Goal: Book appointment/travel/reservation

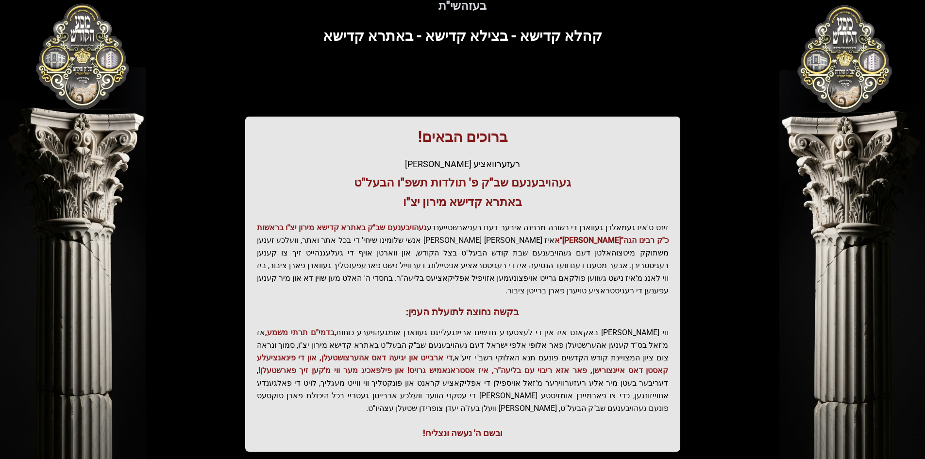
scroll to position [97, 0]
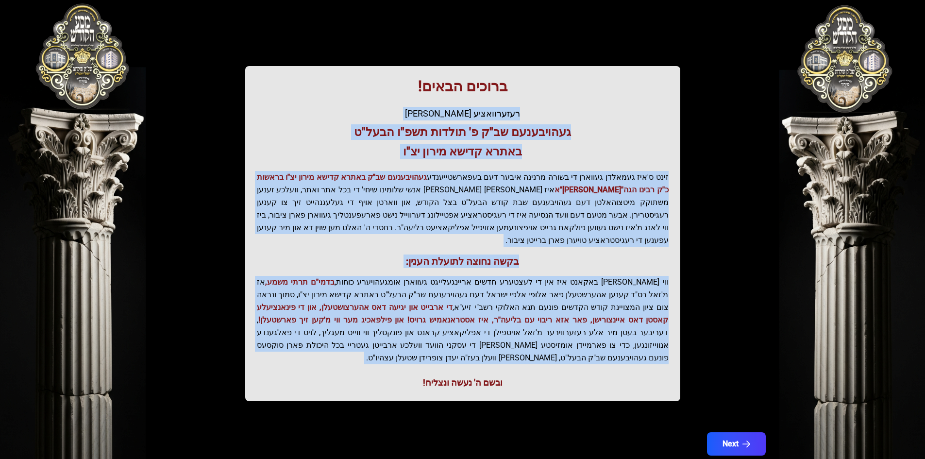
drag, startPoint x: 538, startPoint y: 350, endPoint x: 367, endPoint y: 90, distance: 311.0
click at [367, 90] on div "ברוכים הבאים! רעזערוואציע אפטיילונג פונעם געהויבענעם שב"ק פ' תולדות תשפ"ו הבעל"…" at bounding box center [462, 233] width 435 height 335
click at [367, 90] on h1 "ברוכים הבאים!" at bounding box center [463, 86] width 412 height 17
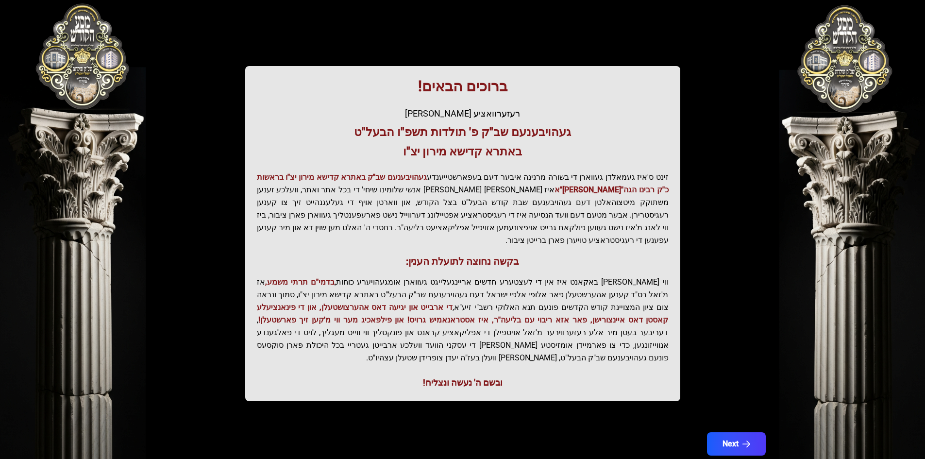
click at [367, 89] on h1 "ברוכים הבאים!" at bounding box center [463, 86] width 412 height 17
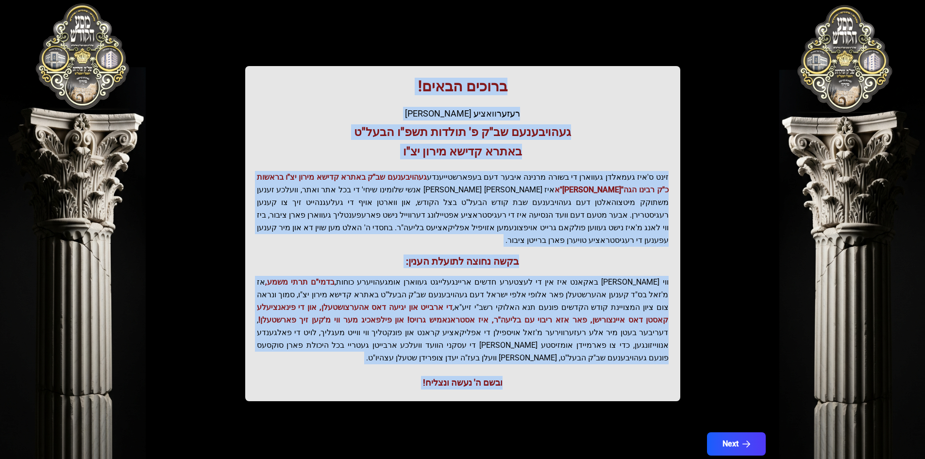
drag, startPoint x: 367, startPoint y: 89, endPoint x: 595, endPoint y: 372, distance: 362.6
click at [595, 372] on div "ברוכים הבאים! רעזערוואציע אפטיילונג פונעם געהויבענעם שב"ק פ' תולדות תשפ"ו הבעל"…" at bounding box center [462, 233] width 435 height 335
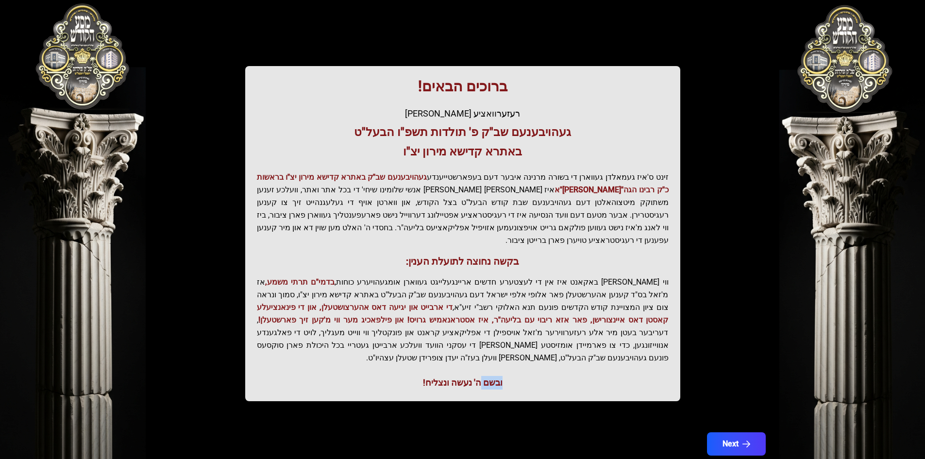
click at [595, 372] on div "ברוכים הבאים! רעזערוואציע אפטיילונג פונעם געהויבענעם שב"ק פ' תולדות תשפ"ו הבעל"…" at bounding box center [462, 233] width 435 height 335
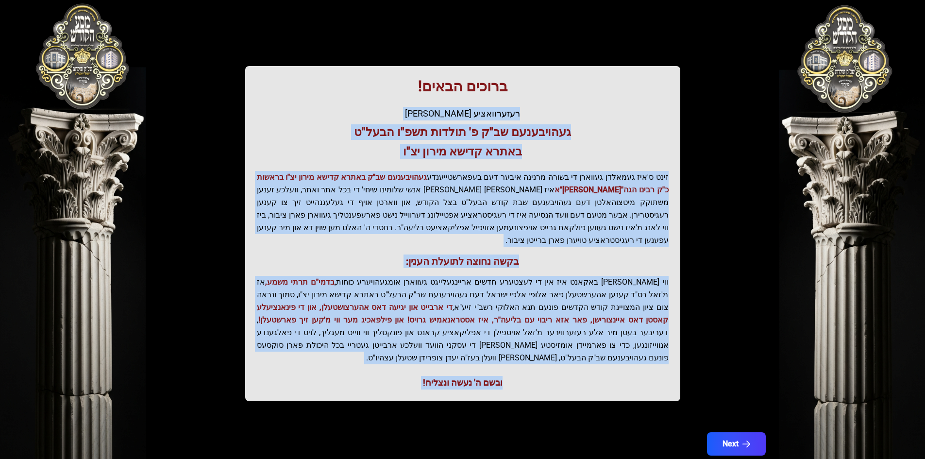
drag, startPoint x: 595, startPoint y: 372, endPoint x: 454, endPoint y: 100, distance: 305.8
click at [454, 100] on div "ברוכים הבאים! רעזערוואציע אפטיילונג פונעם געהויבענעם שב"ק פ' תולדות תשפ"ו הבעל"…" at bounding box center [462, 233] width 435 height 335
click at [748, 440] on icon "button" at bounding box center [747, 444] width 8 height 8
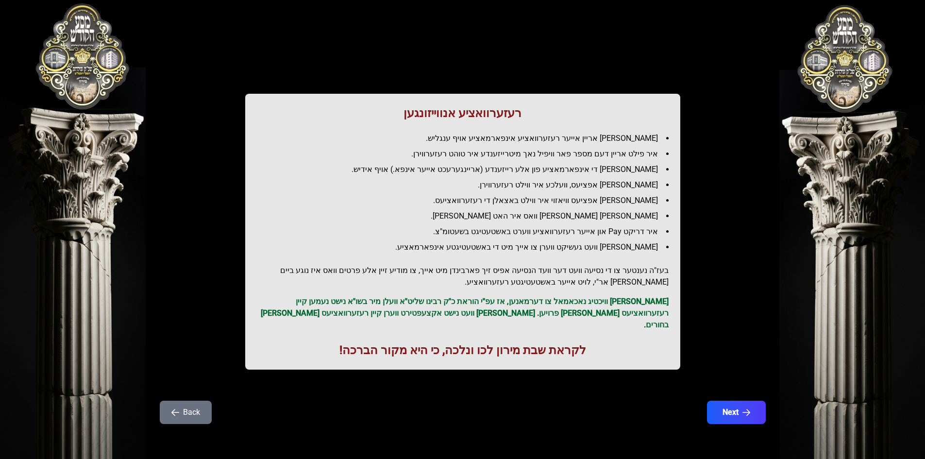
scroll to position [0, 0]
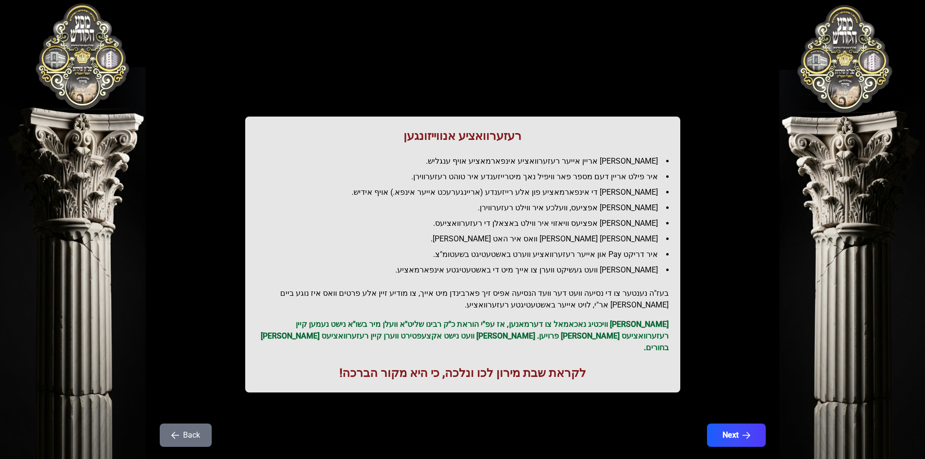
drag, startPoint x: 463, startPoint y: 206, endPoint x: 660, endPoint y: 210, distance: 196.7
click at [660, 210] on li "[PERSON_NAME] אפציעס, וועלכע איר ווילט רעזערווירן." at bounding box center [467, 208] width 404 height 12
drag, startPoint x: 660, startPoint y: 210, endPoint x: 621, endPoint y: 210, distance: 38.9
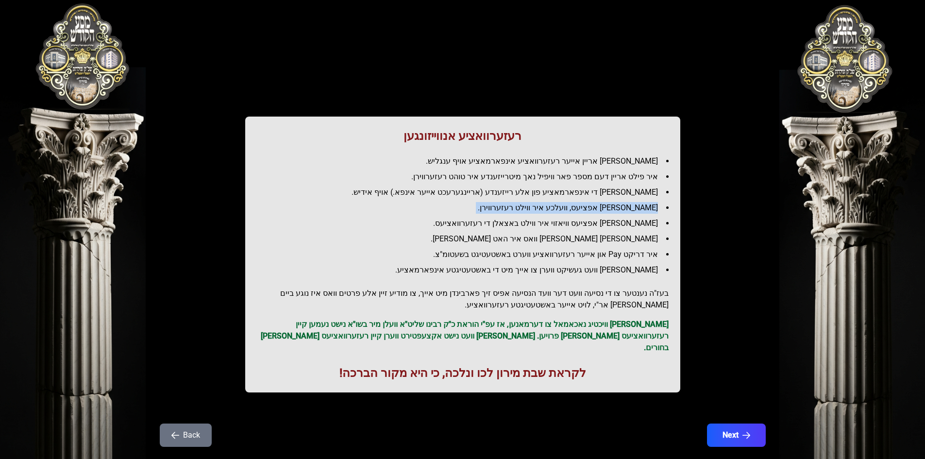
click at [621, 210] on li "[PERSON_NAME] אפציעס, וועלכע איר ווילט רעזערווירן." at bounding box center [467, 208] width 404 height 12
click at [651, 223] on li "[PERSON_NAME] אפציעס וויאזוי איר ווילט באצאלן די רעזערוואציעס." at bounding box center [467, 224] width 404 height 12
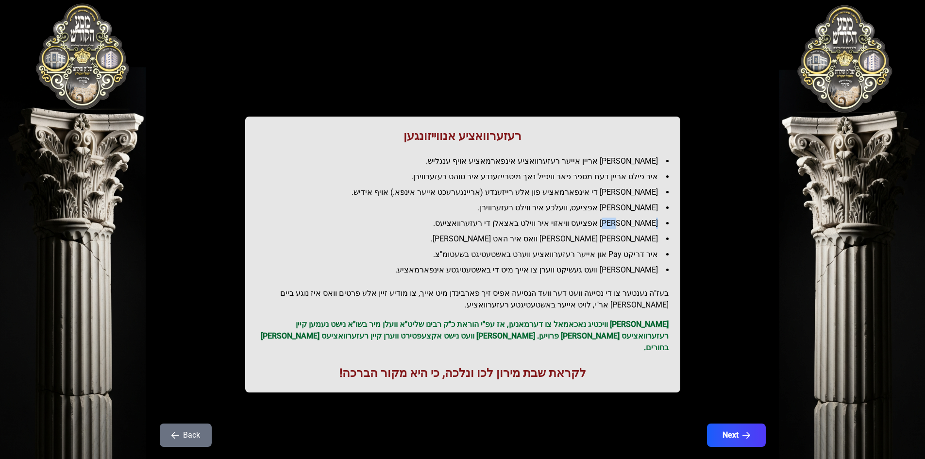
click at [651, 223] on li "[PERSON_NAME] אפציעס וויאזוי איר ווילט באצאלן די רעזערוואציעס." at bounding box center [467, 224] width 404 height 12
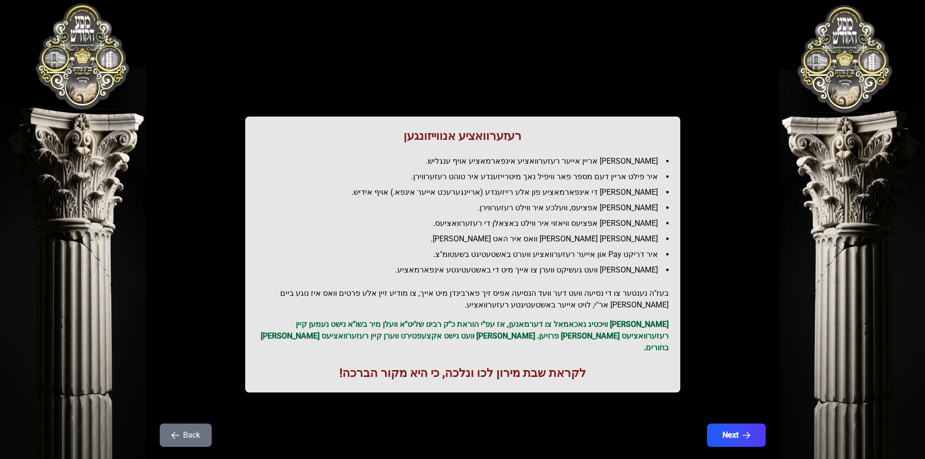
click at [650, 236] on li "[PERSON_NAME] [PERSON_NAME] וואס איר האט [PERSON_NAME]." at bounding box center [467, 239] width 404 height 12
click at [659, 297] on h2 "בעז"ה נענטער צו די נסיעה וועט דער וועד הנסיעה אפיס זיך פארבינדן מיט אייך, צו מו…" at bounding box center [463, 299] width 412 height 23
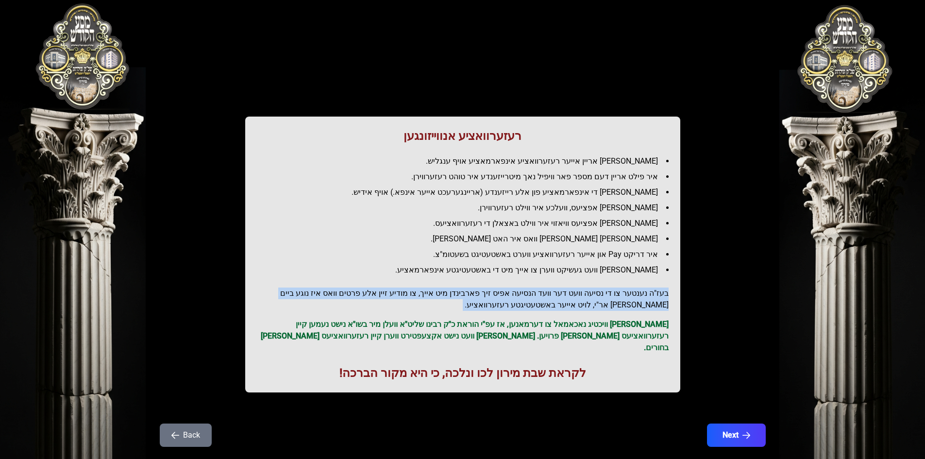
click at [659, 297] on h2 "בעז"ה נענטער צו די נסיעה וועט דער וועד הנסיעה אפיס זיך פארבינדן מיט אייך, צו מו…" at bounding box center [463, 299] width 412 height 23
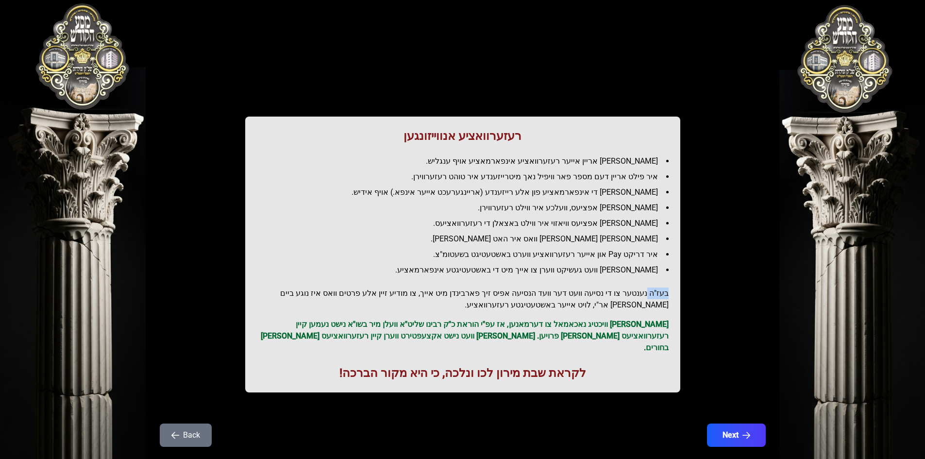
click at [659, 297] on h2 "בעז"ה נענטער צו די נסיעה וועט דער וועד הנסיעה אפיס זיך פארבינדן מיט אייך, צו מו…" at bounding box center [463, 299] width 412 height 23
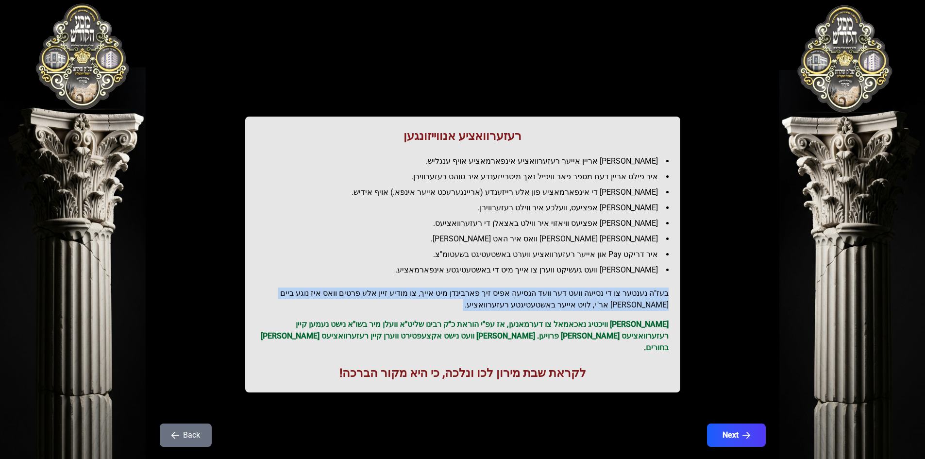
click at [659, 297] on h2 "בעז"ה נענטער צו די נסיעה וועט דער וועד הנסיעה אפיס זיך פארבינדן מיט אייך, צו מו…" at bounding box center [463, 299] width 412 height 23
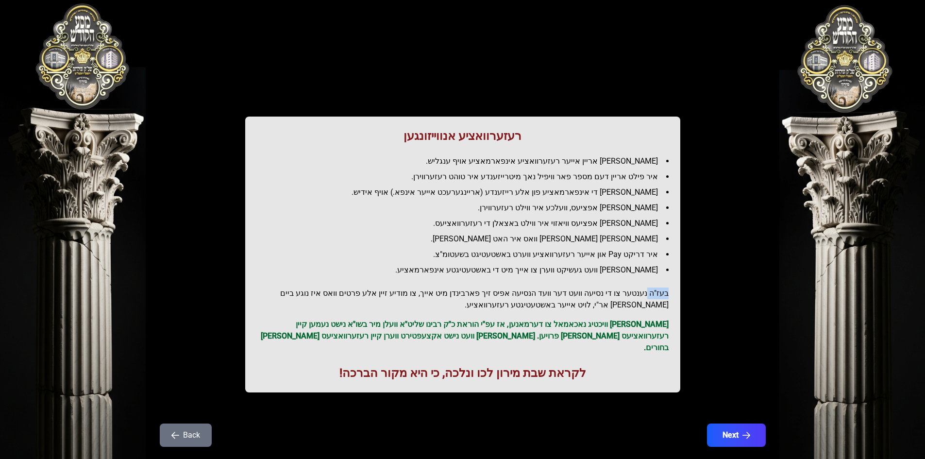
click at [659, 297] on h2 "בעז"ה נענטער צו די נסיעה וועט דער וועד הנסיעה אפיס זיך פארבינדן מיט אייך, צו מו…" at bounding box center [463, 299] width 412 height 23
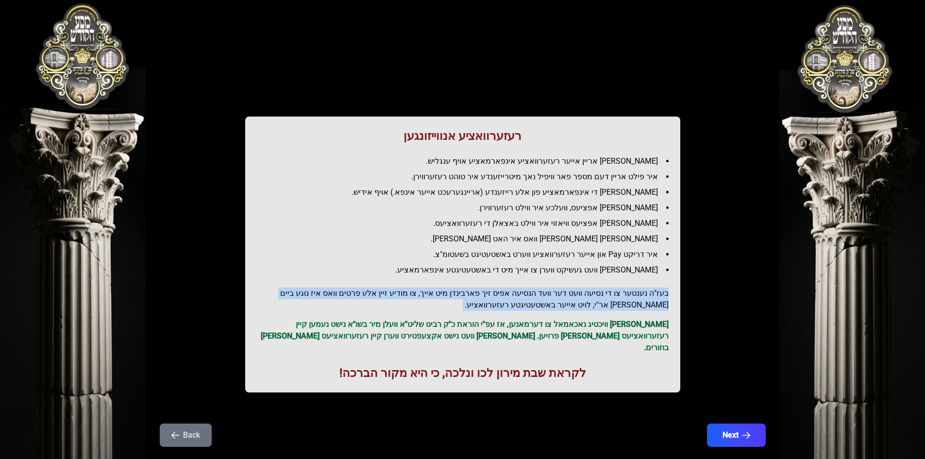
click at [659, 297] on h2 "בעז"ה נענטער צו די נסיעה וועט דער וועד הנסיעה אפיס זיך פארבינדן מיט אייך, צו מו…" at bounding box center [463, 299] width 412 height 23
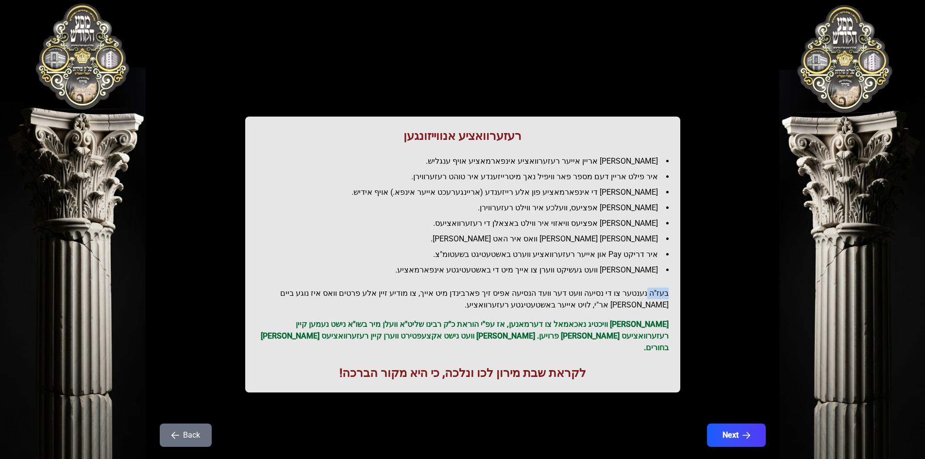
click at [659, 297] on h2 "בעז"ה נענטער צו די נסיעה וועט דער וועד הנסיעה אפיס זיך פארבינדן מיט אייך, צו מו…" at bounding box center [463, 299] width 412 height 23
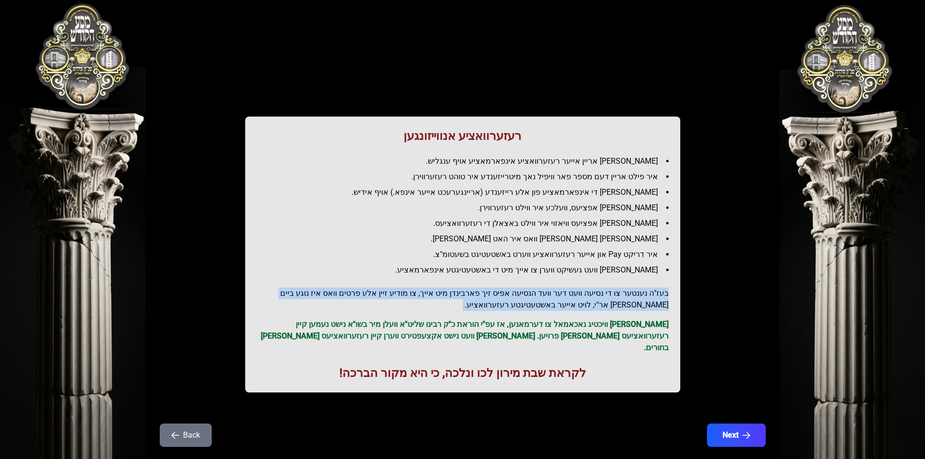
click at [659, 297] on h2 "בעז"ה נענטער צו די נסיעה וועט דער וועד הנסיעה אפיס זיך פארבינדן מיט אייך, צו מו…" at bounding box center [463, 299] width 412 height 23
click at [654, 298] on h2 "בעז"ה נענטער צו די נסיעה וועט דער וועד הנסיעה אפיס זיך פארבינדן מיט אייך, צו מו…" at bounding box center [463, 299] width 412 height 23
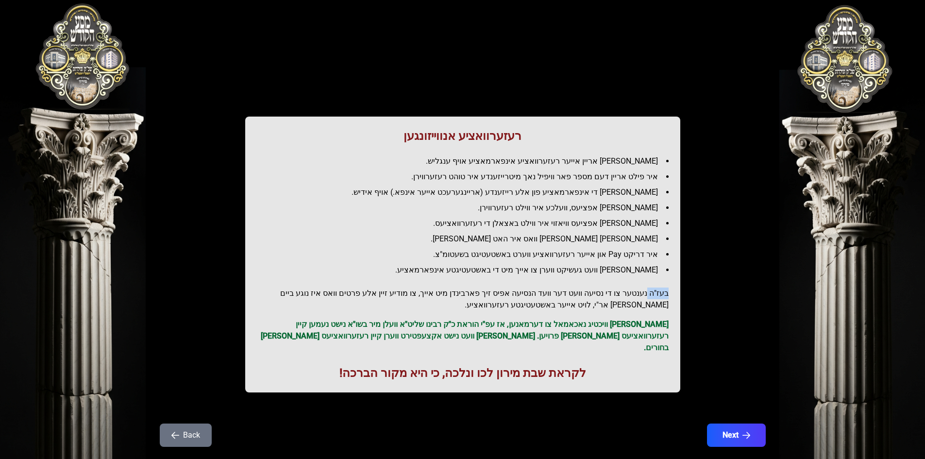
click at [654, 298] on h2 "בעז"ה נענטער צו די נסיעה וועט דער וועד הנסיעה אפיס זיך פארבינדן מיט אייך, צו מו…" at bounding box center [463, 299] width 412 height 23
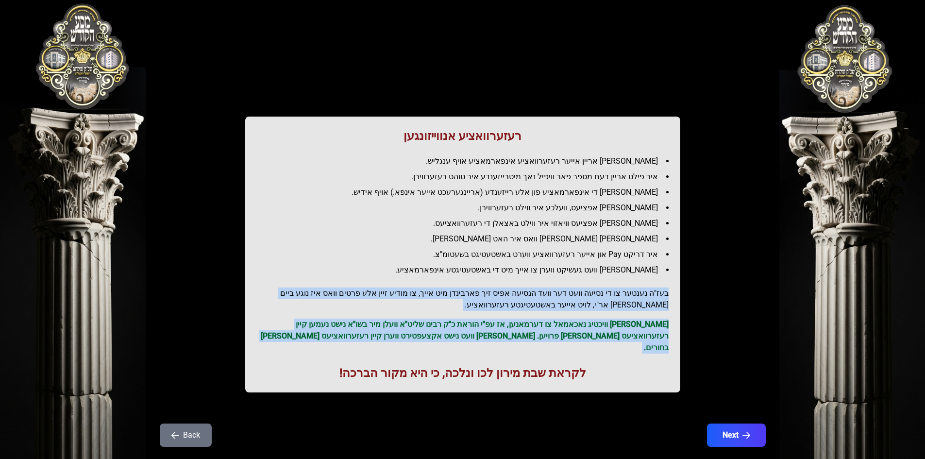
drag, startPoint x: 654, startPoint y: 298, endPoint x: 644, endPoint y: 312, distance: 17.5
click at [644, 312] on div "רעזערוואציע אנווייזונגען איר לייגט אריין אייער רעזערוואציע אינפארמאציע אויף ענג…" at bounding box center [462, 255] width 435 height 276
click at [659, 338] on p "[PERSON_NAME] וויכטיג נאכאמאל צו דערמאנען, אז עפ"י הוראת כ"ק רבינו שליט"א וועלן…" at bounding box center [463, 336] width 412 height 35
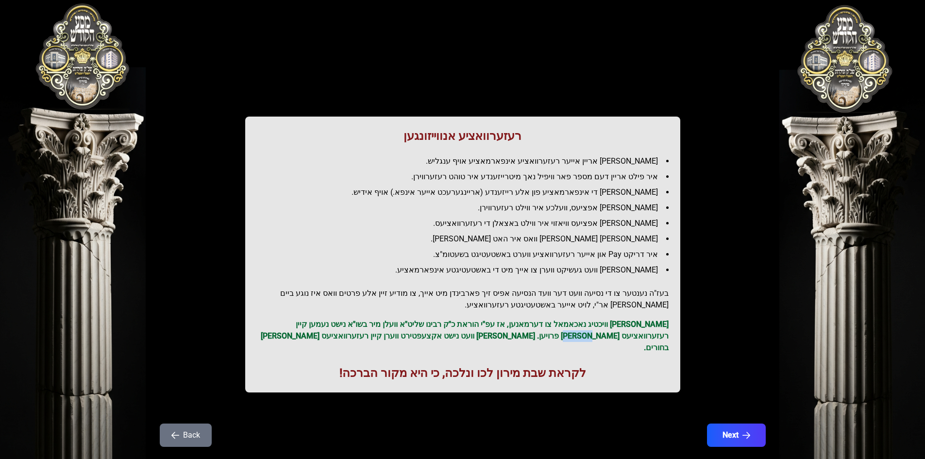
click at [659, 338] on p "[PERSON_NAME] וויכטיג נאכאמאל צו דערמאנען, אז עפ"י הוראת כ"ק רבינו שליט"א וועלן…" at bounding box center [463, 336] width 412 height 35
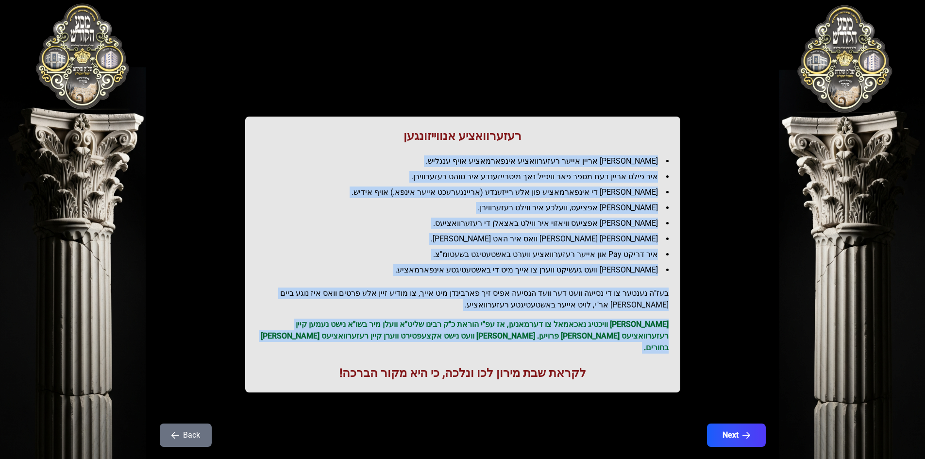
drag, startPoint x: 659, startPoint y: 338, endPoint x: 623, endPoint y: 159, distance: 182.9
click at [623, 159] on div "רעזערוואציע אנווייזונגען איר לייגט אריין אייער רעזערוואציע אינפארמאציע אויף ענג…" at bounding box center [462, 255] width 435 height 276
click at [623, 159] on li "[PERSON_NAME] אריין אייער רעזערוואציע אינפארמאציע אויף ענגליש." at bounding box center [467, 161] width 404 height 12
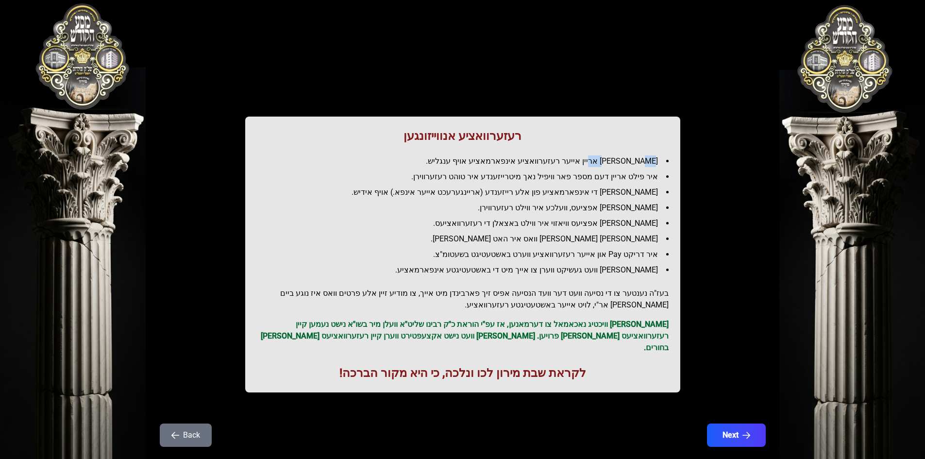
click at [623, 159] on li "[PERSON_NAME] אריין אייער רעזערוואציע אינפארמאציע אויף ענגליש." at bounding box center [467, 161] width 404 height 12
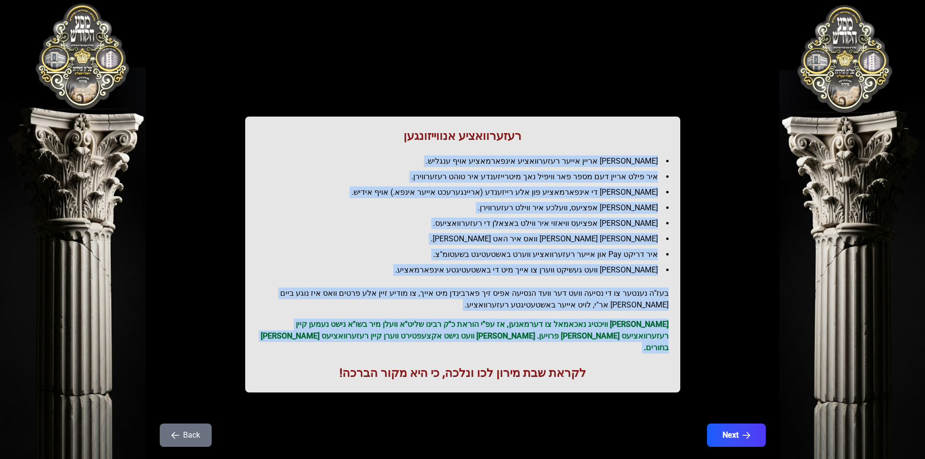
drag, startPoint x: 623, startPoint y: 159, endPoint x: 551, endPoint y: 338, distance: 193.1
click at [551, 338] on div "רעזערוואציע אנווייזונגען איר לייגט אריין אייער רעזערוואציע אינפארמאציע אויף ענג…" at bounding box center [462, 255] width 435 height 276
click at [551, 338] on p "[PERSON_NAME] וויכטיג נאכאמאל צו דערמאנען, אז עפ"י הוראת כ"ק רבינו שליט"א וועלן…" at bounding box center [463, 336] width 412 height 35
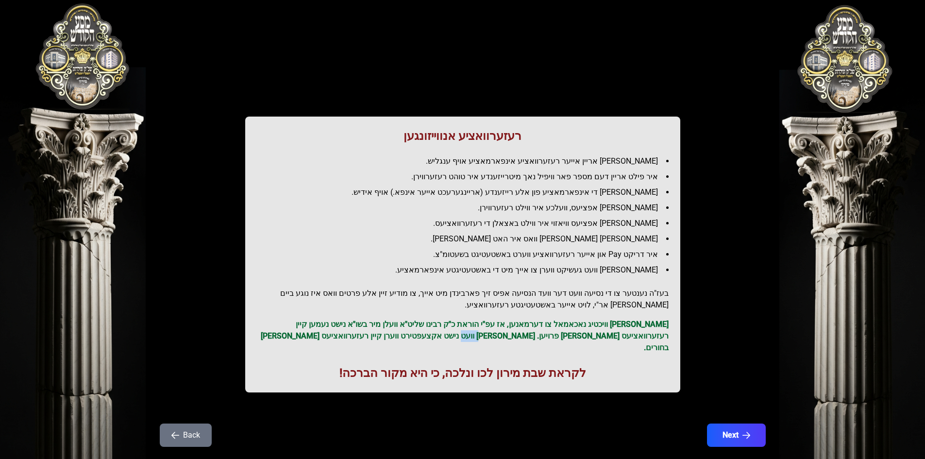
click at [551, 338] on p "[PERSON_NAME] וויכטיג נאכאמאל צו דערמאנען, אז עפ"י הוראת כ"ק רבינו שליט"א וועלן…" at bounding box center [463, 336] width 412 height 35
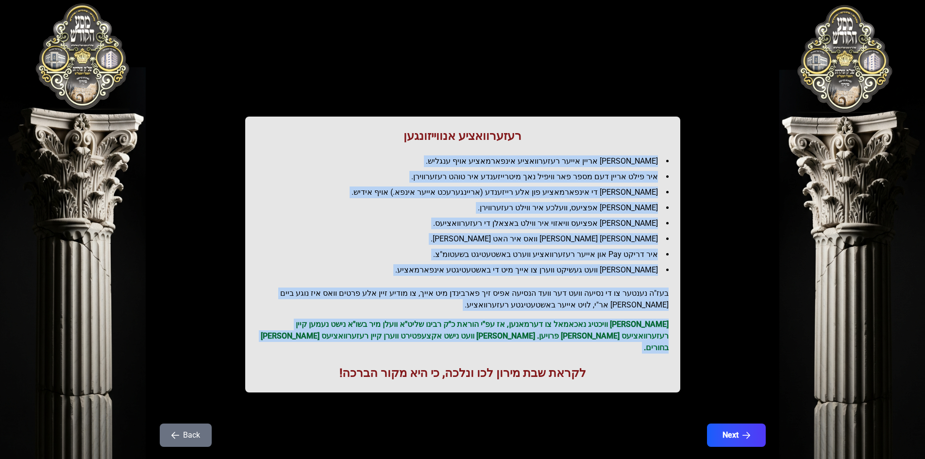
drag, startPoint x: 551, startPoint y: 338, endPoint x: 597, endPoint y: 167, distance: 177.7
click at [597, 167] on div "רעזערוואציע אנווייזונגען איר לייגט אריין אייער רעזערוואציע אינפארמאציע אויף ענג…" at bounding box center [462, 255] width 435 height 276
click at [597, 167] on li "[PERSON_NAME] אריין אייער רעזערוואציע אינפארמאציע אויף ענגליש." at bounding box center [467, 161] width 404 height 12
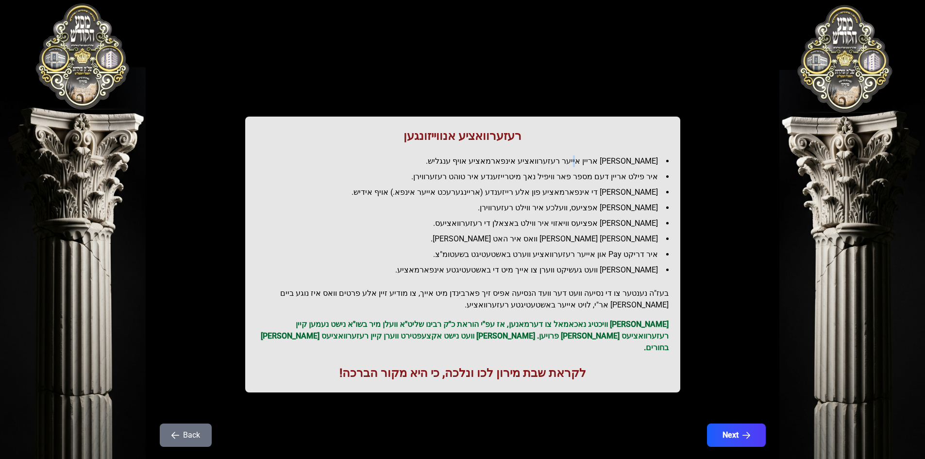
click at [597, 167] on li "[PERSON_NAME] אריין אייער רעזערוואציע אינפארמאציע אויף ענגליש." at bounding box center [467, 161] width 404 height 12
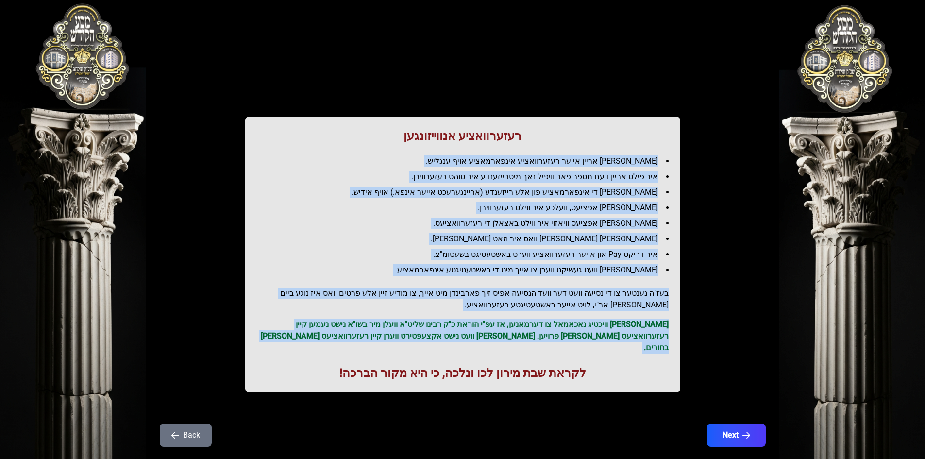
drag, startPoint x: 597, startPoint y: 167, endPoint x: 597, endPoint y: 337, distance: 170.5
click at [597, 337] on div "רעזערוואציע אנווייזונגען איר לייגט אריין אייער רעזערוואציע אינפארמאציע אויף ענג…" at bounding box center [462, 255] width 435 height 276
click at [597, 337] on p "[PERSON_NAME] וויכטיג נאכאמאל צו דערמאנען, אז עפ"י הוראת כ"ק רבינו שליט"א וועלן…" at bounding box center [463, 336] width 412 height 35
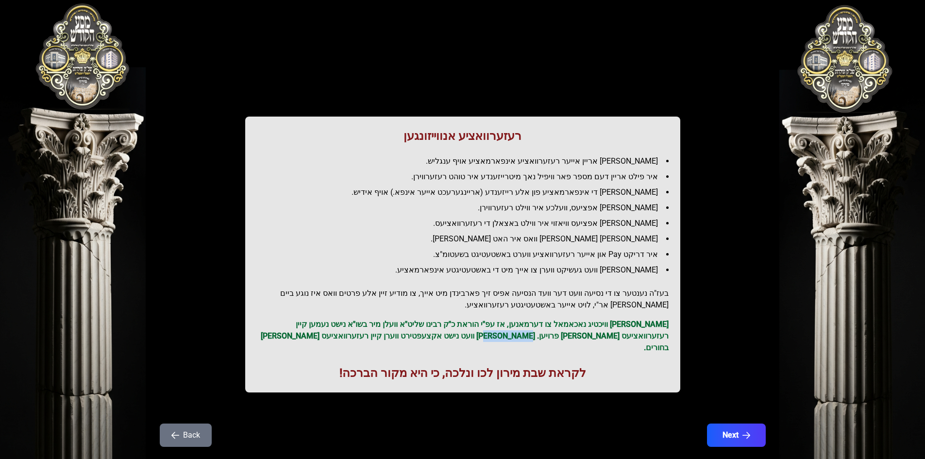
click at [598, 337] on p "[PERSON_NAME] וויכטיג נאכאמאל צו דערמאנען, אז עפ"י הוראת כ"ק רבינו שליט"א וועלן…" at bounding box center [463, 336] width 412 height 35
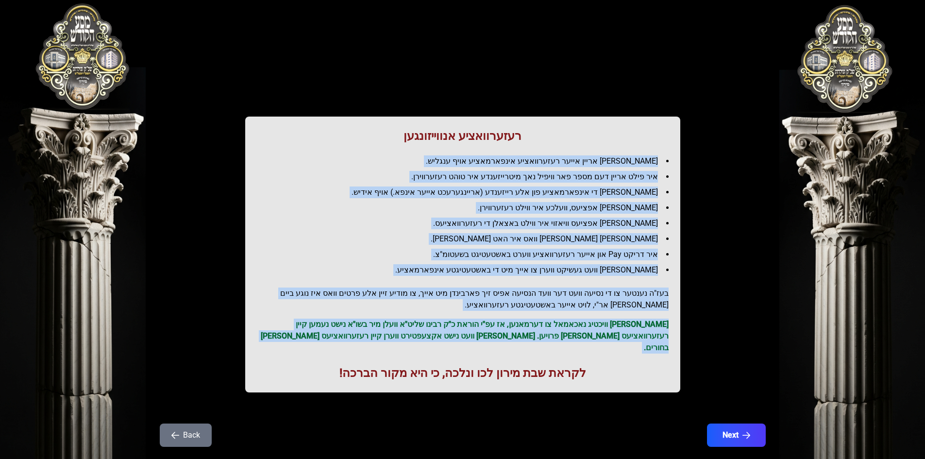
drag, startPoint x: 598, startPoint y: 337, endPoint x: 631, endPoint y: 149, distance: 190.8
click at [631, 149] on div "רעזערוואציע אנווייזונגען איר לייגט אריין אייער רעזערוואציע אינפארמאציע אויף ענג…" at bounding box center [462, 255] width 435 height 276
click at [627, 161] on li "[PERSON_NAME] אריין אייער רעזערוואציע אינפארמאציע אויף ענגליש." at bounding box center [467, 161] width 404 height 12
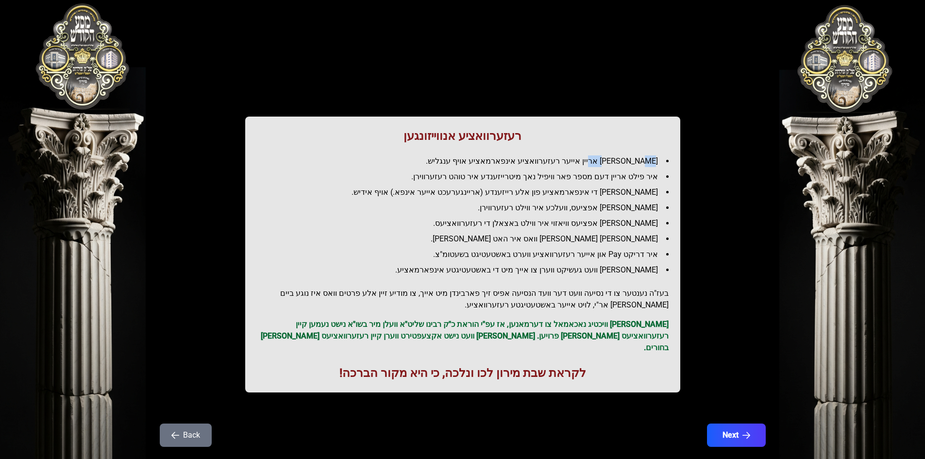
click at [627, 161] on li "[PERSON_NAME] אריין אייער רעזערוואציע אינפארמאציע אויף ענגליש." at bounding box center [467, 161] width 404 height 12
click at [627, 160] on li "[PERSON_NAME] אריין אייער רעזערוואציע אינפארמאציע אויף ענגליש." at bounding box center [467, 161] width 404 height 12
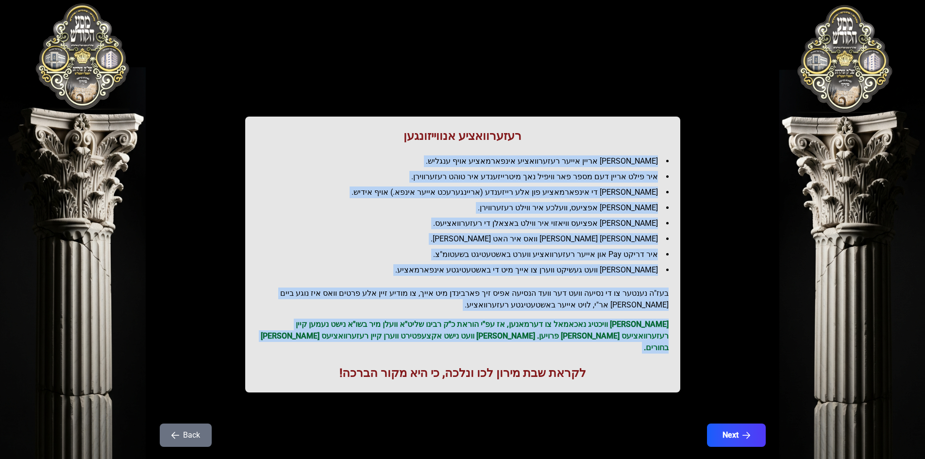
drag, startPoint x: 627, startPoint y: 160, endPoint x: 617, endPoint y: 329, distance: 169.3
click at [617, 329] on div "רעזערוואציע אנווייזונגען איר לייגט אריין אייער רעזערוואציע אינפארמאציע אויף ענג…" at bounding box center [462, 255] width 435 height 276
click at [617, 329] on p "[PERSON_NAME] וויכטיג נאכאמאל צו דערמאנען, אז עפ"י הוראת כ"ק רבינו שליט"א וועלן…" at bounding box center [463, 336] width 412 height 35
drag, startPoint x: 617, startPoint y: 329, endPoint x: 628, endPoint y: 151, distance: 178.1
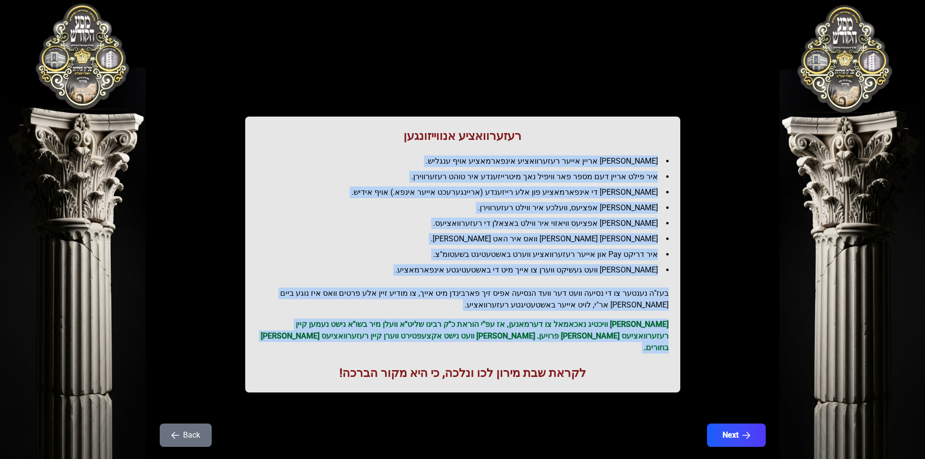
click at [628, 151] on div "רעזערוואציע אנווייזונגען איר לייגט אריין אייער רעזערוואציע אינפארמאציע אויף ענג…" at bounding box center [462, 255] width 435 height 276
click at [627, 156] on li "[PERSON_NAME] אריין אייער רעזערוואציע אינפארמאציע אויף ענגליש." at bounding box center [467, 161] width 404 height 12
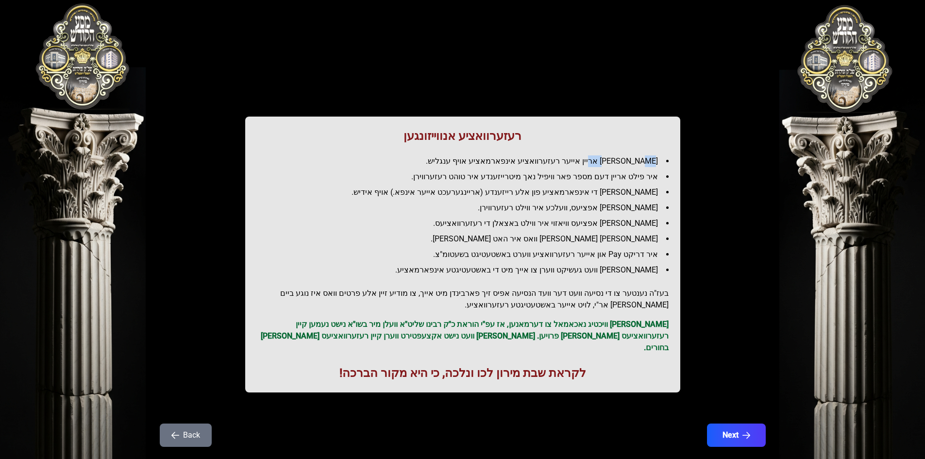
click at [627, 156] on li "[PERSON_NAME] אריין אייער רעזערוואציע אינפארמאציע אויף ענגליש." at bounding box center [467, 161] width 404 height 12
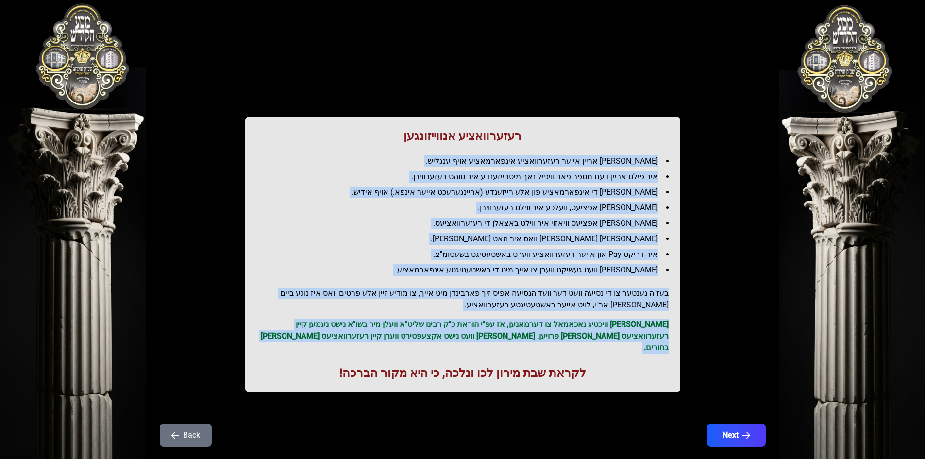
drag, startPoint x: 627, startPoint y: 156, endPoint x: 666, endPoint y: 339, distance: 187.2
click at [666, 339] on div "רעזערוואציע אנווייזונגען איר לייגט אריין אייער רעזערוואציע אינפארמאציע אויף ענג…" at bounding box center [462, 255] width 435 height 276
click at [666, 339] on p "[PERSON_NAME] וויכטיג נאכאמאל צו דערמאנען, אז עפ"י הוראת כ"ק רבינו שליט"א וועלן…" at bounding box center [463, 336] width 412 height 35
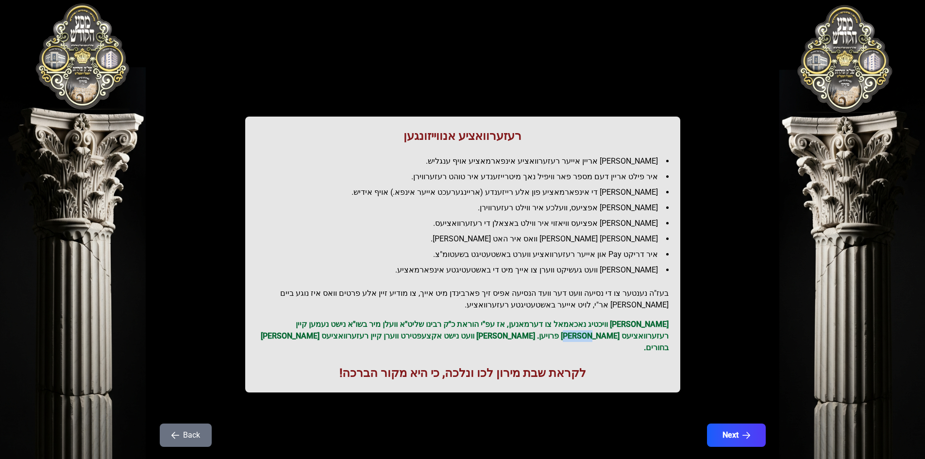
click at [666, 339] on p "[PERSON_NAME] וויכטיג נאכאמאל צו דערמאנען, אז עפ"י הוראת כ"ק רבינו שליט"א וועלן…" at bounding box center [463, 336] width 412 height 35
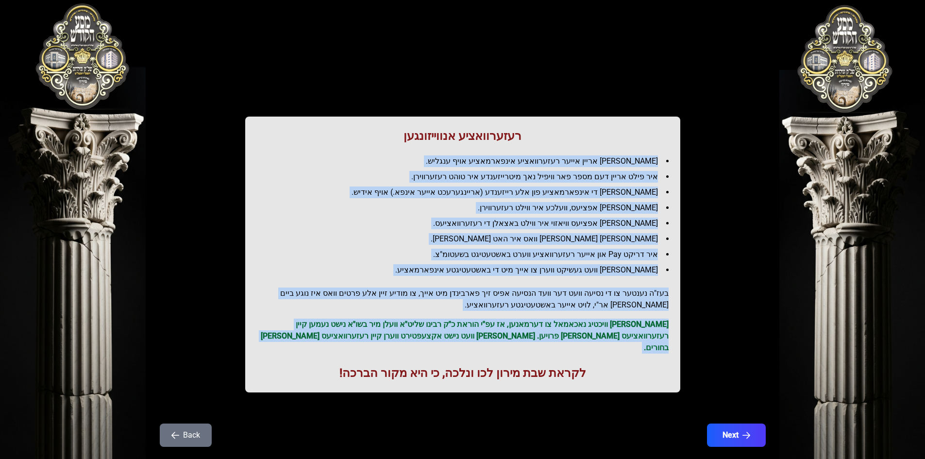
drag, startPoint x: 666, startPoint y: 339, endPoint x: 579, endPoint y: 153, distance: 205.3
click at [579, 153] on div "רעזערוואציע אנווייזונגען איר לייגט אריין אייער רעזערוואציע אינפארמאציע אויף ענג…" at bounding box center [462, 255] width 435 height 276
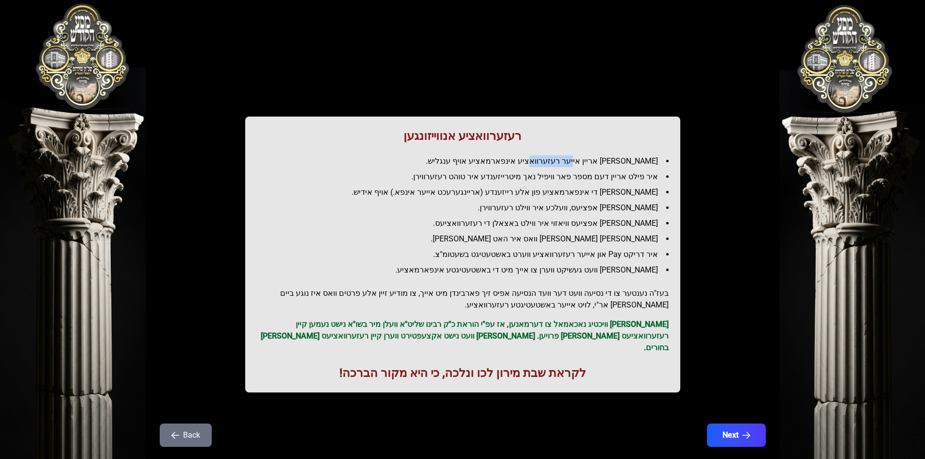
click at [579, 153] on div "רעזערוואציע אנווייזונגען איר לייגט אריין אייער רעזערוואציע אינפארמאציע אויף ענג…" at bounding box center [462, 255] width 435 height 276
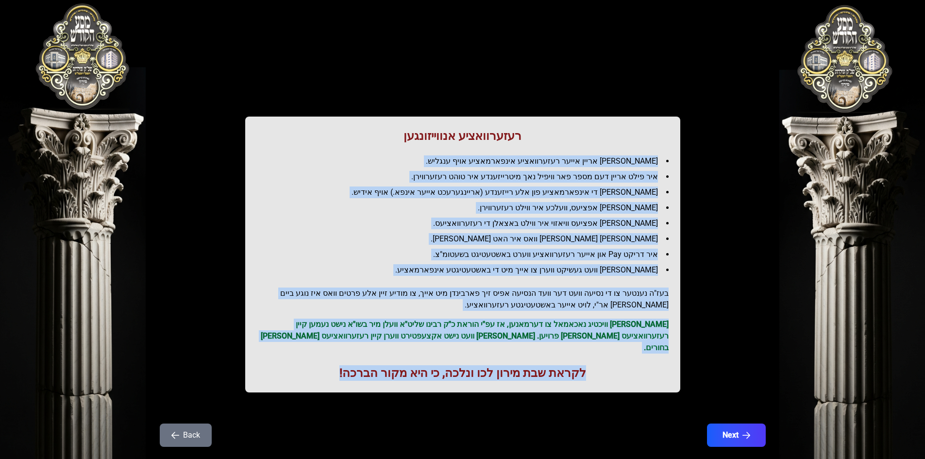
drag, startPoint x: 579, startPoint y: 153, endPoint x: 558, endPoint y: 341, distance: 189.1
click at [558, 342] on div "רעזערוואציע אנווייזונגען איר לייגט אריין אייער רעזערוואציע אינפארמאציע אויף ענג…" at bounding box center [462, 255] width 435 height 276
click at [559, 337] on p "[PERSON_NAME] וויכטיג נאכאמאל צו דערמאנען, אז עפ"י הוראת כ"ק רבינו שליט"א וועלן…" at bounding box center [463, 336] width 412 height 35
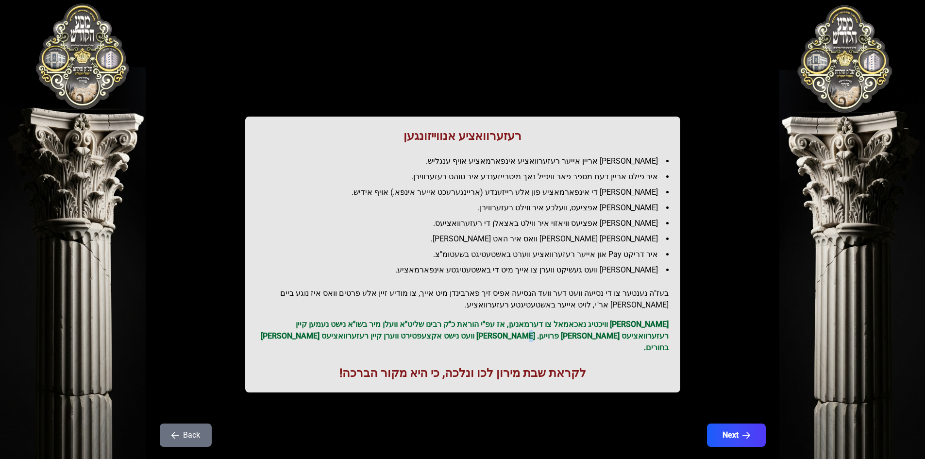
click at [559, 337] on p "[PERSON_NAME] וויכטיג נאכאמאל צו דערמאנען, אז עפ"י הוראת כ"ק רבינו שליט"א וועלן…" at bounding box center [463, 336] width 412 height 35
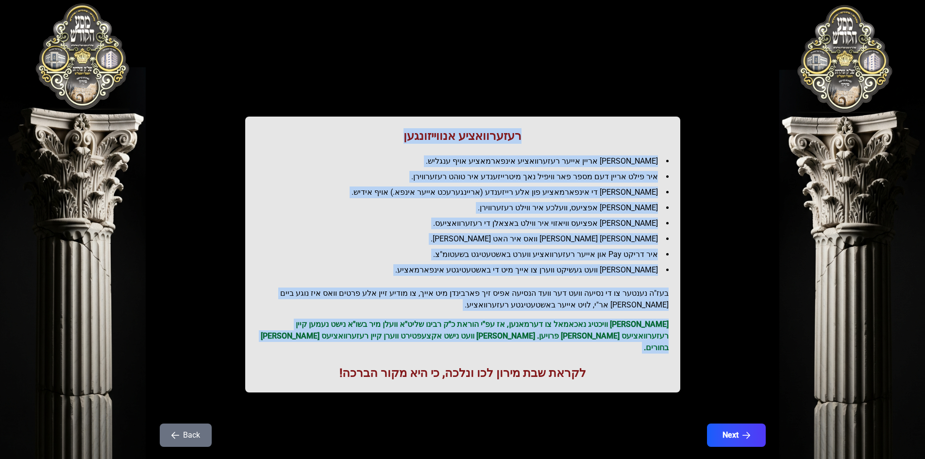
drag, startPoint x: 559, startPoint y: 337, endPoint x: 399, endPoint y: 118, distance: 271.4
click at [399, 118] on div "רעזערוואציע אנווייזונגען איר לייגט אריין אייער רעזערוואציע אינפארמאציע אויף ענג…" at bounding box center [462, 255] width 435 height 276
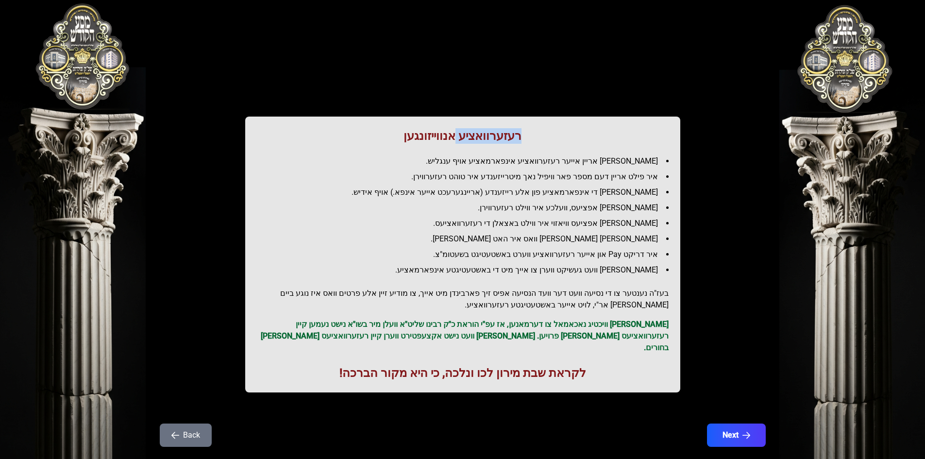
click at [399, 118] on div "רעזערוואציע אנווייזונגען איר לייגט אריין אייער רעזערוואציע אינפארמאציע אויף ענג…" at bounding box center [462, 255] width 435 height 276
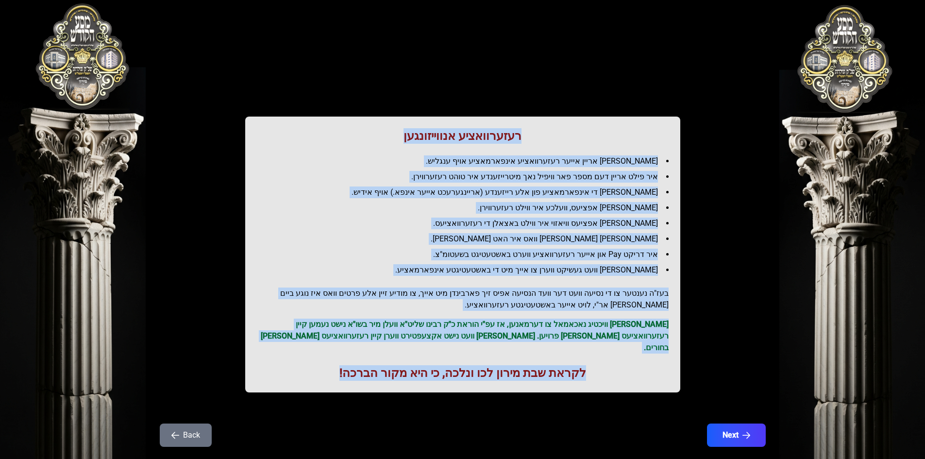
drag, startPoint x: 399, startPoint y: 118, endPoint x: 685, endPoint y: 351, distance: 369.0
click at [685, 351] on div "רעזערוואציע אנווייזונגען איר לייגט אריין אייער רעזערוואציע אינפארמאציע אויף ענג…" at bounding box center [463, 215] width 622 height 385
click at [638, 365] on h1 "לקראת שבת מירון לכו ונלכה, כי היא מקור הברכה!" at bounding box center [463, 373] width 412 height 16
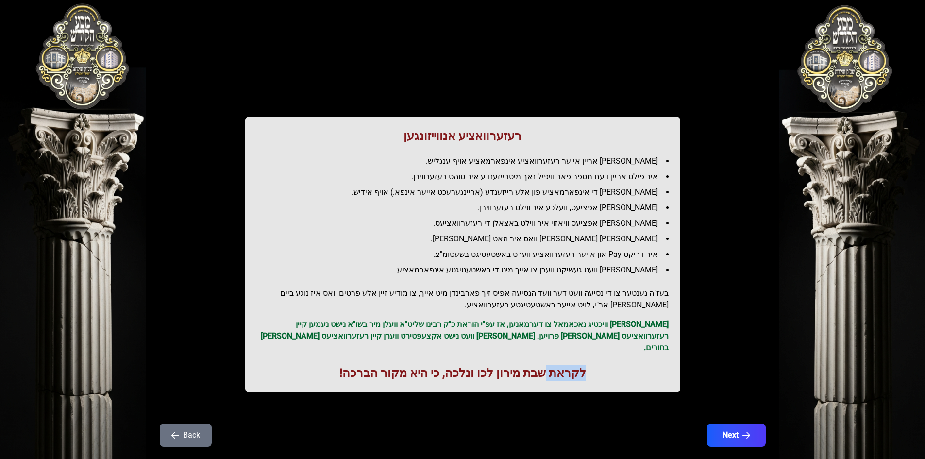
click at [638, 365] on h1 "לקראת שבת מירון לכו ונלכה, כי היא מקור הברכה!" at bounding box center [463, 373] width 412 height 16
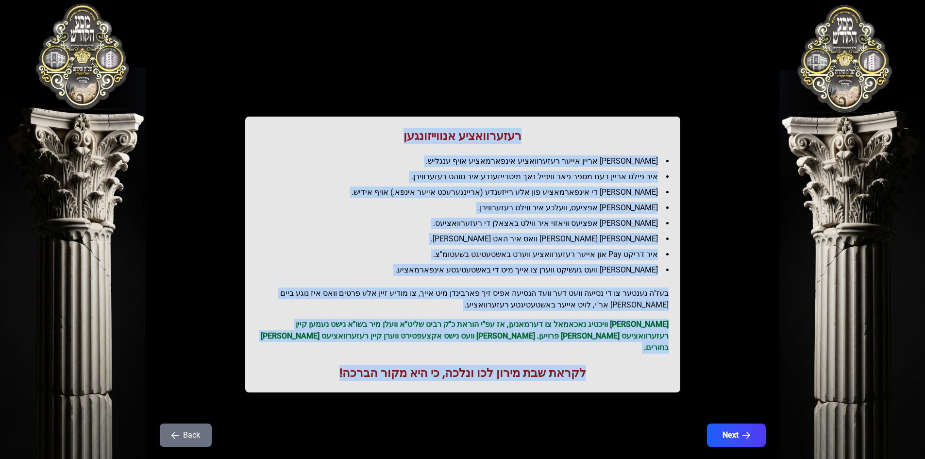
drag, startPoint x: 638, startPoint y: 361, endPoint x: 409, endPoint y: 139, distance: 319.1
click at [409, 139] on div "רעזערוואציע אנווייזונגען איר לייגט אריין אייער רעזערוואציע אינפארמאציע אויף ענג…" at bounding box center [462, 255] width 435 height 276
click at [409, 139] on h1 "רעזערוואציע אנווייזונגען" at bounding box center [463, 136] width 412 height 16
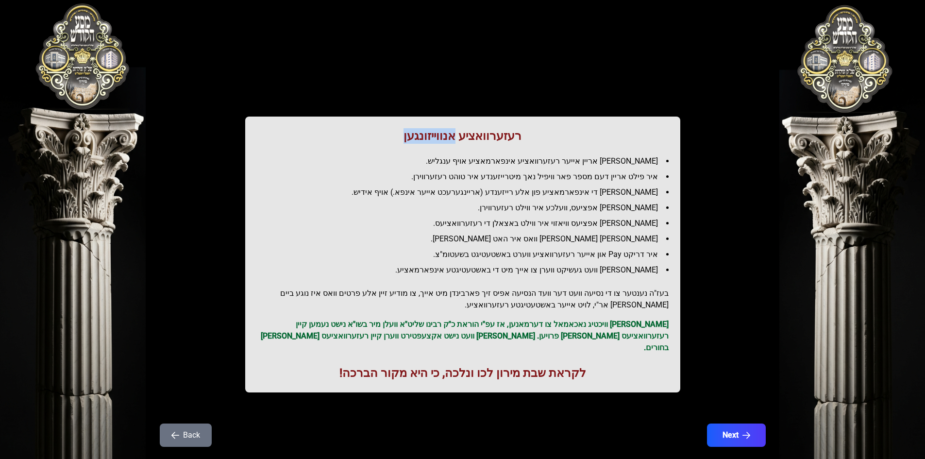
click at [409, 139] on h1 "רעזערוואציע אנווייזונגען" at bounding box center [463, 136] width 412 height 16
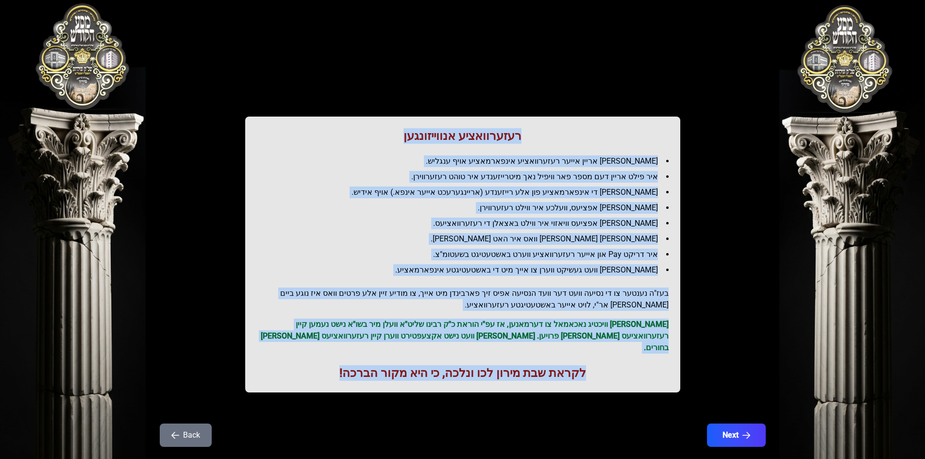
drag, startPoint x: 409, startPoint y: 139, endPoint x: 612, endPoint y: 356, distance: 297.2
click at [612, 356] on div "רעזערוואציע אנווייזונגען איר לייגט אריין אייער רעזערוואציע אינפארמאציע אויף ענג…" at bounding box center [462, 255] width 435 height 276
click at [612, 365] on h1 "לקראת שבת מירון לכו ונלכה, כי היא מקור הברכה!" at bounding box center [463, 373] width 412 height 16
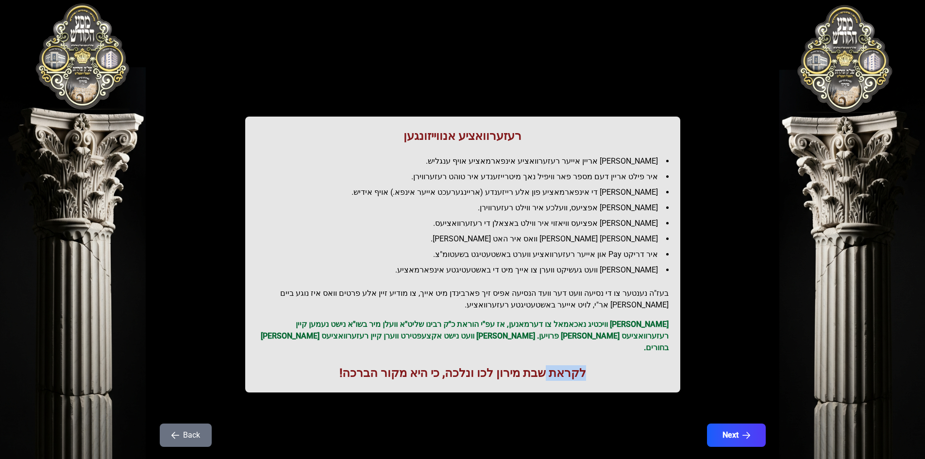
click at [612, 365] on h1 "לקראת שבת מירון לכו ונלכה, כי היא מקור הברכה!" at bounding box center [463, 373] width 412 height 16
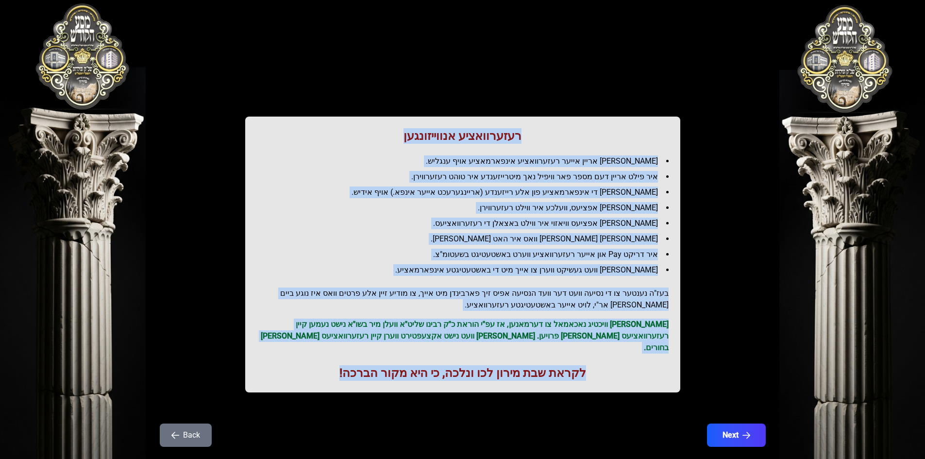
drag, startPoint x: 612, startPoint y: 356, endPoint x: 413, endPoint y: 138, distance: 295.3
click at [413, 138] on div "רעזערוואציע אנווייזונגען איר לייגט אריין אייער רעזערוואציע אינפארמאציע אויף ענג…" at bounding box center [462, 255] width 435 height 276
click at [413, 137] on h1 "רעזערוואציע אנווייזונגען" at bounding box center [463, 136] width 412 height 16
drag, startPoint x: 413, startPoint y: 137, endPoint x: 595, endPoint y: 363, distance: 289.4
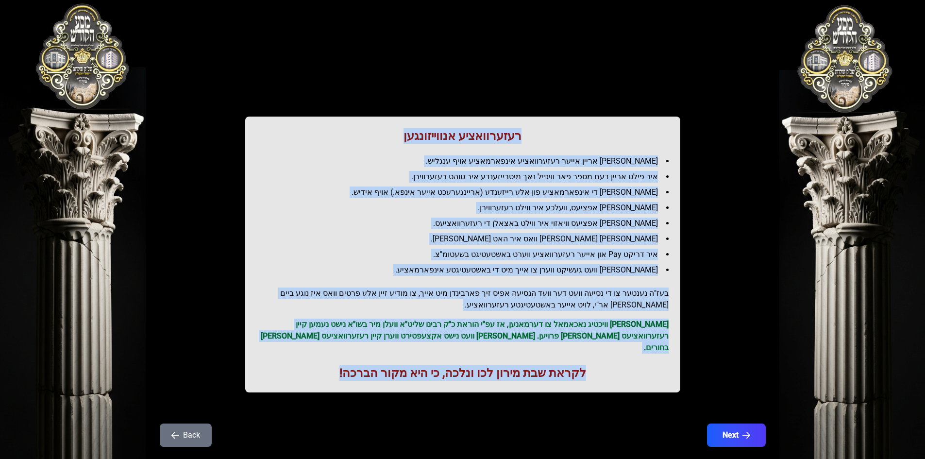
click at [595, 363] on div "רעזערוואציע אנווייזונגען איר לייגט אריין אייער רעזערוואציע אינפארמאציע אויף ענג…" at bounding box center [462, 255] width 435 height 276
click at [595, 365] on h1 "לקראת שבת מירון לכו ונלכה, כי היא מקור הברכה!" at bounding box center [463, 373] width 412 height 16
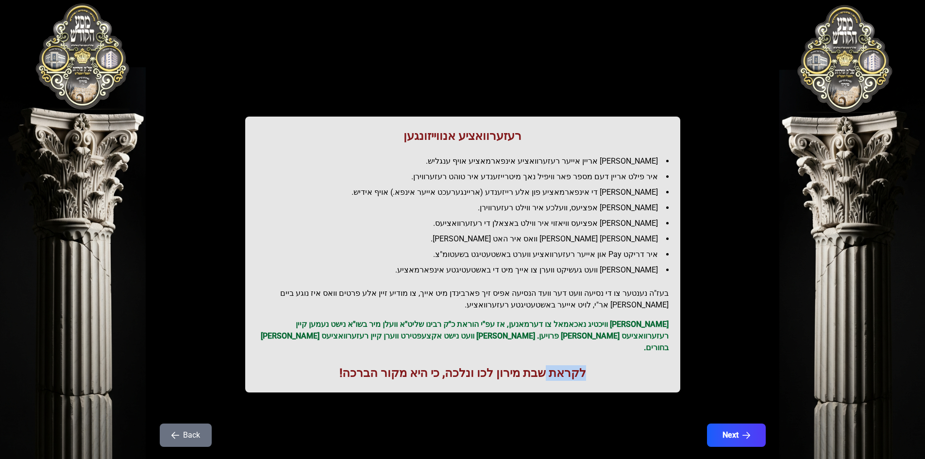
click at [595, 365] on h1 "לקראת שבת מירון לכו ונלכה, כי היא מקור הברכה!" at bounding box center [463, 373] width 412 height 16
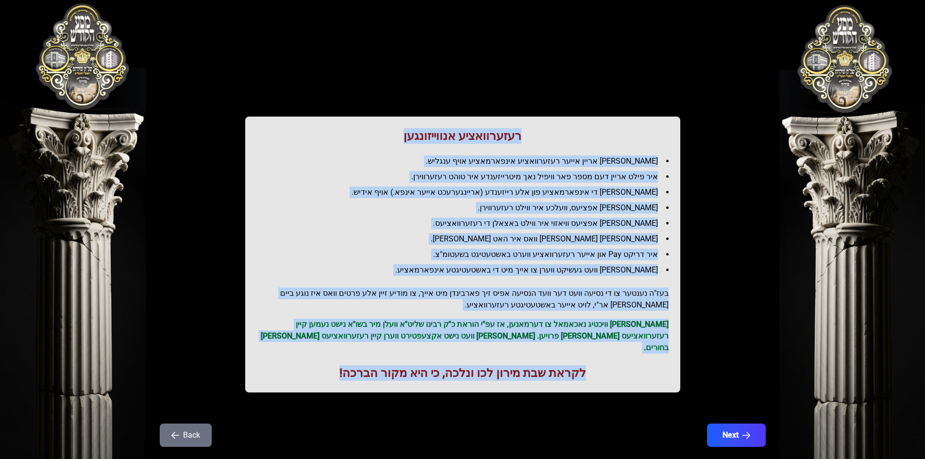
drag, startPoint x: 595, startPoint y: 363, endPoint x: 402, endPoint y: 141, distance: 294.0
click at [402, 141] on div "רעזערוואציע אנווייזונגען איר לייגט אריין אייער רעזערוואציע אינפארמאציע אויף ענג…" at bounding box center [462, 255] width 435 height 276
click at [402, 141] on h1 "רעזערוואציע אנווייזונגען" at bounding box center [463, 136] width 412 height 16
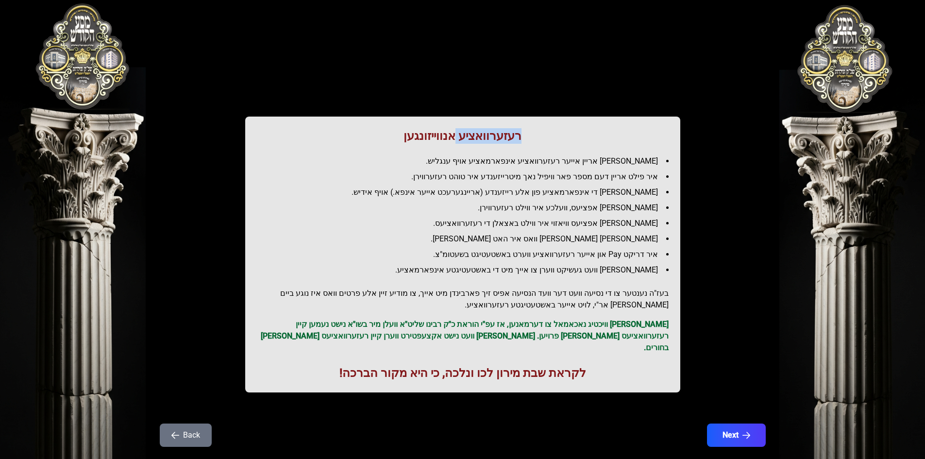
click at [402, 141] on h1 "רעזערוואציע אנווייזונגען" at bounding box center [463, 136] width 412 height 16
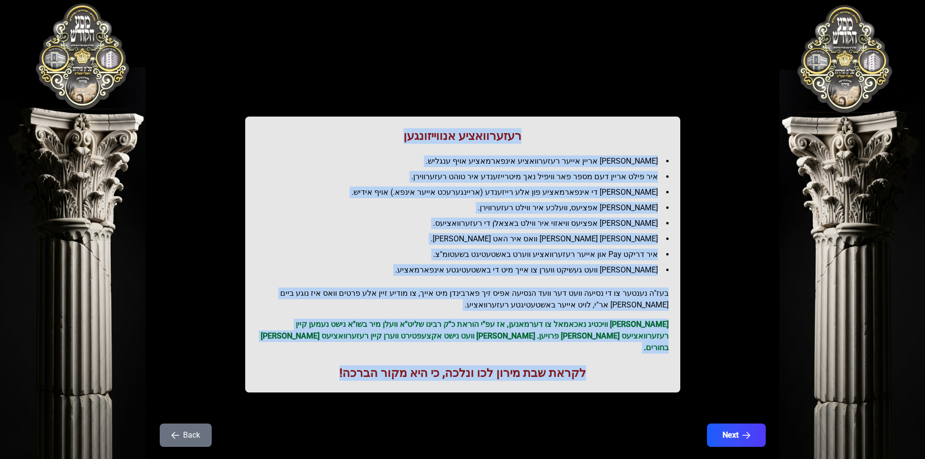
drag, startPoint x: 402, startPoint y: 141, endPoint x: 663, endPoint y: 381, distance: 354.4
click at [663, 381] on div "רעזערוואציע אנווייזונגען איר לייגט אריין אייער רעזערוואציע אינפארמאציע אויף ענג…" at bounding box center [463, 215] width 622 height 385
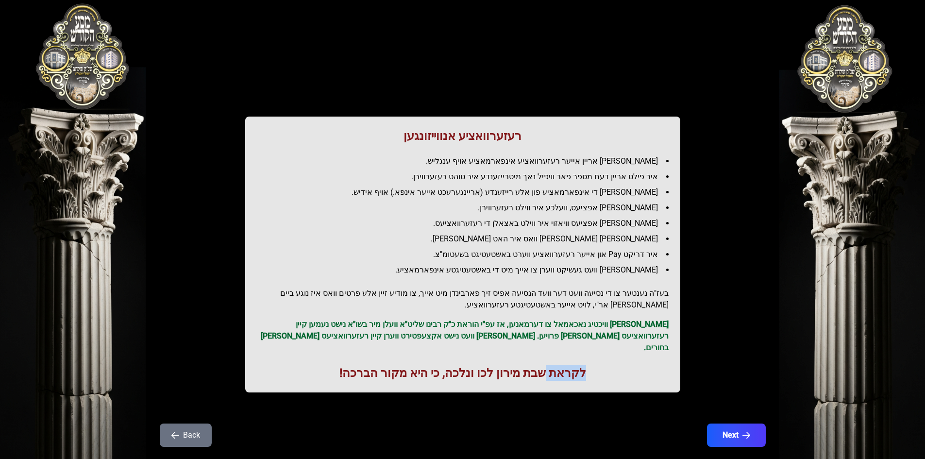
click at [663, 381] on div "רעזערוואציע אנווייזונגען איר לייגט אריין אייער רעזערוואציע אינפארמאציע אויף ענג…" at bounding box center [463, 215] width 622 height 385
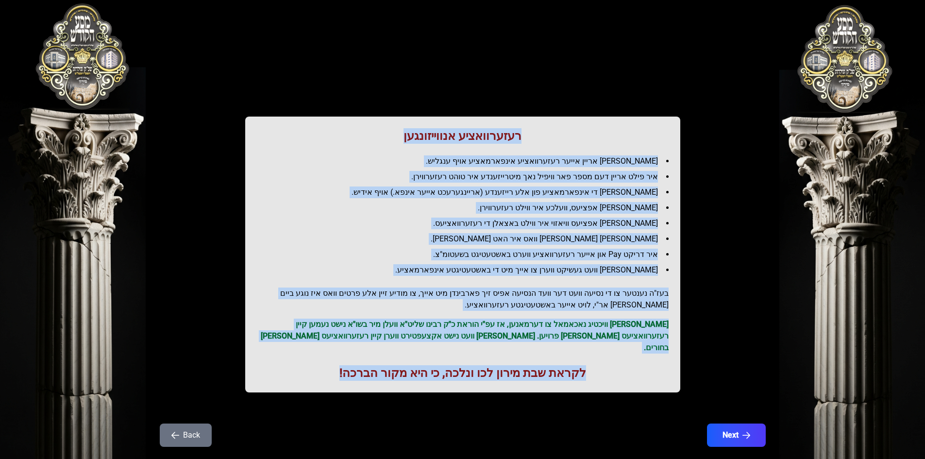
drag, startPoint x: 663, startPoint y: 381, endPoint x: 370, endPoint y: 129, distance: 386.4
click at [370, 129] on div "רעזערוואציע אנווייזונגען איר לייגט אריין אייער רעזערוואציע אינפארמאציע אויף ענג…" at bounding box center [463, 215] width 622 height 385
click at [370, 129] on h1 "רעזערוואציע אנווייזונגען" at bounding box center [463, 136] width 412 height 16
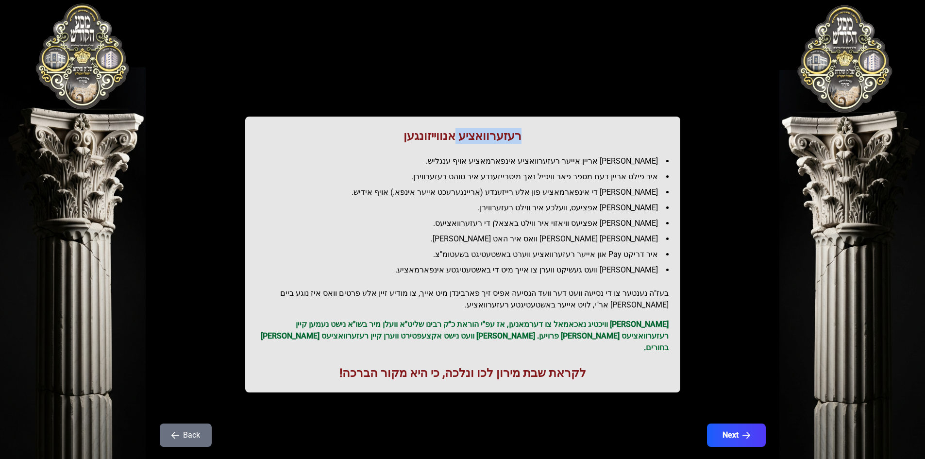
click at [370, 129] on h1 "רעזערוואציע אנווייזונגען" at bounding box center [463, 136] width 412 height 16
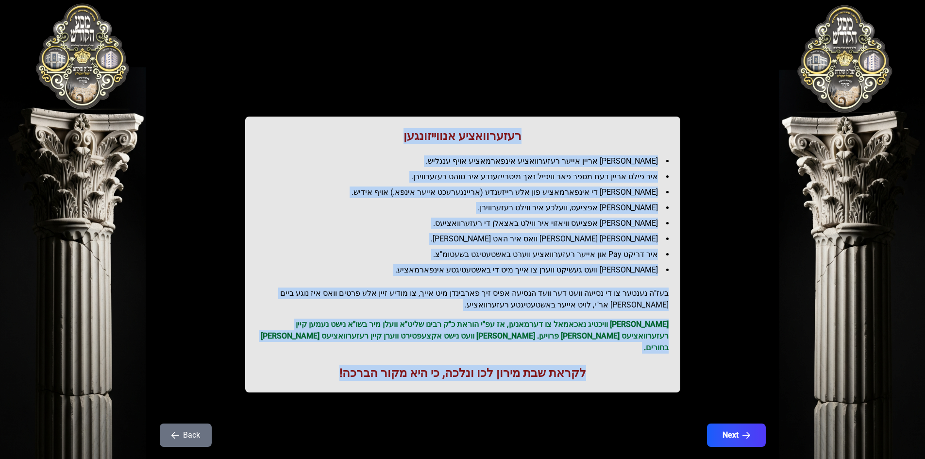
drag, startPoint x: 370, startPoint y: 129, endPoint x: 606, endPoint y: 370, distance: 337.2
click at [606, 370] on div "רעזערוואציע אנווייזונגען איר לייגט אריין אייער רעזערוואציע אינפארמאציע אויף ענג…" at bounding box center [462, 255] width 435 height 276
drag, startPoint x: 606, startPoint y: 370, endPoint x: 380, endPoint y: 133, distance: 327.0
click at [380, 133] on div "רעזערוואציע אנווייזונגען איר לייגט אריין אייער רעזערוואציע אינפארמאציע אויף ענג…" at bounding box center [462, 255] width 435 height 276
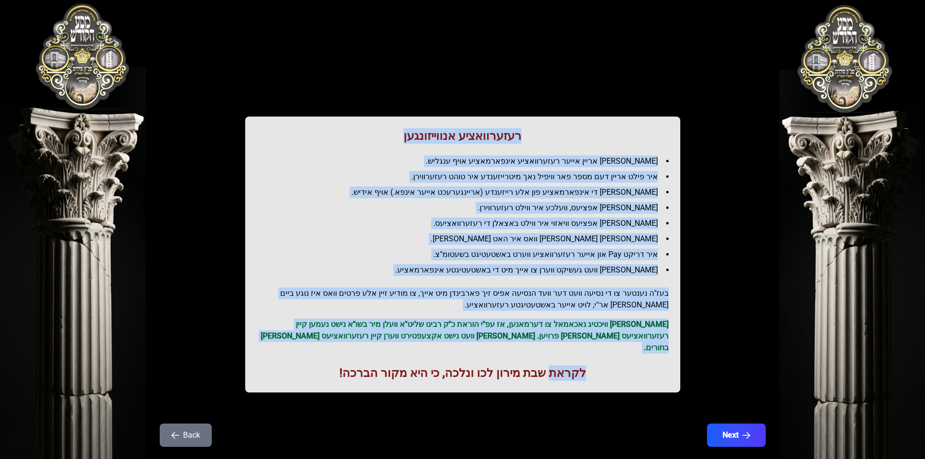
click at [380, 133] on h1 "רעזערוואציע אנווייזונגען" at bounding box center [463, 136] width 412 height 16
drag, startPoint x: 380, startPoint y: 133, endPoint x: 587, endPoint y: 369, distance: 313.9
click at [587, 369] on div "רעזערוואציע אנווייזונגען איר לייגט אריין אייער רעזערוואציע אינפארמאציע אויף ענג…" at bounding box center [462, 255] width 435 height 276
click at [587, 369] on h1 "לקראת שבת מירון לכו ונלכה, כי היא מקור הברכה!" at bounding box center [463, 373] width 412 height 16
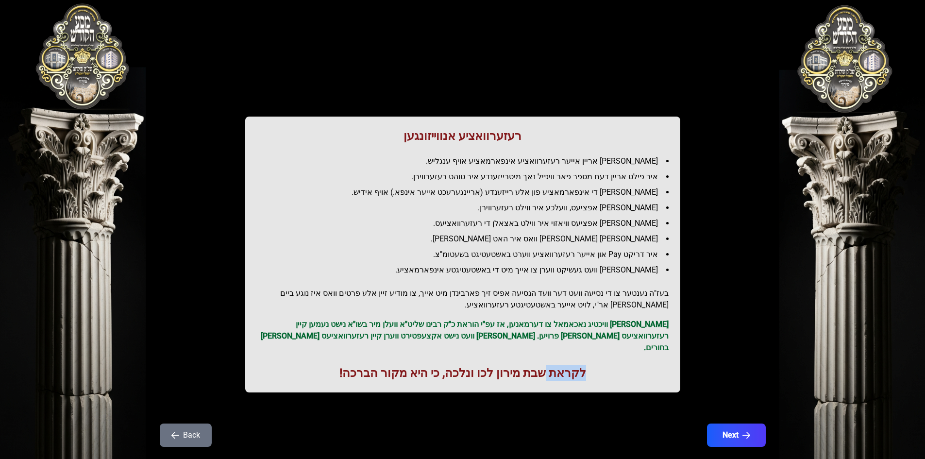
click at [587, 369] on h1 "לקראת שבת מירון לכו ונלכה, כי היא מקור הברכה!" at bounding box center [463, 373] width 412 height 16
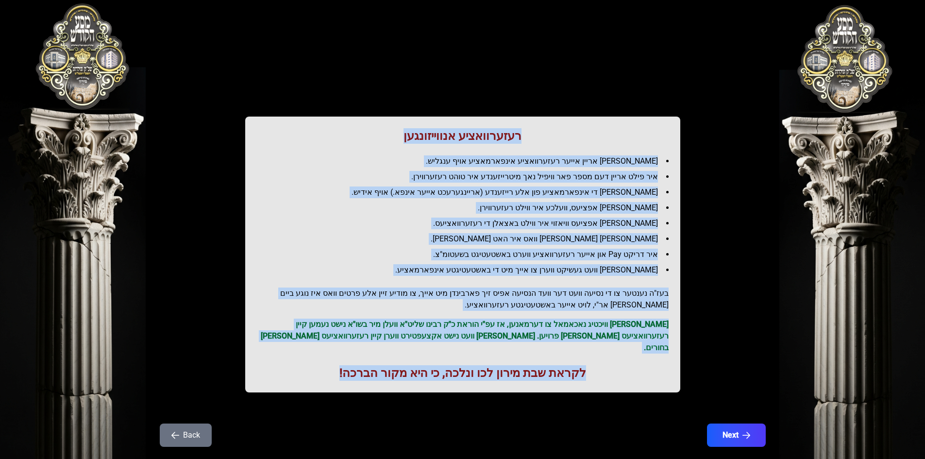
drag, startPoint x: 587, startPoint y: 369, endPoint x: 390, endPoint y: 132, distance: 308.3
click at [390, 132] on div "רעזערוואציע אנווייזונגען איר לייגט אריין אייער רעזערוואציע אינפארמאציע אויף ענג…" at bounding box center [462, 255] width 435 height 276
click at [390, 132] on h1 "רעזערוואציע אנווייזונגען" at bounding box center [463, 136] width 412 height 16
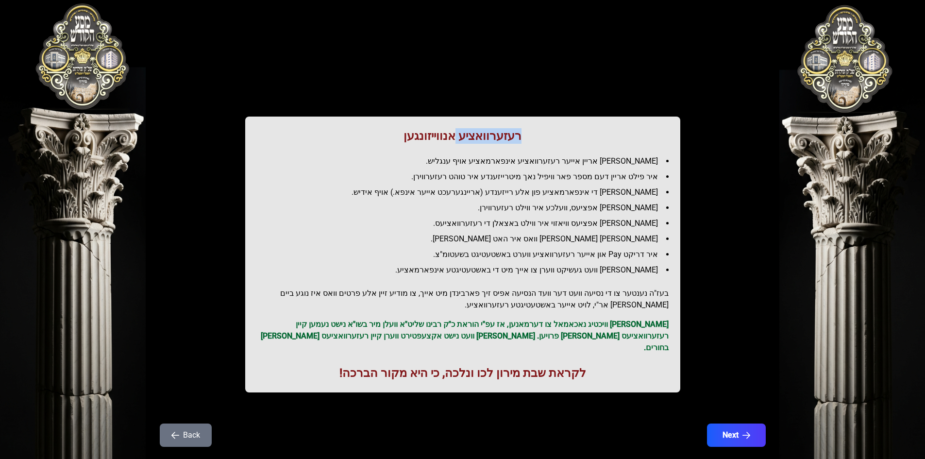
click at [390, 131] on h1 "רעזערוואציע אנווייזונגען" at bounding box center [463, 136] width 412 height 16
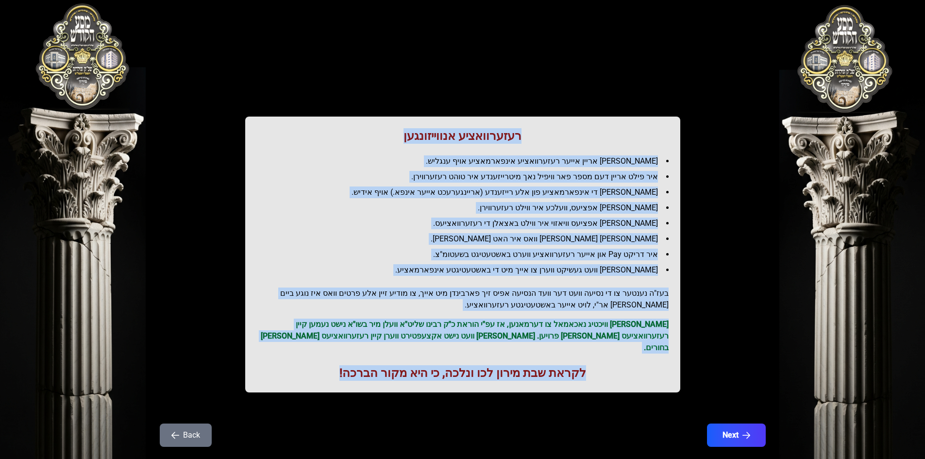
drag, startPoint x: 390, startPoint y: 131, endPoint x: 490, endPoint y: 359, distance: 249.0
click at [490, 359] on div "רעזערוואציע אנווייזונגען איר לייגט אריין אייער רעזערוואציע אינפארמאציע אויף ענג…" at bounding box center [462, 255] width 435 height 276
click at [490, 365] on h1 "לקראת שבת מירון לכו ונלכה, כי היא מקור הברכה!" at bounding box center [463, 373] width 412 height 16
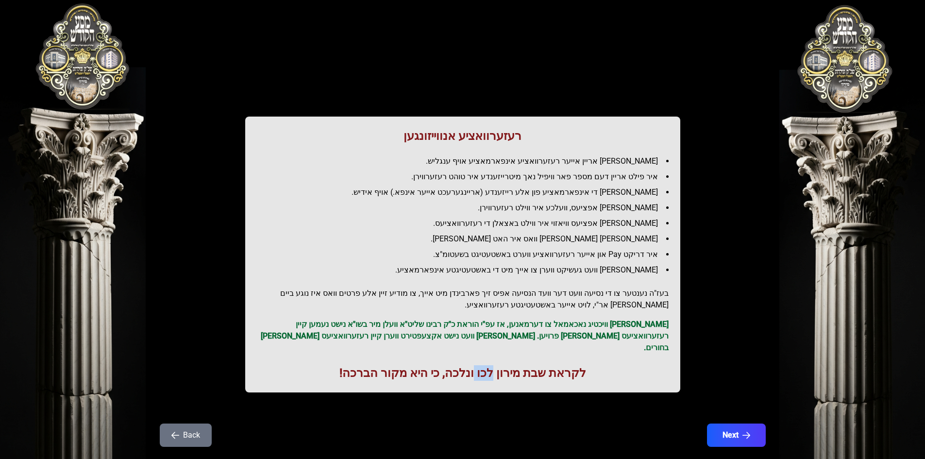
click at [490, 365] on h1 "לקראת שבת מירון לכו ונלכה, כי היא מקור הברכה!" at bounding box center [463, 373] width 412 height 16
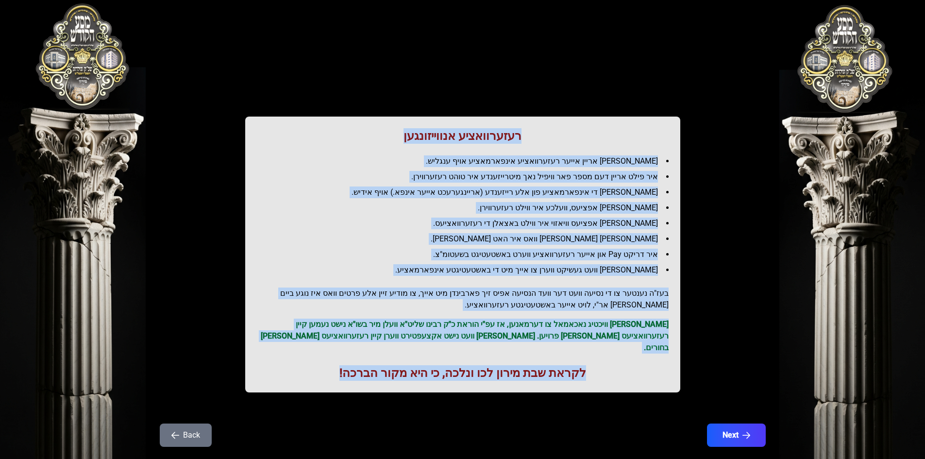
drag, startPoint x: 490, startPoint y: 359, endPoint x: 413, endPoint y: 143, distance: 228.9
click at [413, 143] on div "רעזערוואציע אנווייזונגען איר לייגט אריין אייער רעזערוואציע אינפארמאציע אויף ענג…" at bounding box center [462, 255] width 435 height 276
click at [413, 143] on h1 "רעזערוואציע אנווייזונגען" at bounding box center [463, 136] width 412 height 16
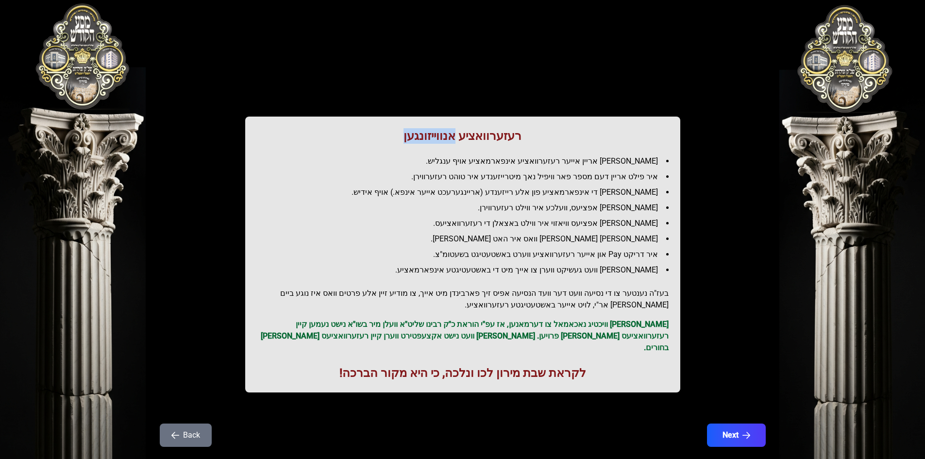
click at [413, 143] on h1 "רעזערוואציע אנווייזונגען" at bounding box center [463, 136] width 412 height 16
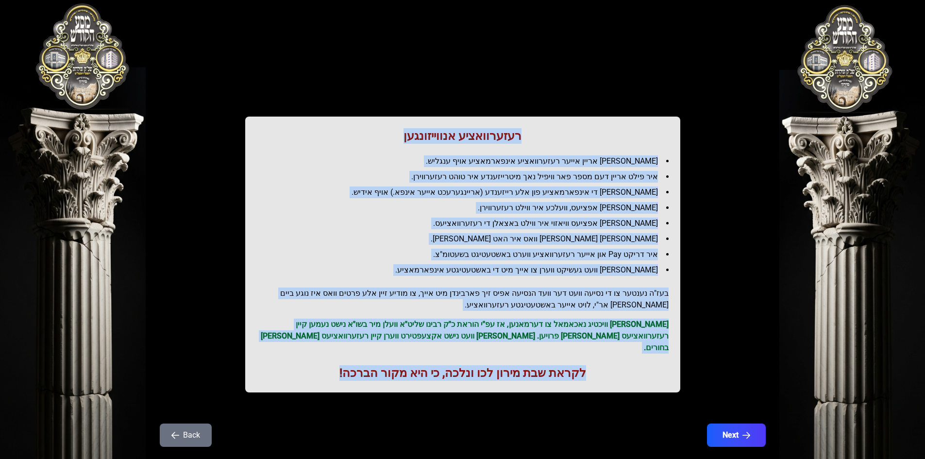
drag, startPoint x: 413, startPoint y: 143, endPoint x: 535, endPoint y: 377, distance: 263.7
click at [535, 377] on div "רעזערוואציע אנווייזונגען איר לייגט אריין אייער רעזערוואציע אינפארמאציע אויף ענג…" at bounding box center [462, 255] width 435 height 276
click at [536, 375] on div "רעזערוואציע אנווייזונגען איר לייגט אריין אייער רעזערוואציע אינפארמאציע אויף ענג…" at bounding box center [462, 255] width 435 height 276
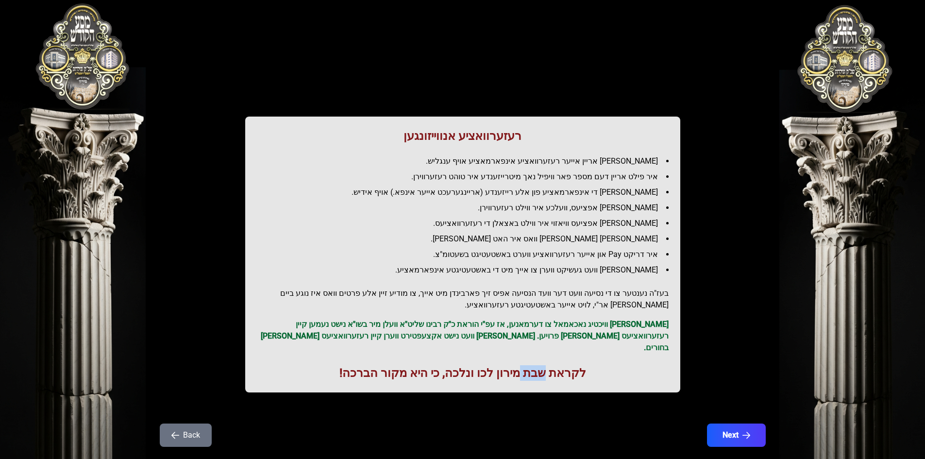
click at [536, 375] on div "רעזערוואציע אנווייזונגען איר לייגט אריין אייער רעזערוואציע אינפארמאציע אויף ענג…" at bounding box center [462, 255] width 435 height 276
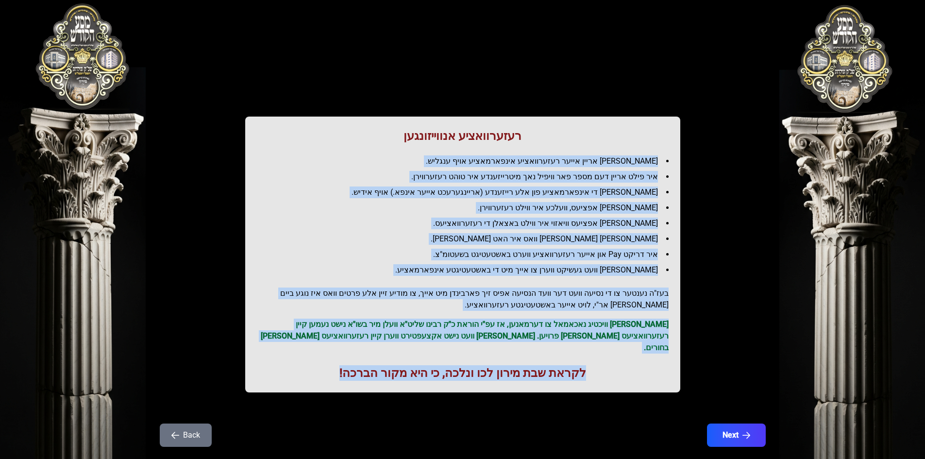
drag, startPoint x: 536, startPoint y: 375, endPoint x: 450, endPoint y: 149, distance: 241.5
click at [450, 149] on div "רעזערוואציע אנווייזונגען איר לייגט אריין אייער רעזערוואציע אינפארמאציע אויף ענג…" at bounding box center [462, 255] width 435 height 276
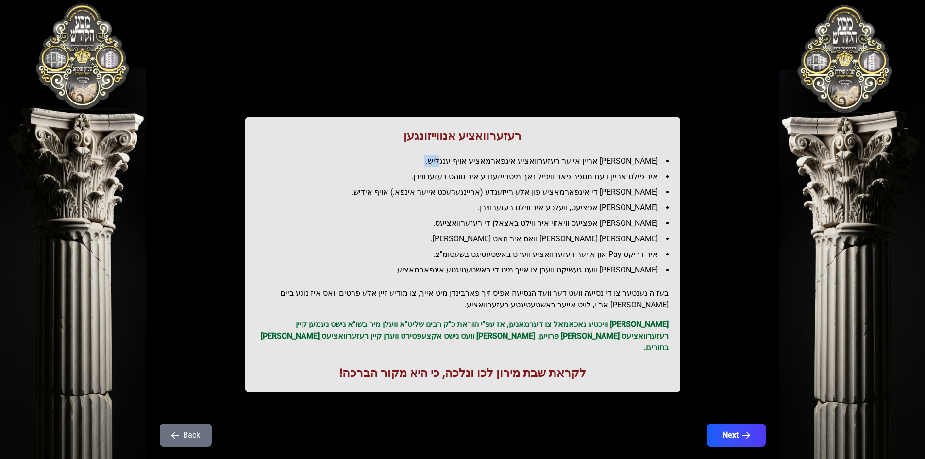
click at [450, 149] on div "רעזערוואציע אנווייזונגען איר לייגט אריין אייער רעזערוואציע אינפארמאציע אויף ענג…" at bounding box center [462, 255] width 435 height 276
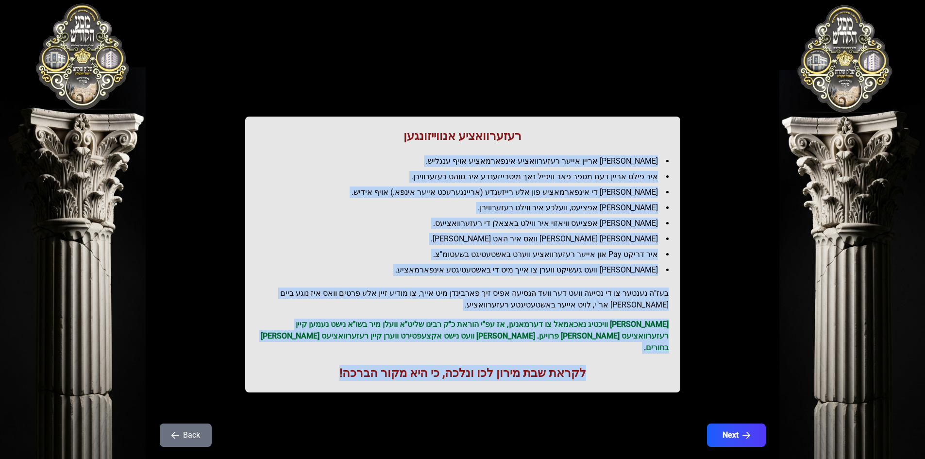
drag
click at [571, 374] on div "רעזערוואציע אנווייזונגען איר לייגט אריין אייער רעזערוואציע אינפארמאציע אויף ענג…" at bounding box center [462, 255] width 435 height 276
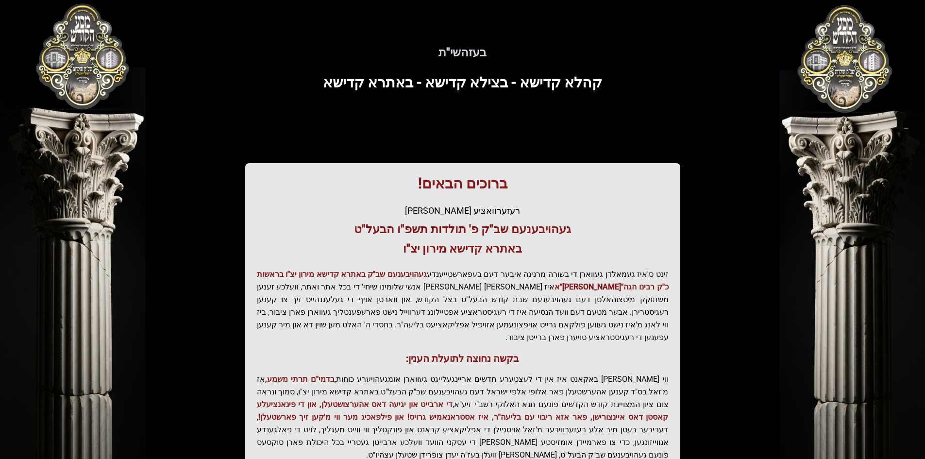
scroll to position [103, 0]
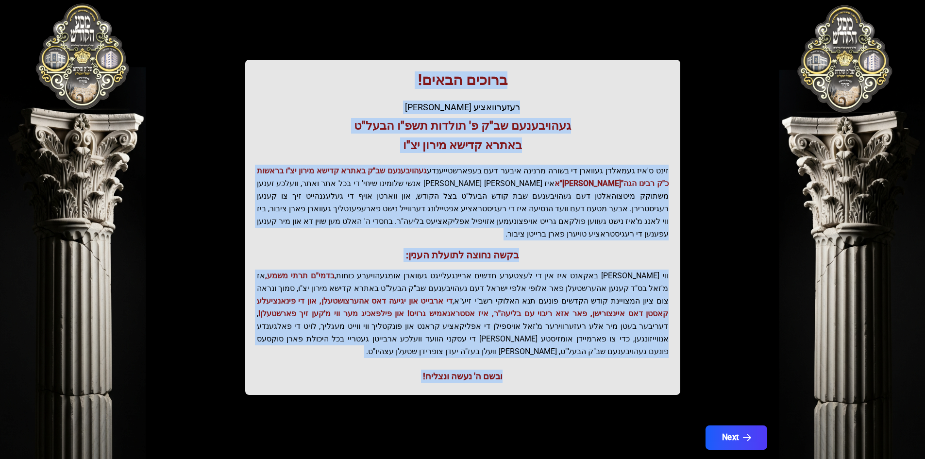
click at [738, 425] on button "Next" at bounding box center [736, 437] width 62 height 24
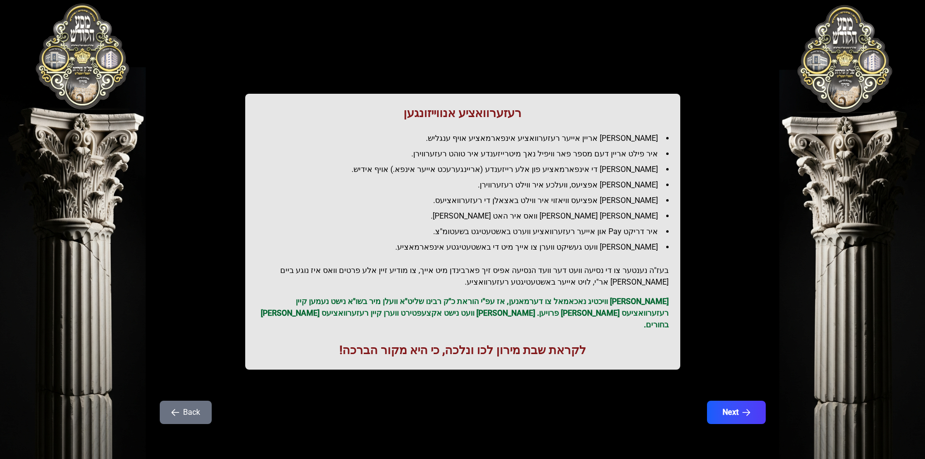
scroll to position [0, 0]
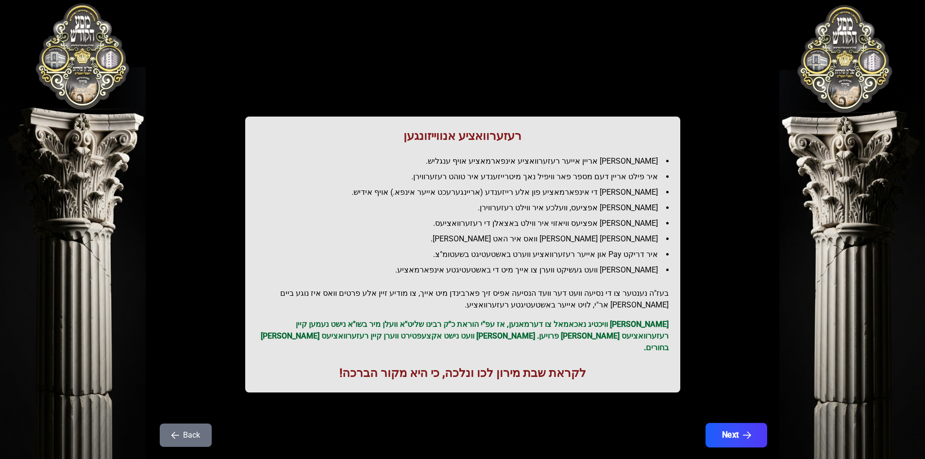
click at [752, 432] on button "Next" at bounding box center [736, 435] width 62 height 24
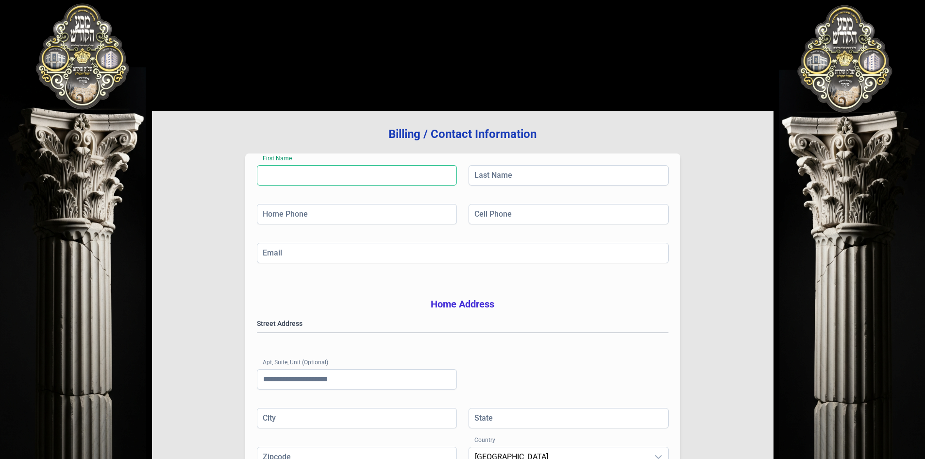
click at [309, 180] on input "First Name" at bounding box center [357, 175] width 200 height 20
type input "****"
click at [494, 182] on input "Last Name" at bounding box center [569, 175] width 200 height 20
type input "*****"
click at [394, 210] on input "Home Phone" at bounding box center [357, 214] width 200 height 20
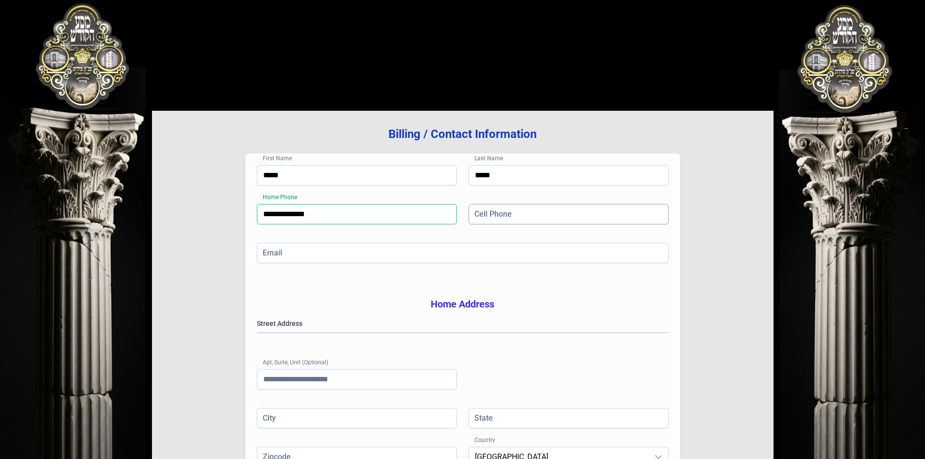
type input "**********"
click at [535, 220] on input "Cell Phone" at bounding box center [569, 214] width 200 height 20
type input "**********"
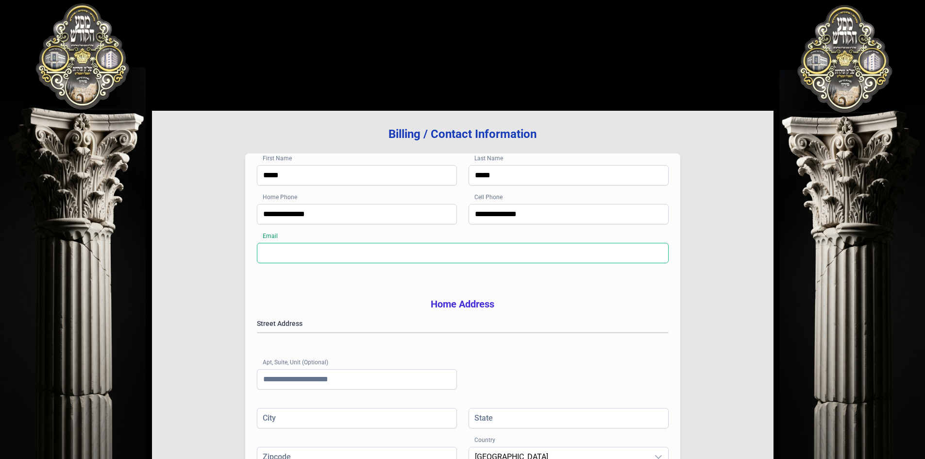
click at [411, 244] on input "Email" at bounding box center [463, 253] width 412 height 20
type input "**********"
click at [400, 356] on div "Street Address Apt, Suite, Unit (Optional)" at bounding box center [463, 363] width 412 height 89
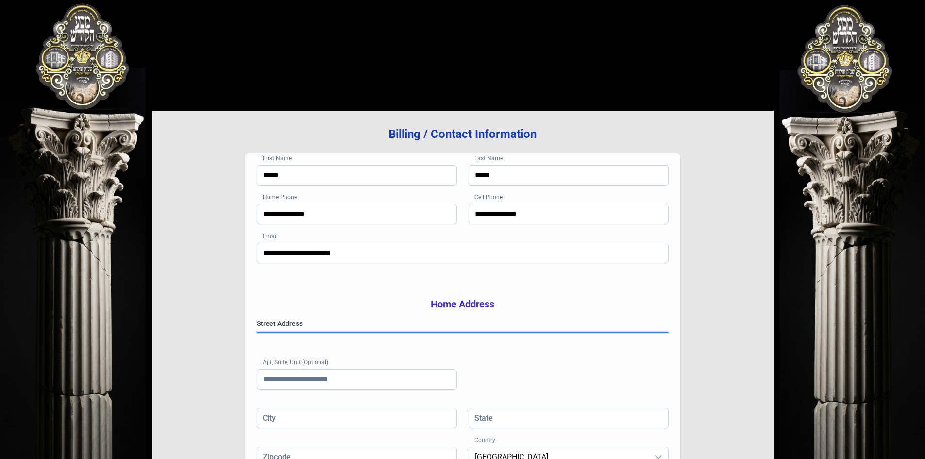
click at [257, 333] on gmp-place-autocomplete at bounding box center [257, 333] width 0 height 0
type input "******"
type input "**"
type input "*****"
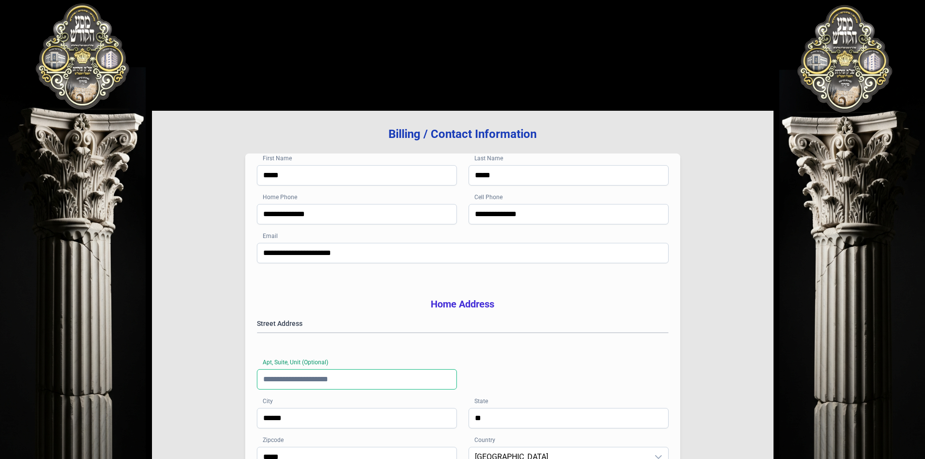
click at [328, 389] on input "Apt, Suite, Unit (Optional)" at bounding box center [357, 379] width 200 height 20
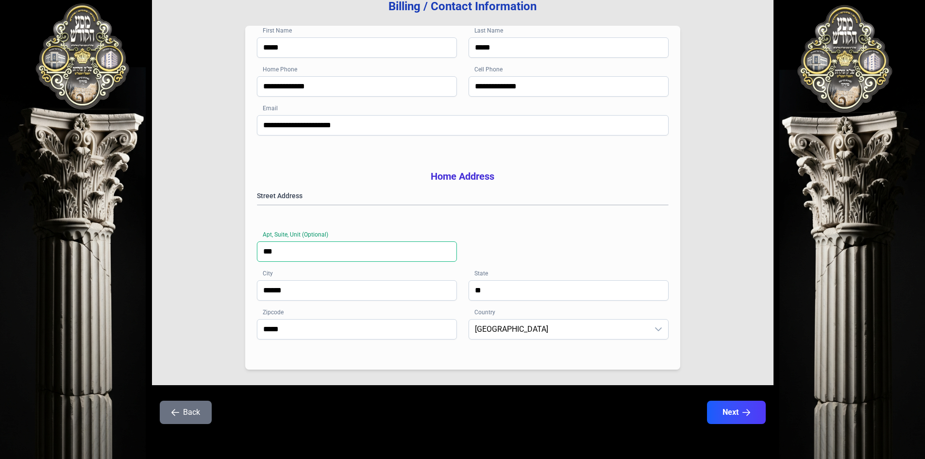
scroll to position [142, 0]
type input "***"
click at [738, 407] on button "Next" at bounding box center [736, 412] width 62 height 24
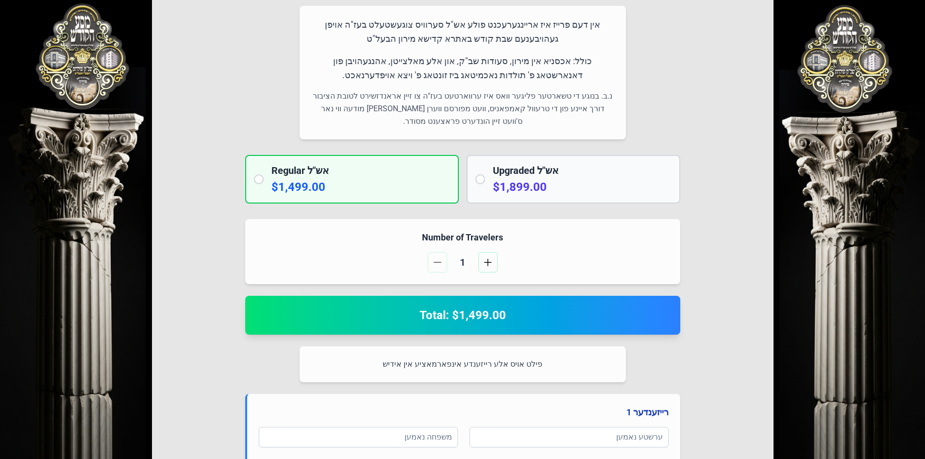
scroll to position [0, 0]
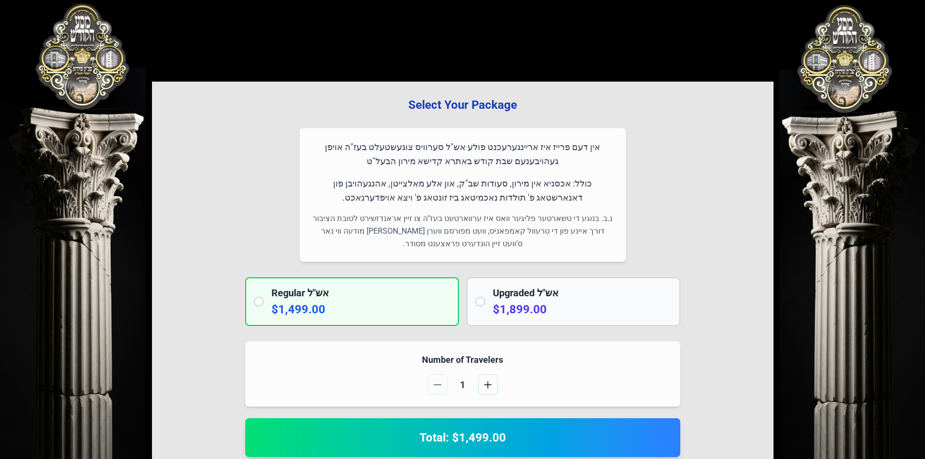
click at [513, 148] on p "אין דעם פרייז איז אריינגערעכנט פולע אש"ל סערוויס צוגעשטעלט בעז"ה אויפן געהויבענ…" at bounding box center [462, 154] width 303 height 29
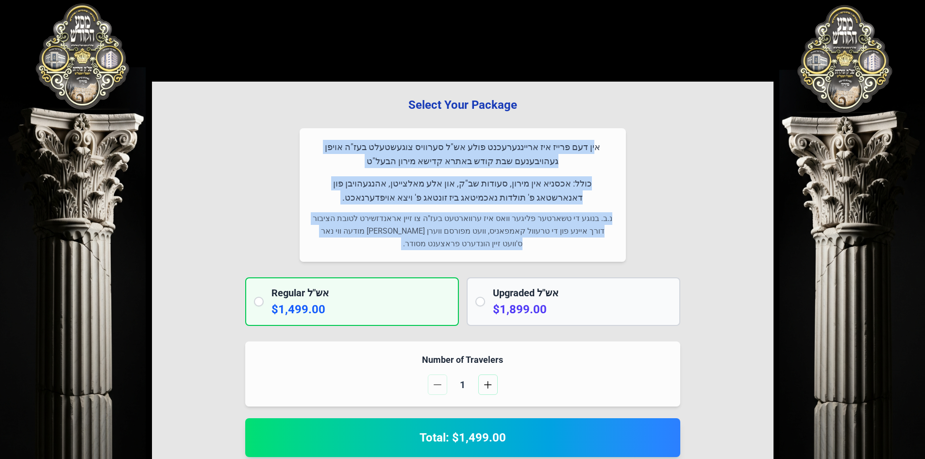
drag, startPoint x: 513, startPoint y: 148, endPoint x: 513, endPoint y: 246, distance: 97.6
click at [513, 246] on div "אין דעם פרייז איז אריינגערעכנט פולע אש"ל סערוויס צוגעשטעלט בעז"ה אויפן געהויבענ…" at bounding box center [463, 195] width 326 height 134
click at [513, 246] on p "נ.ב. בנוגע די טשארטער פליגער וואס איז ערווארטעט בעז"ה צו זיין אראנדזשירט לטובת …" at bounding box center [462, 231] width 303 height 38
drag, startPoint x: 513, startPoint y: 246, endPoint x: 416, endPoint y: 100, distance: 175.8
click at [416, 100] on div "Select Your Package אין דעם פרייז איז אריינגערעכנט פולע אש"ל סערוויס צוגעשטעלט …" at bounding box center [463, 465] width 622 height 766
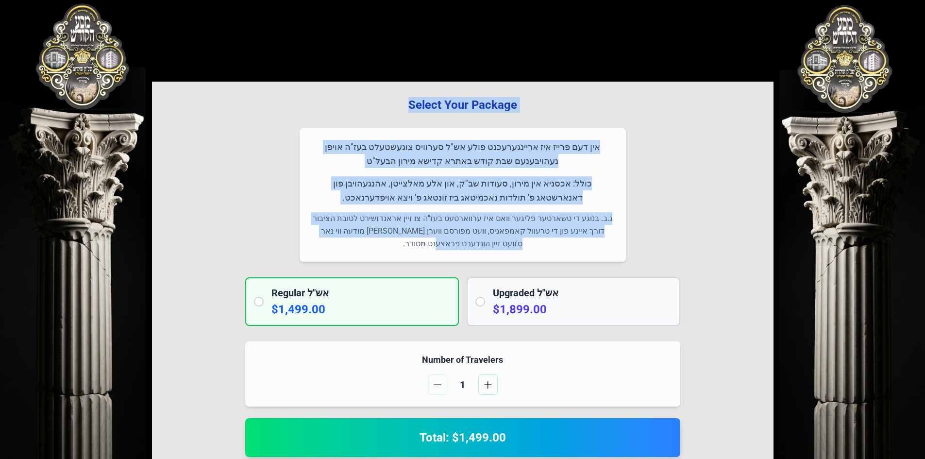
click at [403, 106] on h3 "Select Your Package" at bounding box center [463, 105] width 591 height 16
drag, startPoint x: 403, startPoint y: 106, endPoint x: 486, endPoint y: 234, distance: 152.4
click at [486, 234] on div "Select Your Package אין דעם פרייז איז אריינגערעכנט פולע אש"ל סערוויס צוגעשטעלט …" at bounding box center [463, 465] width 622 height 766
click at [486, 234] on p "נ.ב. בנוגע די טשארטער פליגער וואס איז ערווארטעט בעז"ה צו זיין אראנדזשירט לטובת …" at bounding box center [462, 231] width 303 height 38
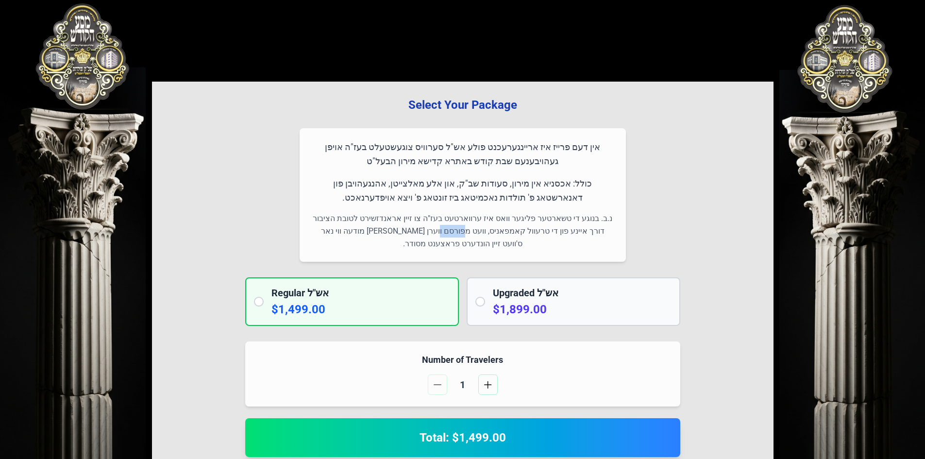
click at [486, 234] on p "נ.ב. בנוגע די טשארטער פליגער וואס איז ערווארטעט בעז"ה צו זיין אראנדזשירט לטובת …" at bounding box center [462, 231] width 303 height 38
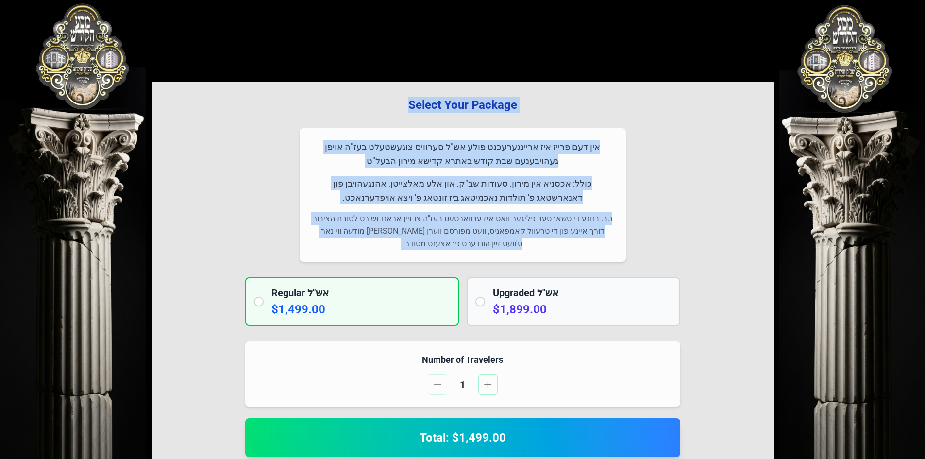
drag, startPoint x: 486, startPoint y: 234, endPoint x: 397, endPoint y: 97, distance: 162.6
click at [397, 97] on div "Select Your Package אין דעם פרייז איז אריינגערעכנט פולע אש"ל סערוויס צוגעשטעלט …" at bounding box center [463, 465] width 622 height 766
click at [393, 102] on h3 "Select Your Package" at bounding box center [463, 105] width 591 height 16
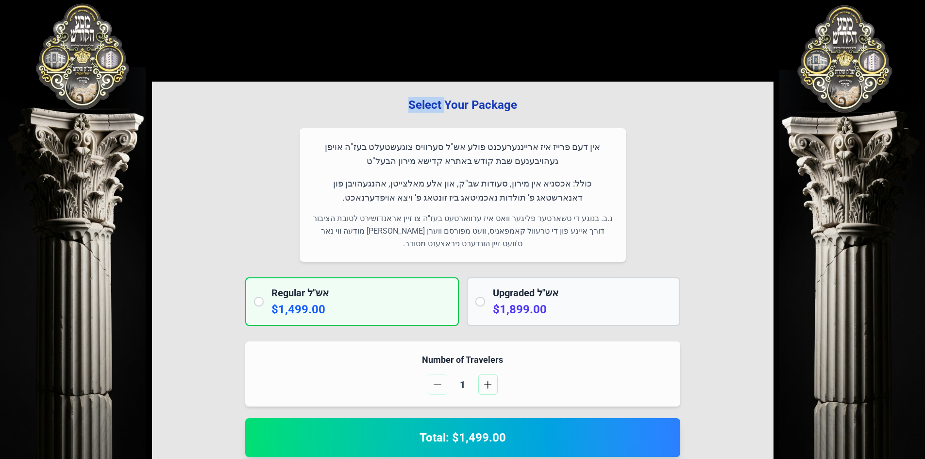
click at [393, 102] on h3 "Select Your Package" at bounding box center [463, 105] width 591 height 16
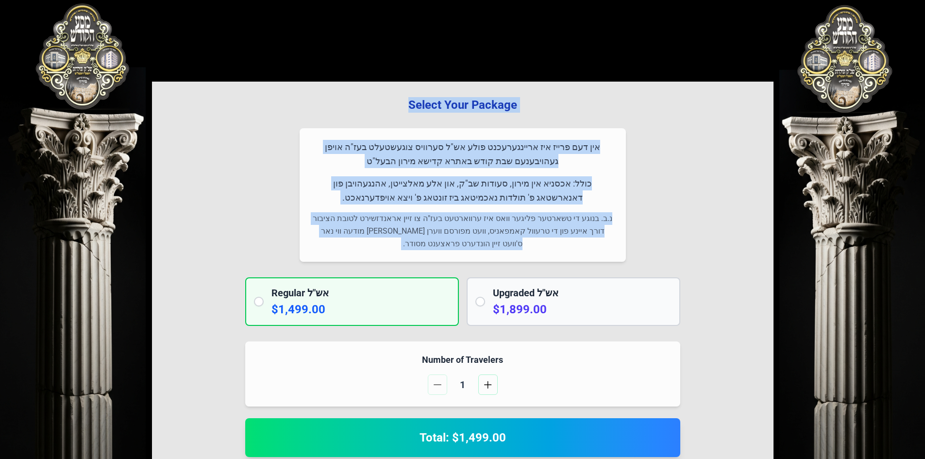
drag, startPoint x: 393, startPoint y: 102, endPoint x: 500, endPoint y: 242, distance: 176.4
click at [500, 242] on div "Select Your Package אין דעם פרייז איז אריינגערעכנט פולע אש"ל סערוויס צוגעשטעלט …" at bounding box center [463, 465] width 622 height 766
click at [517, 248] on p "נ.ב. בנוגע די טשארטער פליגער וואס איז ערווארטעט בעז"ה צו זיין אראנדזשירט לטובת …" at bounding box center [462, 231] width 303 height 38
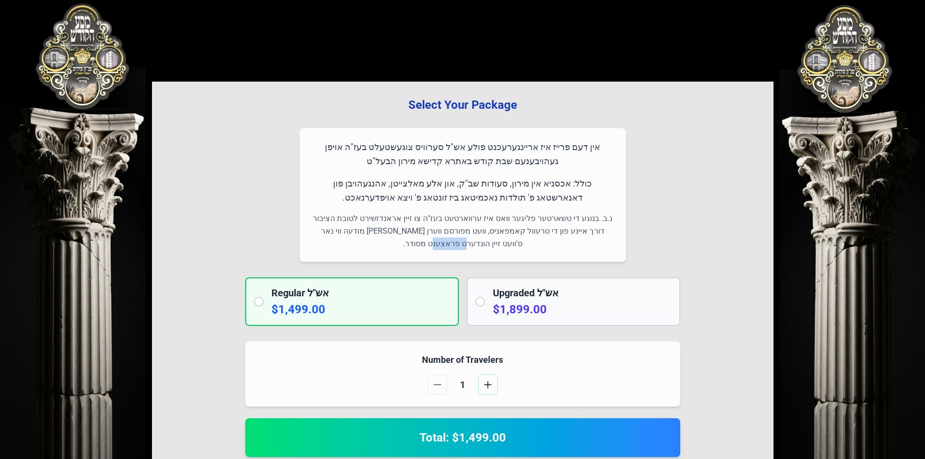
click at [517, 248] on p "נ.ב. בנוגע די טשארטער פליגער וואס איז ערווארטעט בעז"ה צו זיין אראנדזשירט לטובת …" at bounding box center [462, 231] width 303 height 38
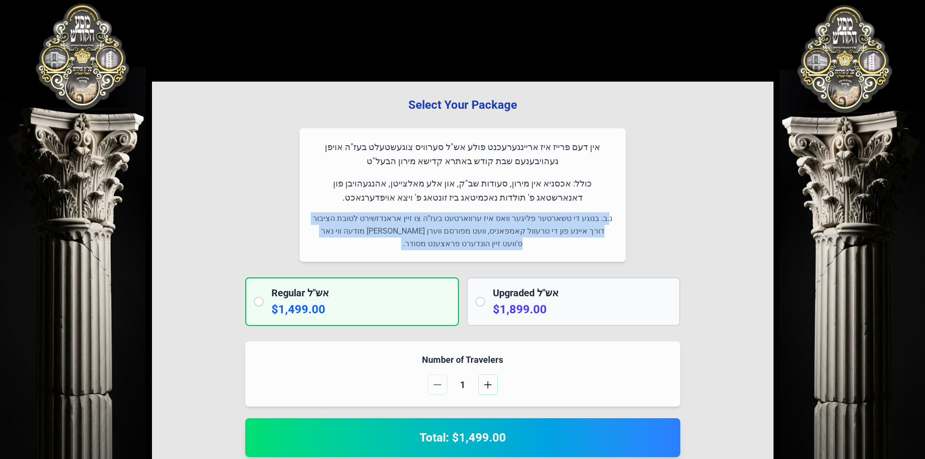
click at [517, 248] on p "נ.ב. בנוגע די טשארטער פליגער וואס איז ערווארטעט בעז"ה צו זיין אראנדזשירט לטובת …" at bounding box center [462, 231] width 303 height 38
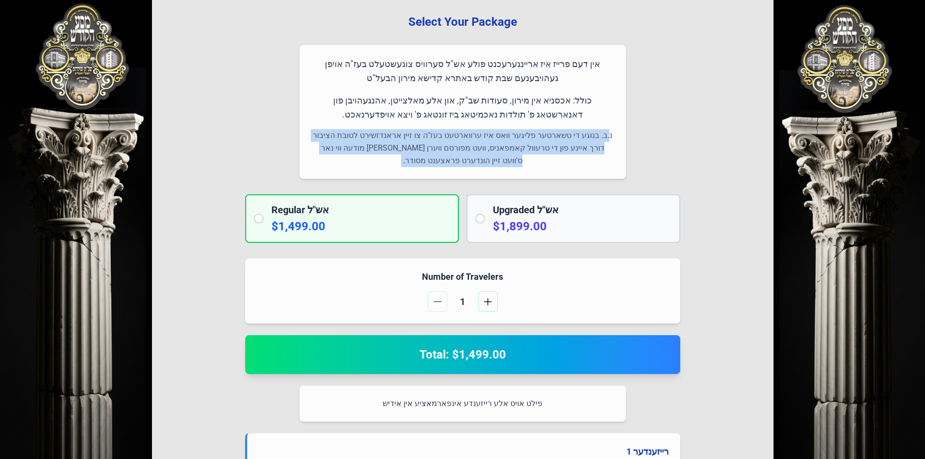
scroll to position [97, 0]
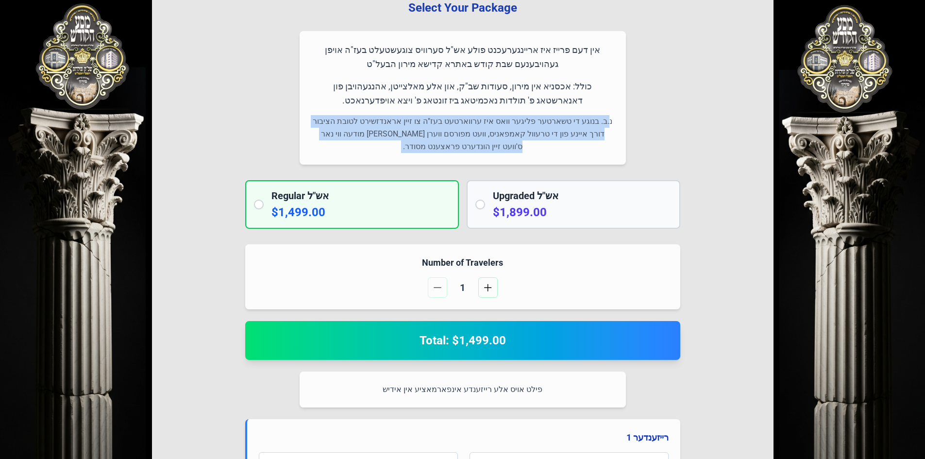
click at [710, 136] on div "Select Your Package אין דעם פרייז איז אריינגערעכנט פולע אש"ל סערוויס צוגעשטעלט …" at bounding box center [463, 367] width 622 height 766
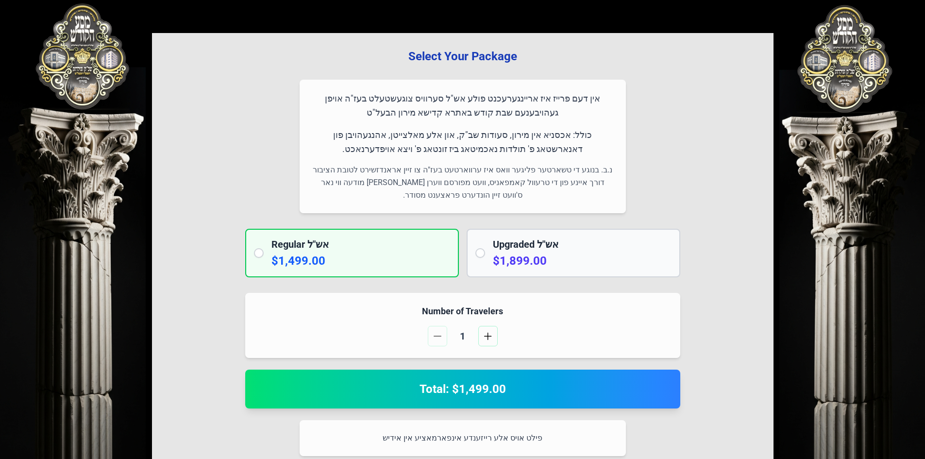
scroll to position [0, 0]
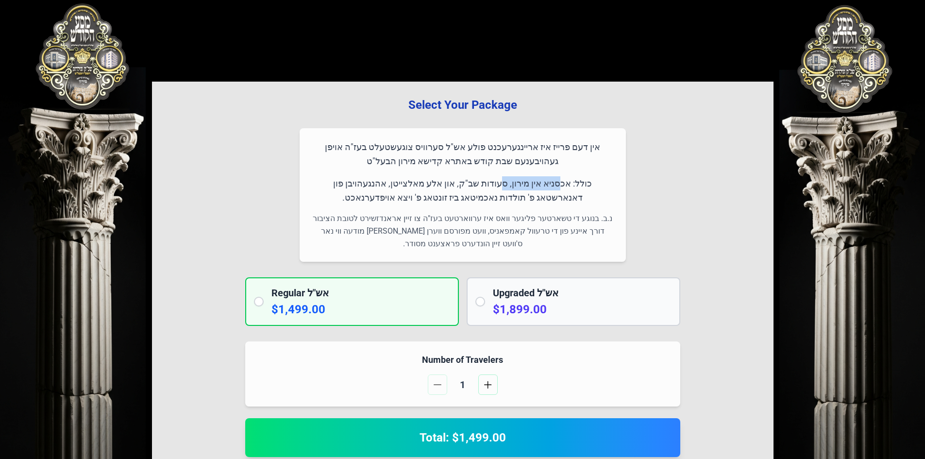
drag, startPoint x: 585, startPoint y: 185, endPoint x: 528, endPoint y: 182, distance: 56.4
click at [528, 182] on p "כולל: אכסניא אין מירון, סעודות שב"ק, און אלע מאלצייטן, אהנגעהויבן פון דאנארשטאג…" at bounding box center [462, 190] width 303 height 29
drag, startPoint x: 557, startPoint y: 201, endPoint x: 489, endPoint y: 198, distance: 68.5
click at [489, 198] on p "כולל: אכסניא אין מירון, סעודות שב"ק, און אלע מאלצייטן, אהנגעהויבן פון דאנארשטאג…" at bounding box center [462, 190] width 303 height 29
drag, startPoint x: 376, startPoint y: 203, endPoint x: 560, endPoint y: 146, distance: 192.0
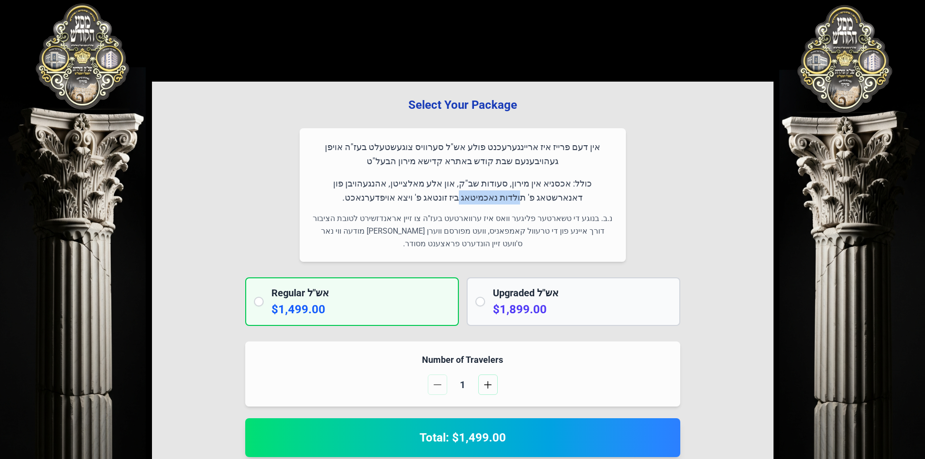
click at [560, 146] on div "אין דעם פרייז איז אריינגערעכנט פולע אש"ל סערוויס צוגעשטעלט בעז"ה אויפן געהויבענ…" at bounding box center [463, 195] width 326 height 134
click at [560, 146] on p "אין דעם פרייז איז אריינגערעכנט פולע אש"ל סערוויס צוגעשטעלט בעז"ה אויפן געהויבענ…" at bounding box center [462, 154] width 303 height 29
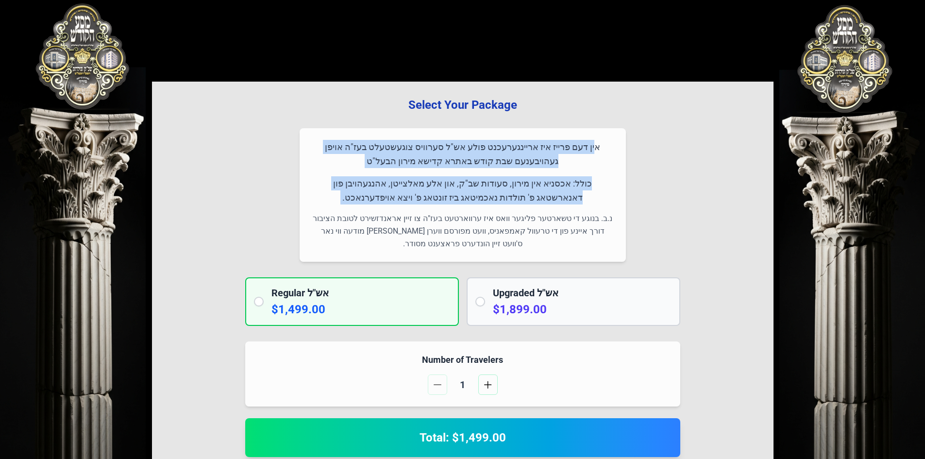
drag, startPoint x: 560, startPoint y: 146, endPoint x: 552, endPoint y: 194, distance: 48.2
click at [552, 194] on div "אין דעם פרייז איז אריינגערעכנט פולע אש"ל סערוויס צוגעשטעלט בעז"ה אויפן געהויבענ…" at bounding box center [463, 195] width 326 height 134
click at [552, 194] on p "כולל: אכסניא אין מירון, סעודות שב"ק, און אלע מאלצייטן, אהנגעהויבן פון דאנארשטאג…" at bounding box center [462, 190] width 303 height 29
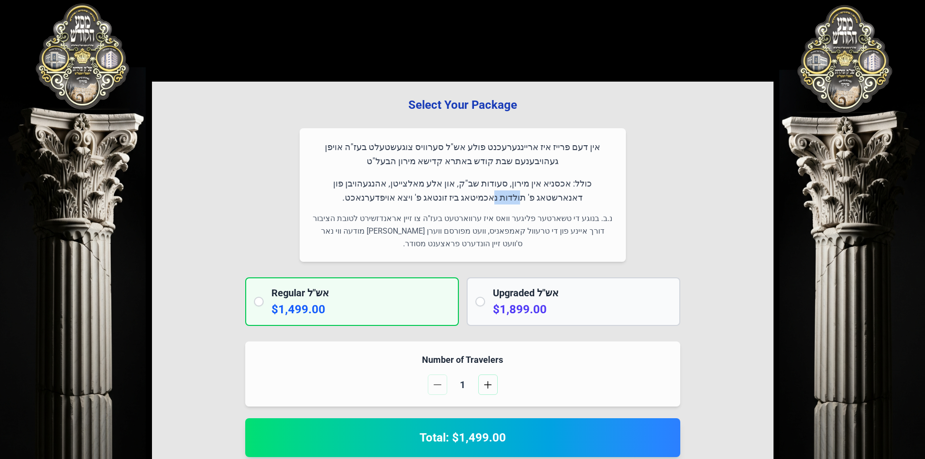
click at [552, 194] on p "כולל: אכסניא אין מירון, סעודות שב"ק, און אלע מאלצייטן, אהנגעהויבן פון דאנארשטאג…" at bounding box center [462, 190] width 303 height 29
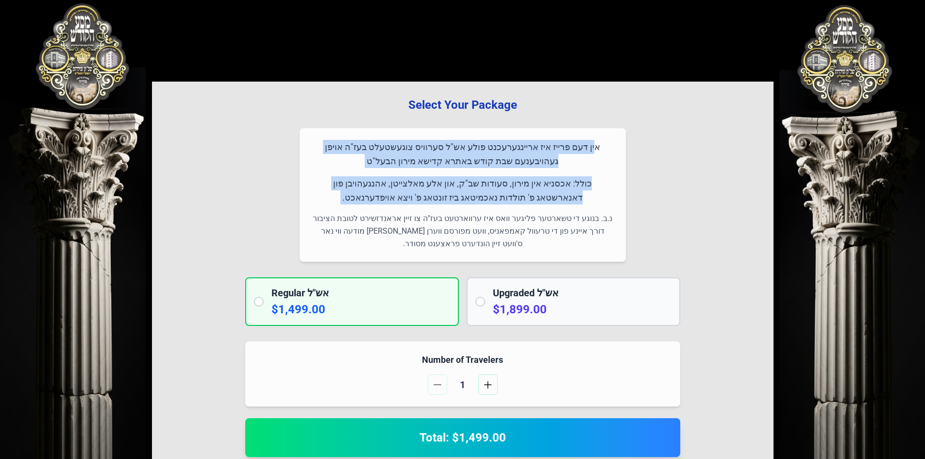
drag, startPoint x: 552, startPoint y: 194, endPoint x: 566, endPoint y: 152, distance: 44.5
click at [566, 152] on div "אין דעם פרייז איז אריינגערעכנט פולע אש"ל סערוויס צוגעשטעלט בעז"ה אויפן געהויבענ…" at bounding box center [463, 195] width 326 height 134
click at [566, 152] on p "אין דעם פרייז איז אריינגערעכנט פולע אש"ל סערוויס צוגעשטעלט בעז"ה אויפן געהויבענ…" at bounding box center [462, 154] width 303 height 29
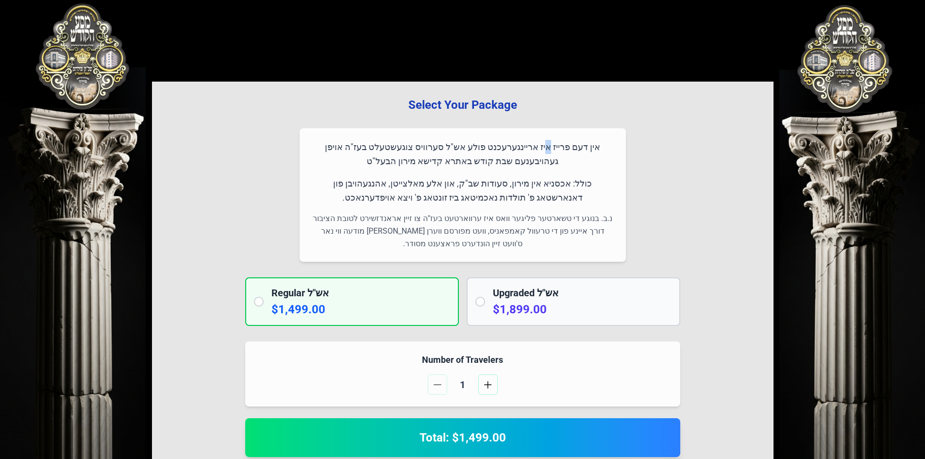
click at [566, 152] on p "אין דעם פרייז איז אריינגערעכנט פולע אש"ל סערוויס צוגעשטעלט בעז"ה אויפן געהויבענ…" at bounding box center [462, 154] width 303 height 29
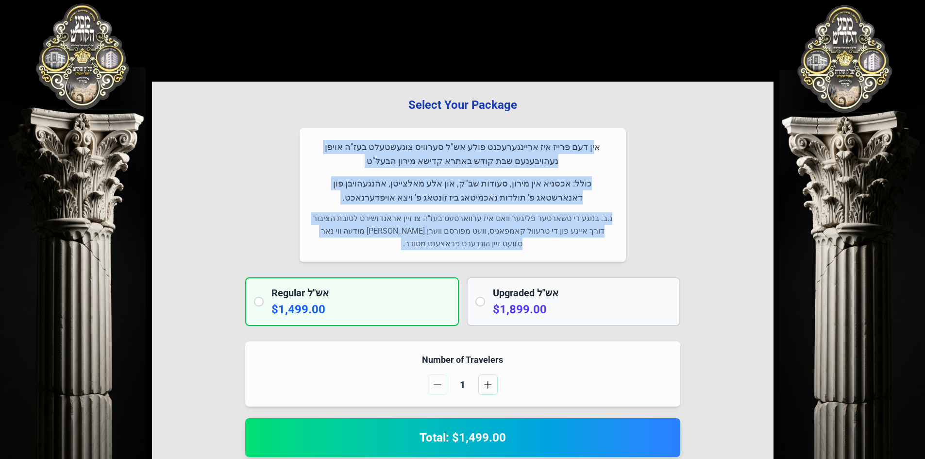
drag, startPoint x: 566, startPoint y: 152, endPoint x: 543, endPoint y: 244, distance: 95.5
click at [543, 244] on div "אין דעם פרייז איז אריינגערעכנט פולע אש"ל סערוויס צוגעשטעלט בעז"ה אויפן געהויבענ…" at bounding box center [463, 195] width 326 height 134
click at [543, 244] on p "נ.ב. בנוגע די טשארטער פליגער וואס איז ערווארטעט בעז"ה צו זיין אראנדזשירט לטובת …" at bounding box center [462, 231] width 303 height 38
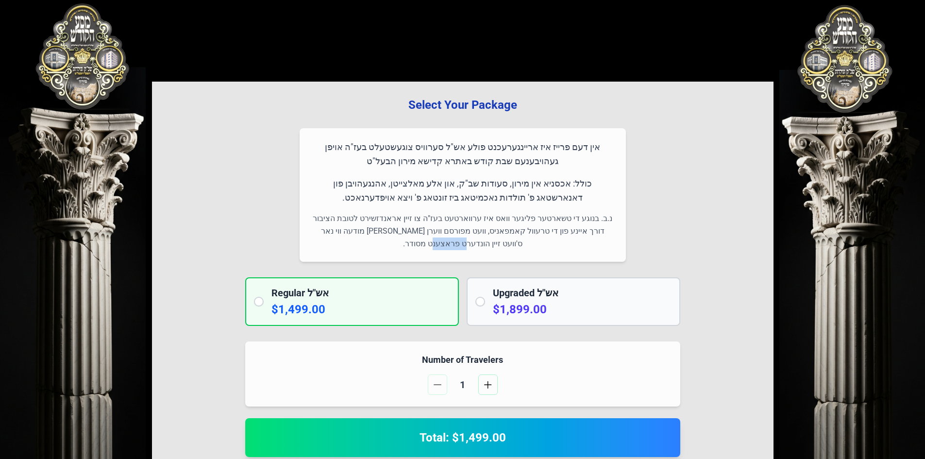
click at [543, 244] on p "נ.ב. בנוגע די טשארטער פליגער וואס איז ערווארטעט בעז"ה צו זיין אראנדזשירט לטובת …" at bounding box center [462, 231] width 303 height 38
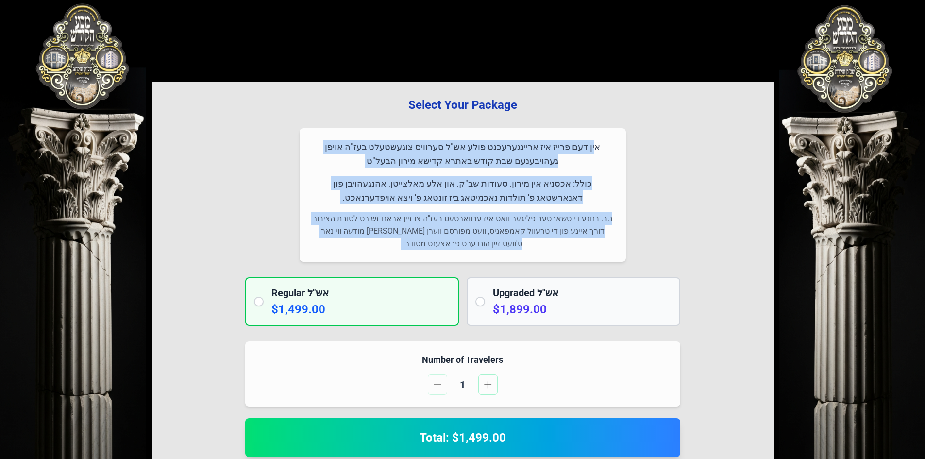
drag, startPoint x: 543, startPoint y: 244, endPoint x: 427, endPoint y: 142, distance: 154.9
click at [427, 142] on div "אין דעם פרייז איז אריינגערעכנט פולע אש"ל סערוויס צוגעשטעלט בעז"ה אויפן געהויבענ…" at bounding box center [463, 195] width 326 height 134
click at [382, 148] on p "אין דעם פרייז איז אריינגערעכנט פולע אש"ל סערוויס צוגעשטעלט בעז"ה אויפן געהויבענ…" at bounding box center [462, 154] width 303 height 29
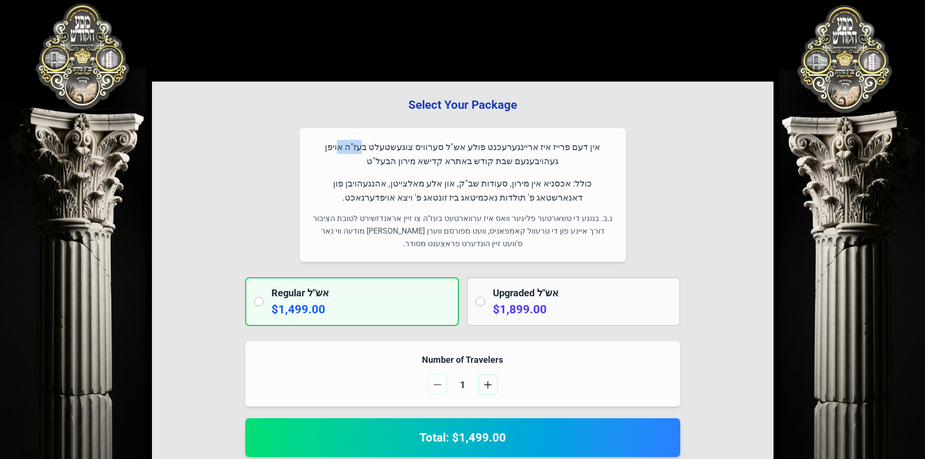
click at [382, 148] on p "אין דעם פרייז איז אריינגערעכנט פולע אש"ל סערוויס צוגעשטעלט בעז"ה אויפן געהויבענ…" at bounding box center [462, 154] width 303 height 29
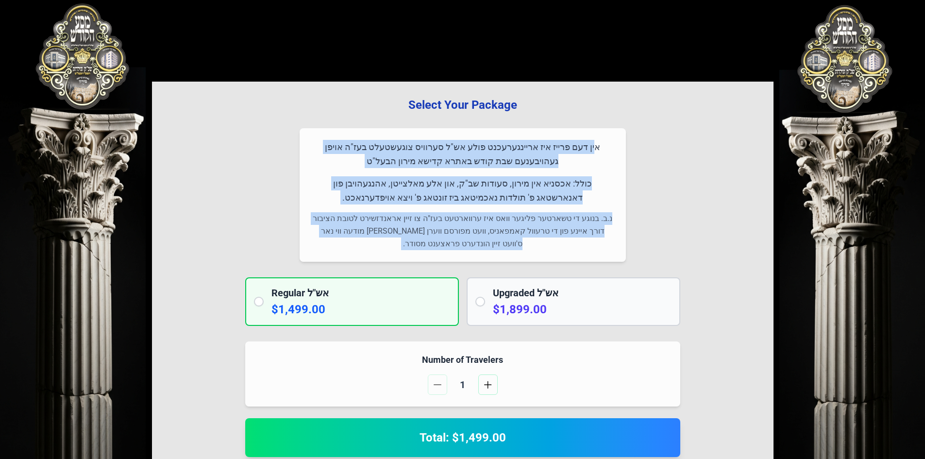
drag, startPoint x: 382, startPoint y: 148, endPoint x: 466, endPoint y: 214, distance: 106.6
click at [466, 214] on div "אין דעם פרייז איז אריינגערעכנט פולע אש"ל סערוויס צוגעשטעלט בעז"ה אויפן געהויבענ…" at bounding box center [463, 195] width 326 height 134
click at [523, 254] on div "אין דעם פרייז איז אריינגערעכנט פולע אש"ל סערוויס צוגעשטעלט בעז"ה אויפן געהויבענ…" at bounding box center [463, 195] width 326 height 134
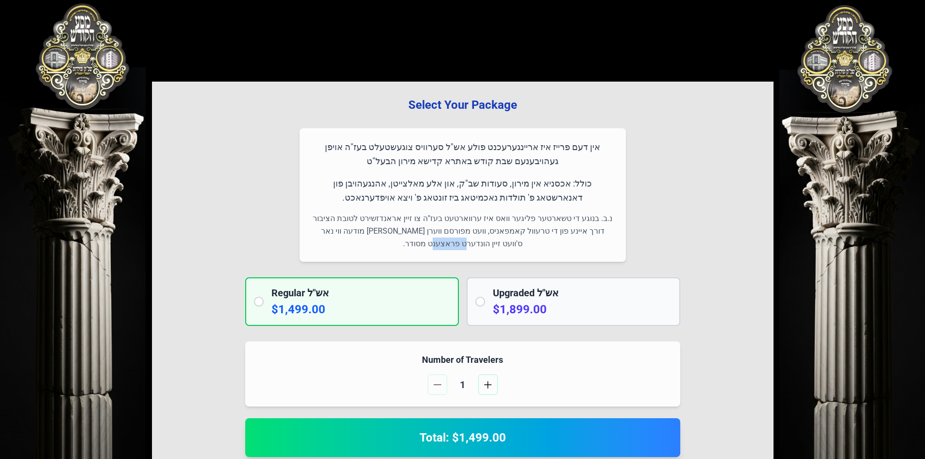
click at [523, 254] on div "אין דעם פרייז איז אריינגערעכנט פולע אש"ל סערוויס צוגעשטעלט בעז"ה אויפן געהויבענ…" at bounding box center [463, 195] width 326 height 134
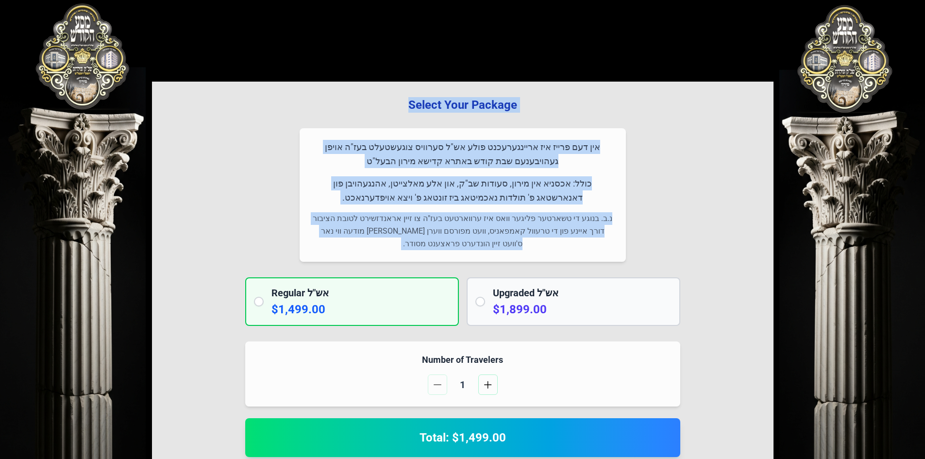
drag, startPoint x: 523, startPoint y: 254, endPoint x: 413, endPoint y: 109, distance: 182.0
click at [413, 109] on div "Select Your Package אין דעם פרייז איז אריינגערעכנט פולע אש"ל סערוויס צוגעשטעלט …" at bounding box center [463, 465] width 622 height 766
click at [413, 109] on h3 "Select Your Package" at bounding box center [463, 105] width 591 height 16
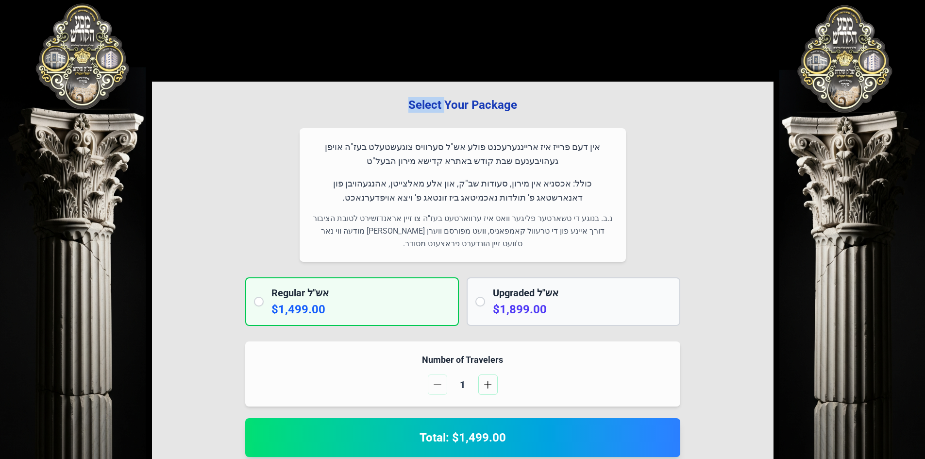
click at [413, 109] on h3 "Select Your Package" at bounding box center [463, 105] width 591 height 16
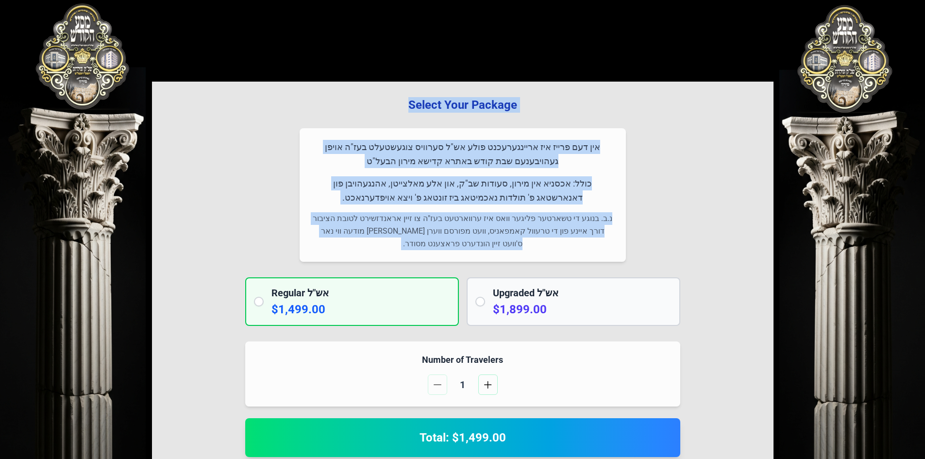
drag, startPoint x: 413, startPoint y: 109, endPoint x: 502, endPoint y: 210, distance: 134.5
click at [502, 210] on div "Select Your Package אין דעם פרייז איז אריינגערעכנט פולע אש"ל סערוויס צוגעשטעלט …" at bounding box center [463, 465] width 622 height 766
click at [505, 239] on p "נ.ב. בנוגע די טשארטער פליגער וואס איז ערווארטעט בעז"ה צו זיין אראנדזשירט לטובת …" at bounding box center [462, 231] width 303 height 38
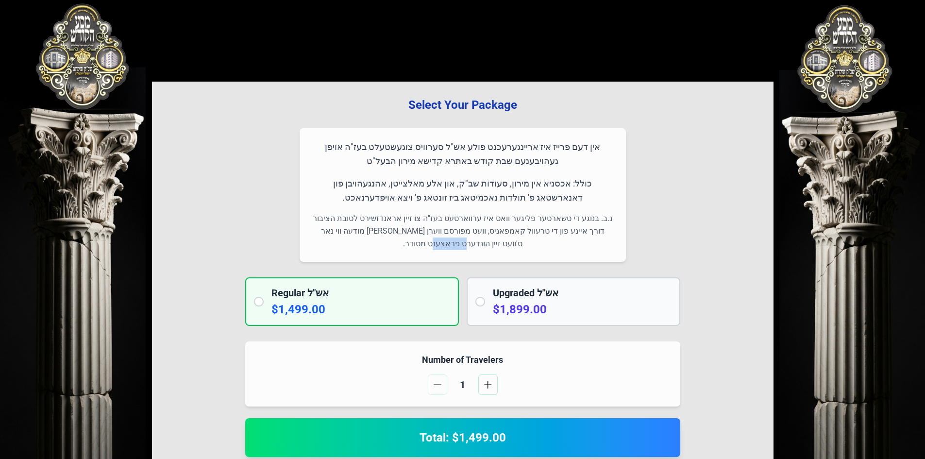
click at [505, 239] on p "נ.ב. בנוגע די טשארטער פליגער וואס איז ערווארטעט בעז"ה צו זיין אראנדזשירט לטובת …" at bounding box center [462, 231] width 303 height 38
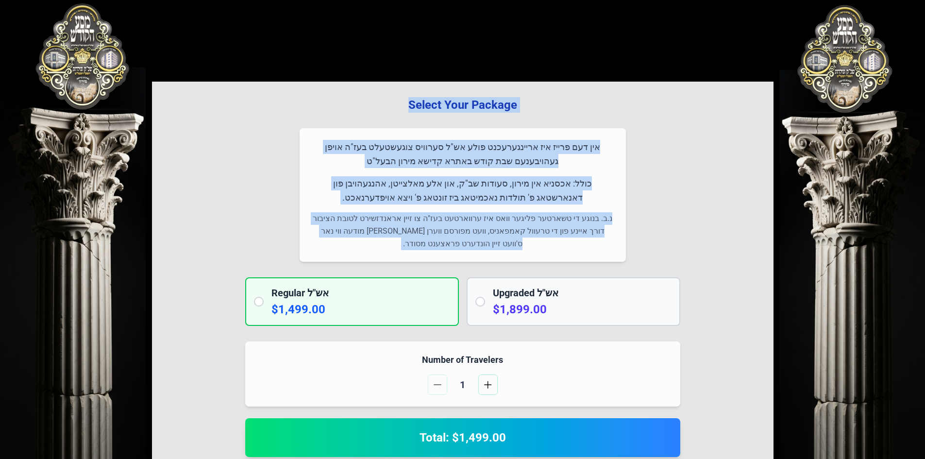
drag, startPoint x: 505, startPoint y: 239, endPoint x: 433, endPoint y: 110, distance: 148.1
click at [433, 110] on div "Select Your Package אין דעם פרייז איז אריינגערעכנט פולע אש"ל סערוויס צוגעשטעלט …" at bounding box center [463, 465] width 622 height 766
click at [240, 228] on div "Select Your Package אין דעם פרייז איז אריינגערעכנט פולע אש"ל סערוויס צוגעשטעלט …" at bounding box center [463, 465] width 622 height 766
drag, startPoint x: 436, startPoint y: 246, endPoint x: 614, endPoint y: 137, distance: 209.1
click at [614, 137] on div "אין דעם פרייז איז אריינגערעכנט פולע אש"ל סערוויס צוגעשטעלט בעז"ה אויפן געהויבענ…" at bounding box center [463, 195] width 326 height 134
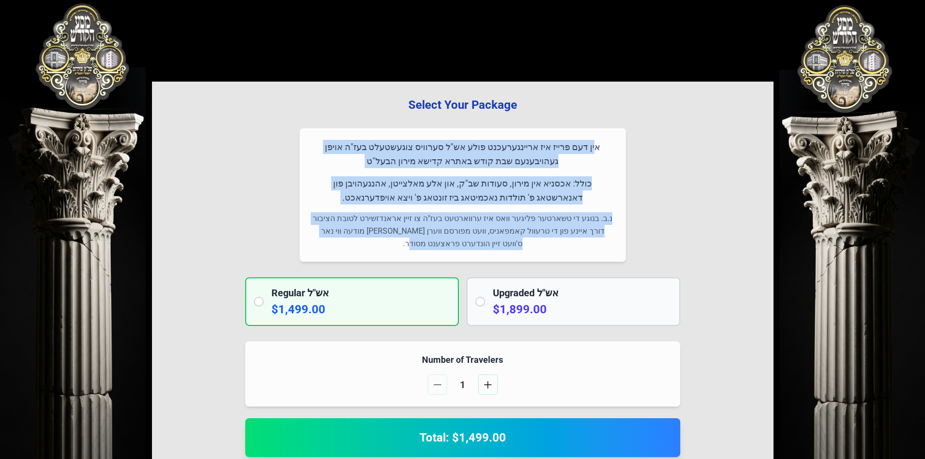
click at [613, 144] on p "אין דעם פרייז איז אריינגערעכנט פולע אש"ל סערוויס צוגעשטעלט בעז"ה אויפן געהויבענ…" at bounding box center [462, 154] width 303 height 29
drag, startPoint x: 613, startPoint y: 144, endPoint x: 438, endPoint y: 245, distance: 202.8
click at [438, 245] on div "אין דעם פרייז איז אריינגערעכנט פולע אש"ל סערוויס צוגעשטעלט בעז"ה אויפן געהויבענ…" at bounding box center [463, 195] width 326 height 134
click at [438, 245] on p "נ.ב. בנוגע די טשארטער פליגער וואס איז ערווארטעט בעז"ה צו זיין אראנדזשירט לטובת …" at bounding box center [462, 231] width 303 height 38
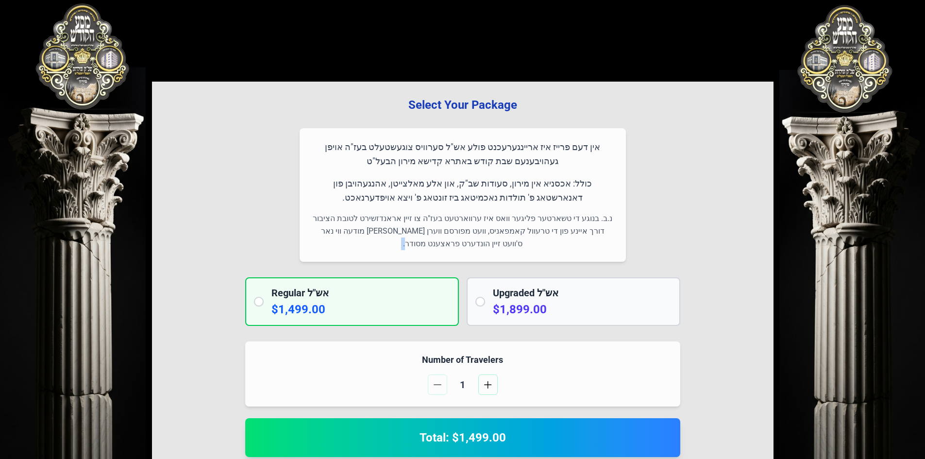
click at [438, 245] on p "נ.ב. בנוגע די טשארטער פליגער וואס איז ערווארטעט בעז"ה צו זיין אראנדזשירט לטובת …" at bounding box center [462, 231] width 303 height 38
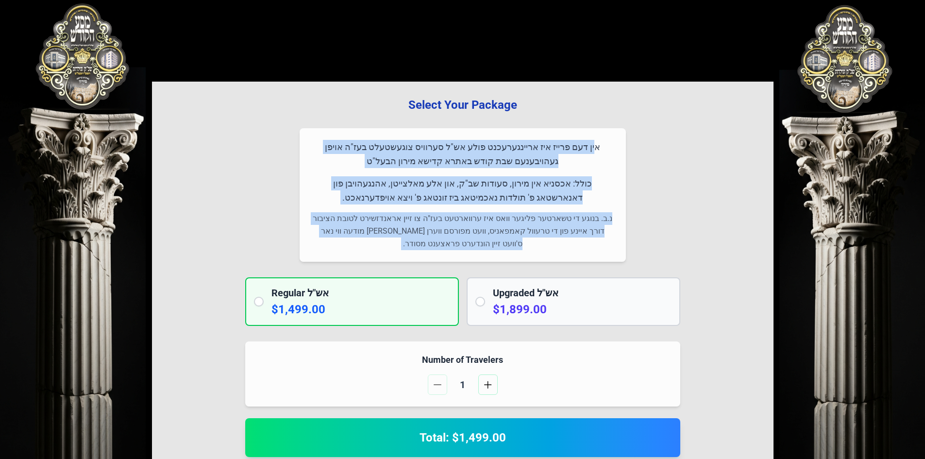
drag, startPoint x: 438, startPoint y: 245, endPoint x: 553, endPoint y: 148, distance: 150.7
click at [553, 148] on div "אין דעם פרייז איז אריינגערעכנט פולע אש"ל סערוויס צוגעשטעלט בעז"ה אויפן געהויבענ…" at bounding box center [463, 195] width 326 height 134
click at [553, 148] on p "אין דעם פרייז איז אריינגערעכנט פולע אש"ל סערוויס צוגעשטעלט בעז"ה אויפן געהויבענ…" at bounding box center [462, 154] width 303 height 29
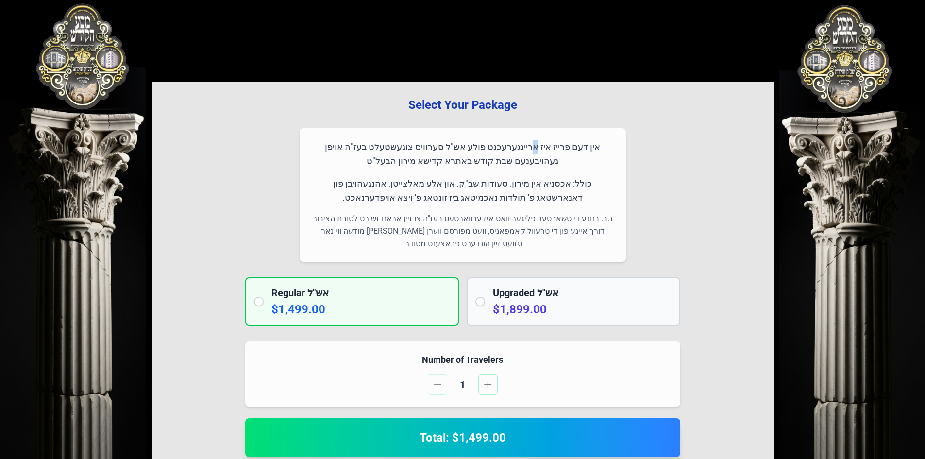
click at [553, 148] on p "אין דעם פרייז איז אריינגערעכנט פולע אש"ל סערוויס צוגעשטעלט בעז"ה אויפן געהויבענ…" at bounding box center [462, 154] width 303 height 29
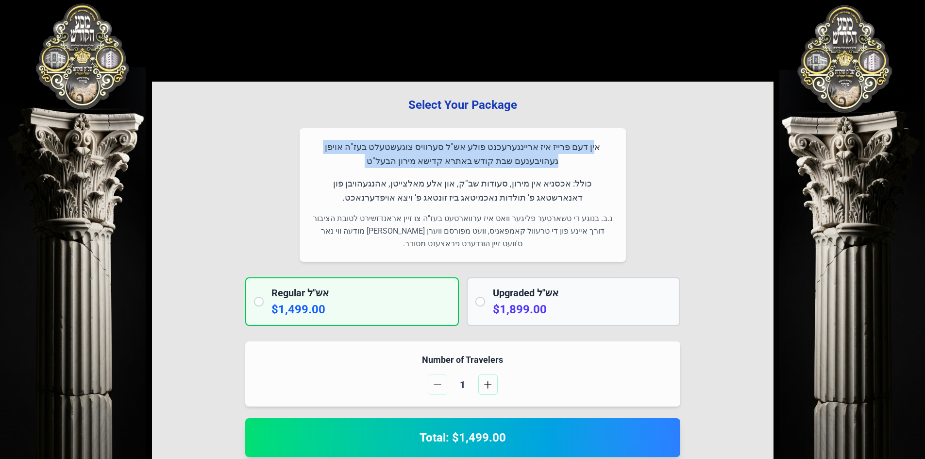
click at [553, 148] on p "אין דעם פרייז איז אריינגערעכנט פולע אש"ל סערוויס צוגעשטעלט בעז"ה אויפן געהויבענ…" at bounding box center [462, 154] width 303 height 29
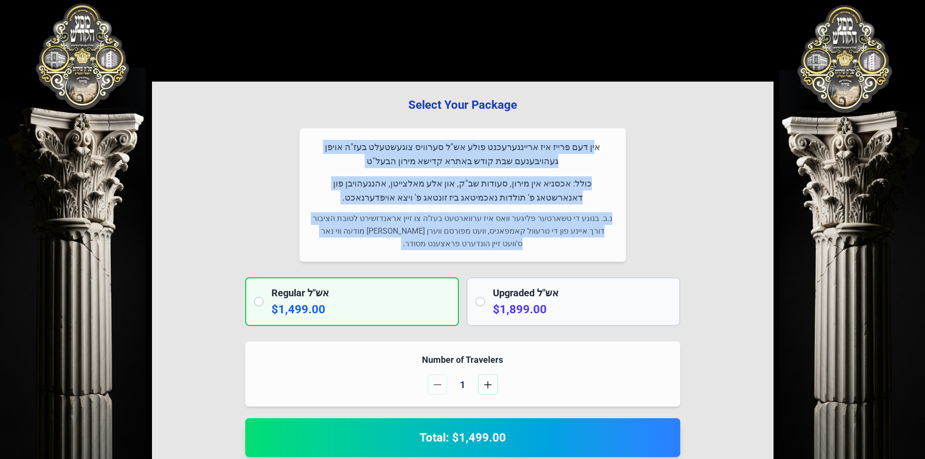
drag, startPoint x: 553, startPoint y: 148, endPoint x: 491, endPoint y: 241, distance: 111.9
click at [491, 241] on div "אין דעם פרייז איז אריינגערעכנט פולע אש"ל סערוויס צוגעשטעלט בעז"ה אויפן געהויבענ…" at bounding box center [463, 195] width 326 height 134
click at [491, 241] on p "נ.ב. בנוגע די טשארטער פליגער וואס איז ערווארטעט בעז"ה צו זיין אראנדזשירט לטובת …" at bounding box center [462, 231] width 303 height 38
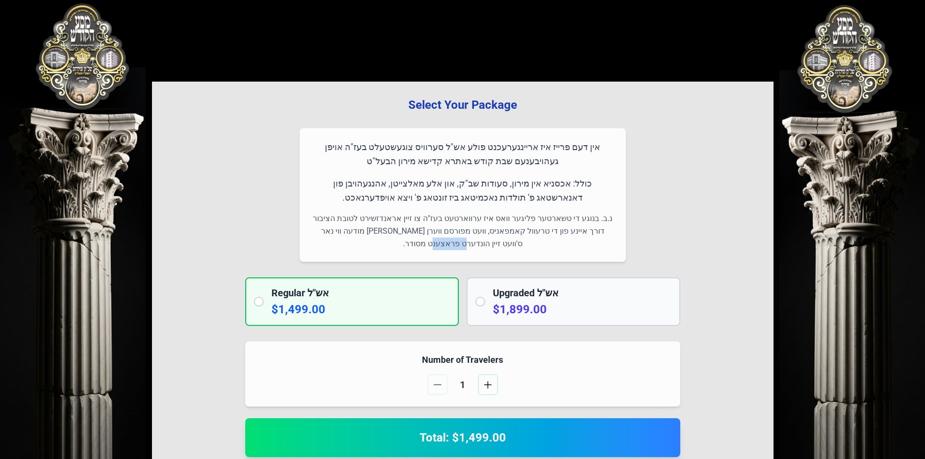
click at [491, 241] on p "נ.ב. בנוגע די טשארטער פליגער וואס איז ערווארטעט בעז"ה צו זיין אראנדזשירט לטובת …" at bounding box center [462, 231] width 303 height 38
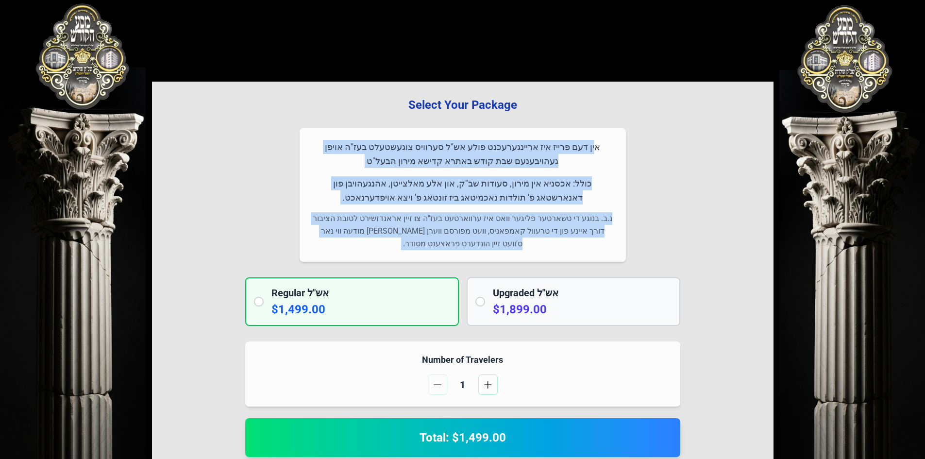
drag, startPoint x: 491, startPoint y: 241, endPoint x: 315, endPoint y: 149, distance: 198.6
click at [315, 149] on div "אין דעם פרייז איז אריינגערעכנט פולע אש"ל סערוויס צוגעשטעלט בעז"ה אויפן געהויבענ…" at bounding box center [463, 195] width 326 height 134
click at [315, 149] on p "אין דעם פרייז איז אריינגערעכנט פולע אש"ל סערוויס צוגעשטעלט בעז"ה אויפן געהויבענ…" at bounding box center [462, 154] width 303 height 29
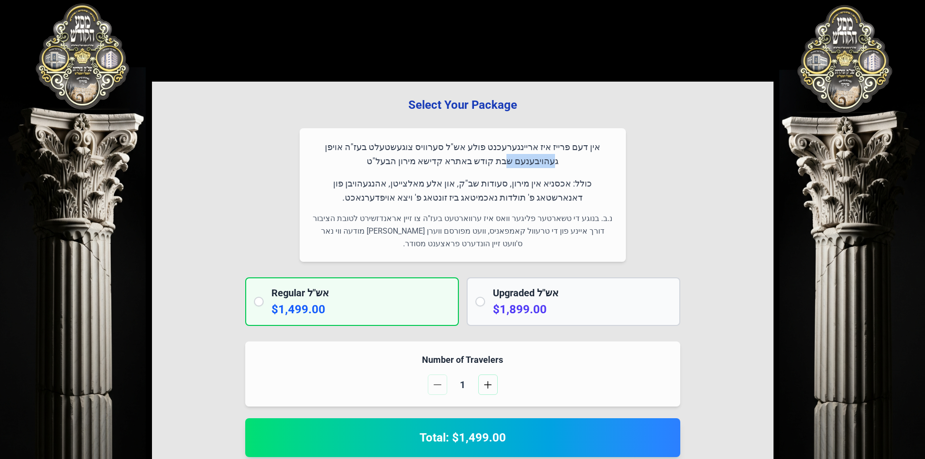
click at [315, 149] on p "אין דעם פרייז איז אריינגערעכנט פולע אש"ל סערוויס צוגעשטעלט בעז"ה אויפן געהויבענ…" at bounding box center [462, 154] width 303 height 29
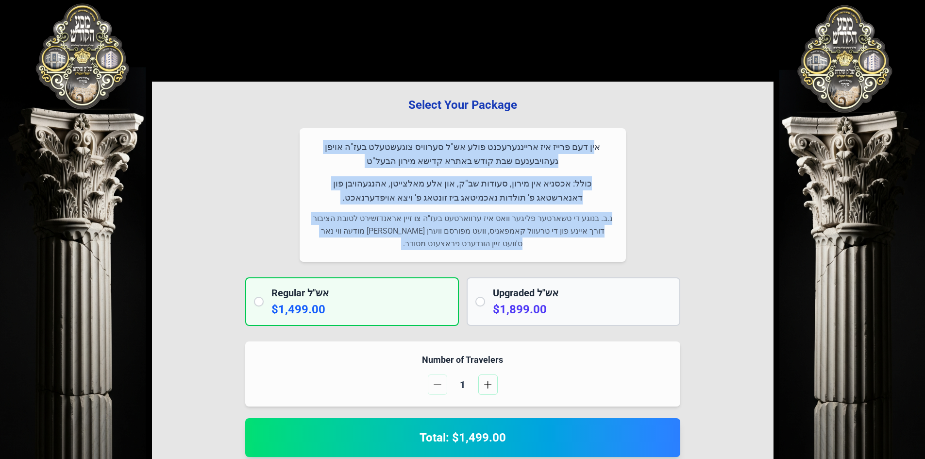
drag, startPoint x: 315, startPoint y: 149, endPoint x: 530, endPoint y: 259, distance: 242.0
click at [530, 259] on div "אין דעם פרייז איז אריינגערעכנט פולע אש"ל סערוויס צוגעשטעלט בעז"ה אויפן געהויבענ…" at bounding box center [463, 195] width 326 height 134
click at [531, 248] on p "נ.ב. בנוגע די טשארטער פליגער וואס איז ערווארטעט בעז"ה צו זיין אראנדזשירט לטובת …" at bounding box center [462, 231] width 303 height 38
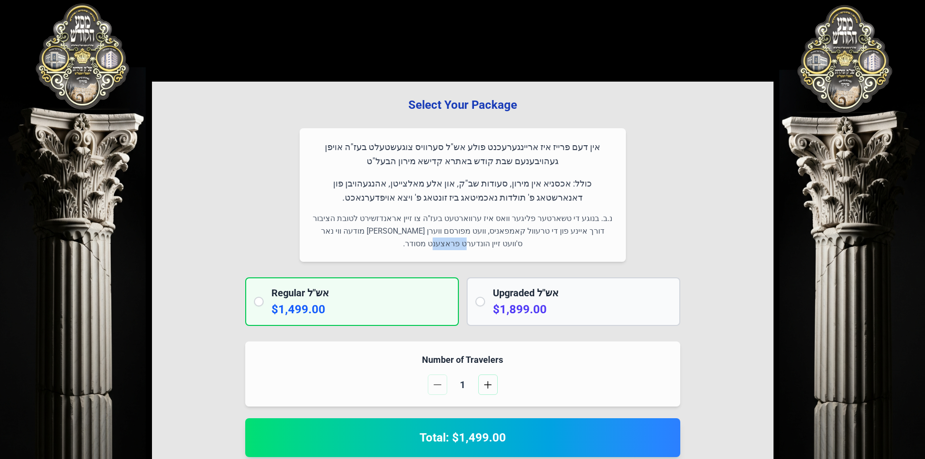
click at [531, 248] on p "נ.ב. בנוגע די טשארטער פליגער וואס איז ערווארטעט בעז"ה צו זיין אראנדזשירט לטובת …" at bounding box center [462, 231] width 303 height 38
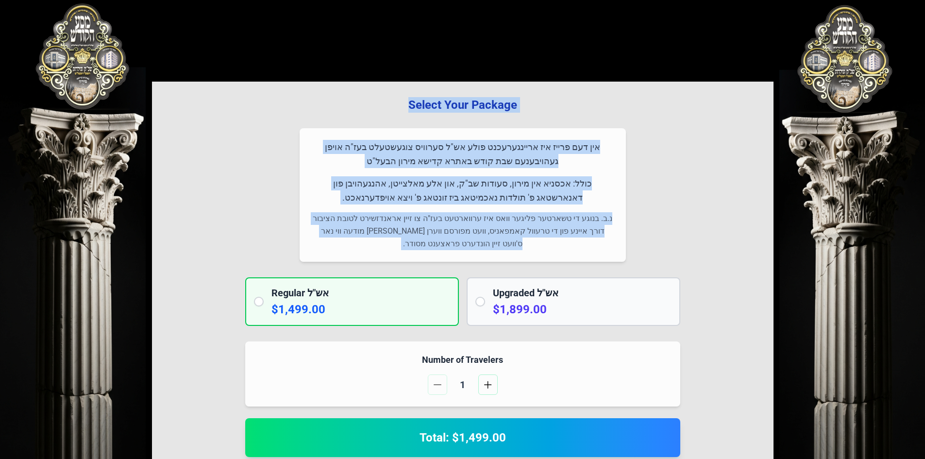
drag, startPoint x: 531, startPoint y: 248, endPoint x: 377, endPoint y: 102, distance: 212.3
click at [377, 102] on div "Select Your Package אין דעם פרייז איז אריינגערעכנט פולע אש"ל סערוויס צוגעשטעלט …" at bounding box center [463, 465] width 622 height 766
click at [377, 102] on h3 "Select Your Package" at bounding box center [463, 105] width 591 height 16
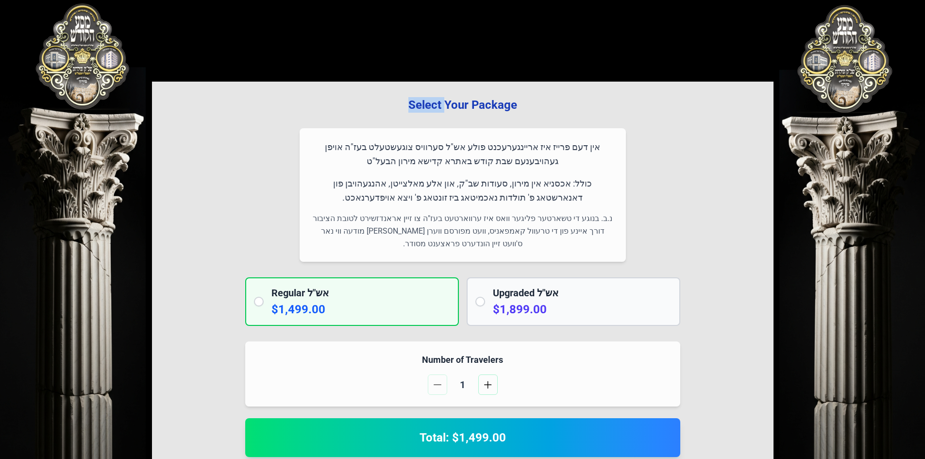
click at [377, 102] on h3 "Select Your Package" at bounding box center [463, 105] width 591 height 16
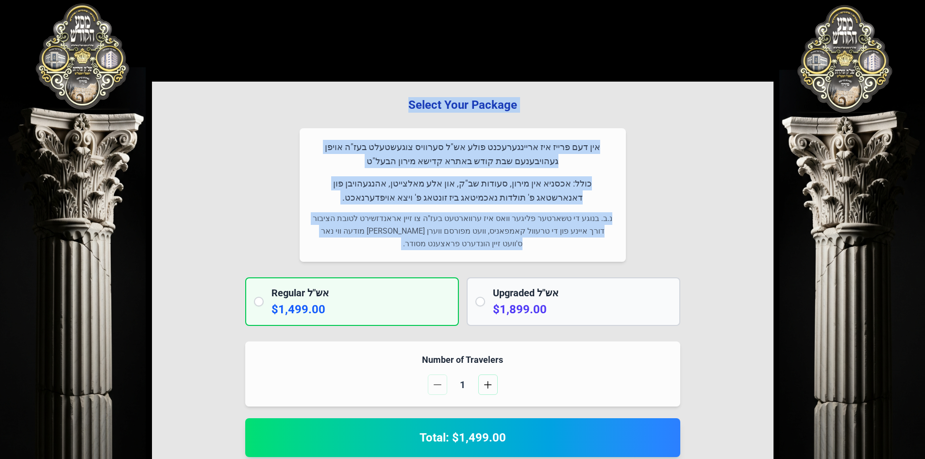
drag, startPoint x: 377, startPoint y: 102, endPoint x: 484, endPoint y: 236, distance: 171.8
click at [484, 236] on div "Select Your Package אין דעם פרייז איז אריינגערעכנט פולע אש"ל סערוויס צוגעשטעלט …" at bounding box center [463, 465] width 622 height 766
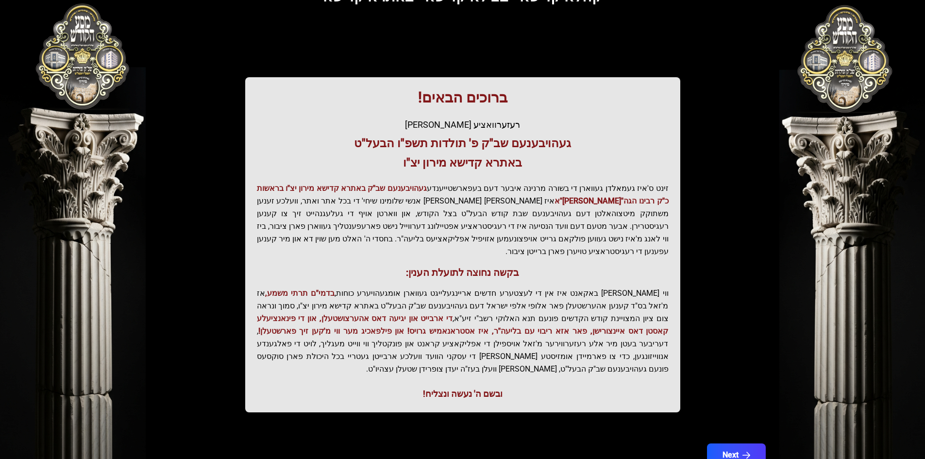
scroll to position [103, 0]
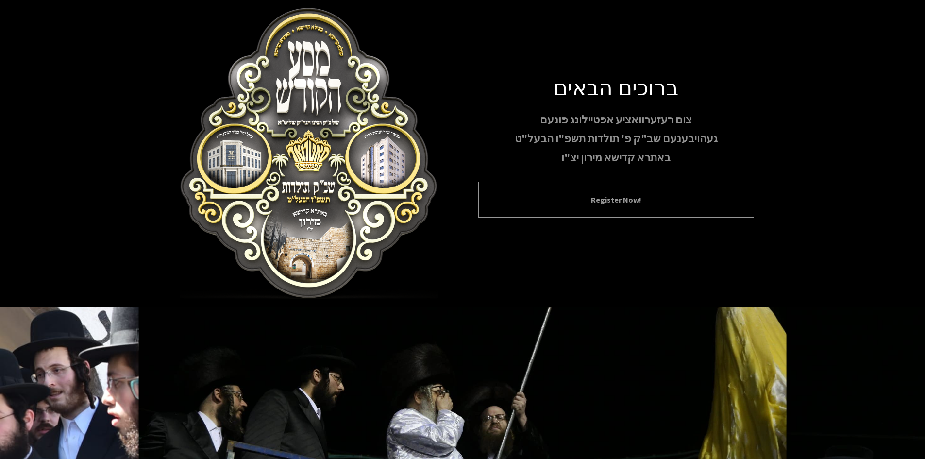
click at [641, 204] on button "Register Now!" at bounding box center [617, 200] width 252 height 12
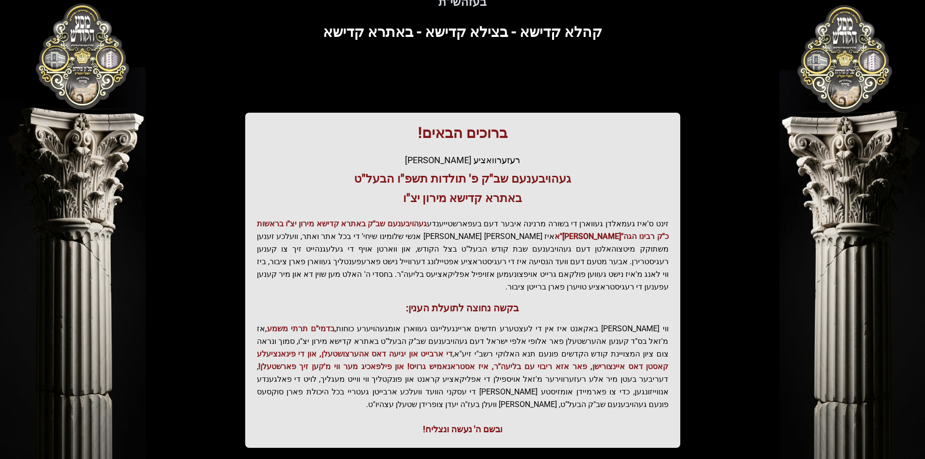
scroll to position [103, 0]
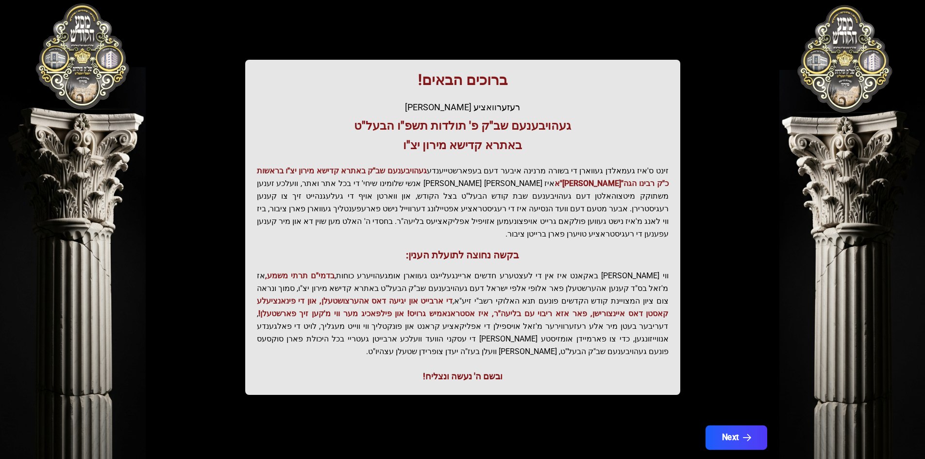
click at [733, 425] on button "Next" at bounding box center [736, 437] width 62 height 24
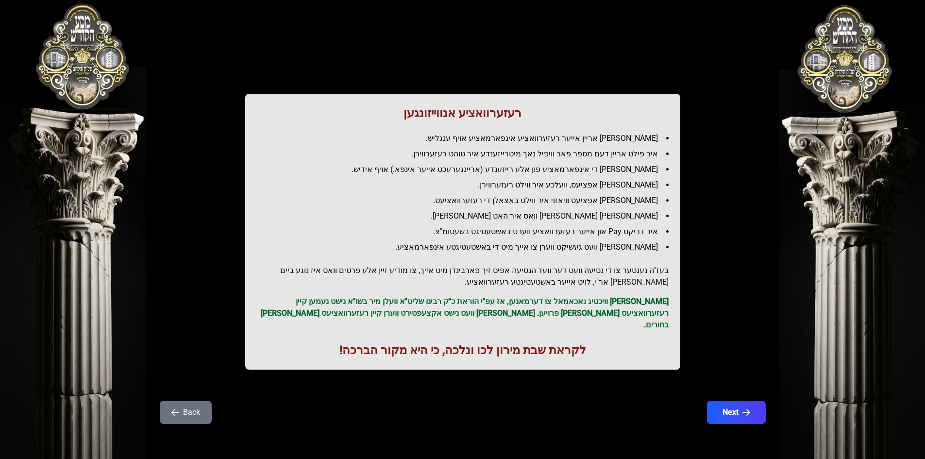
scroll to position [0, 0]
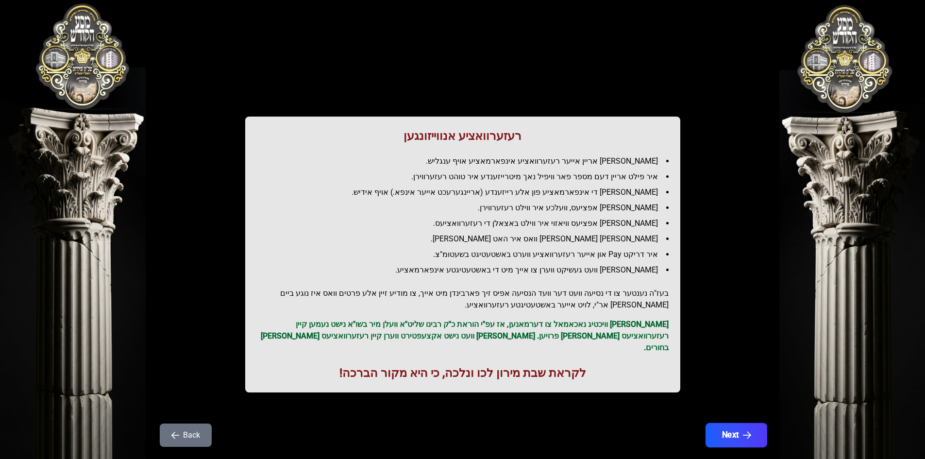
click at [737, 423] on button "Next" at bounding box center [736, 435] width 62 height 24
